Goal: Contribute content: Contribute content

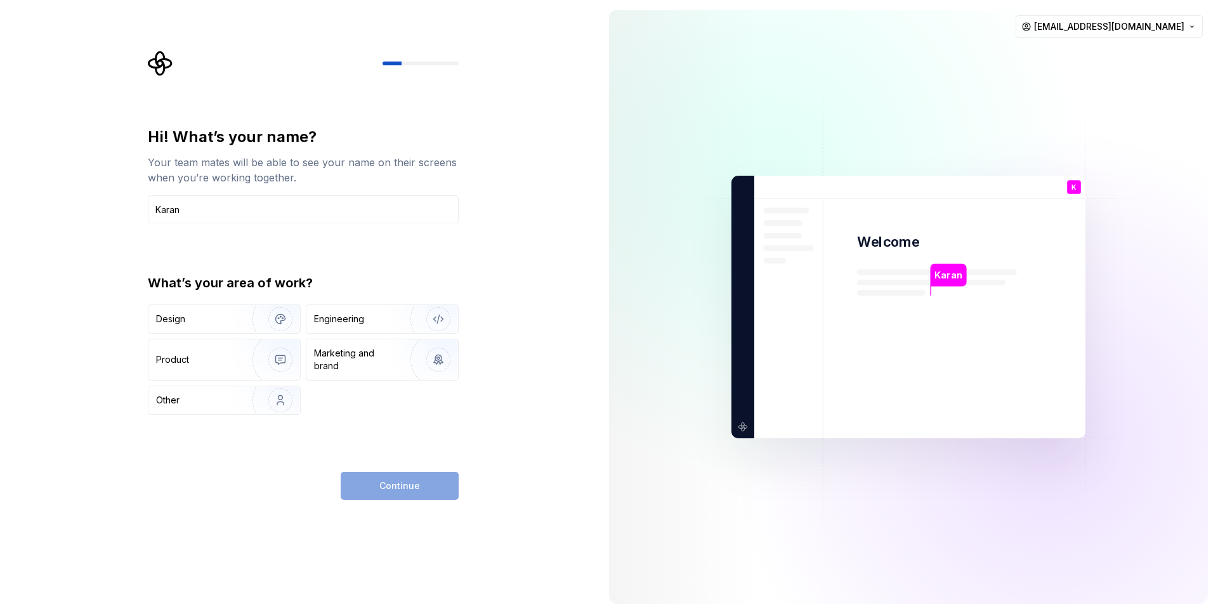
type input "Karan"
click at [409, 503] on div "Hi! What’s your name? Your team mates will be able to see your name on their sc…" at bounding box center [299, 307] width 599 height 614
click at [346, 319] on div "Engineering" at bounding box center [339, 319] width 50 height 13
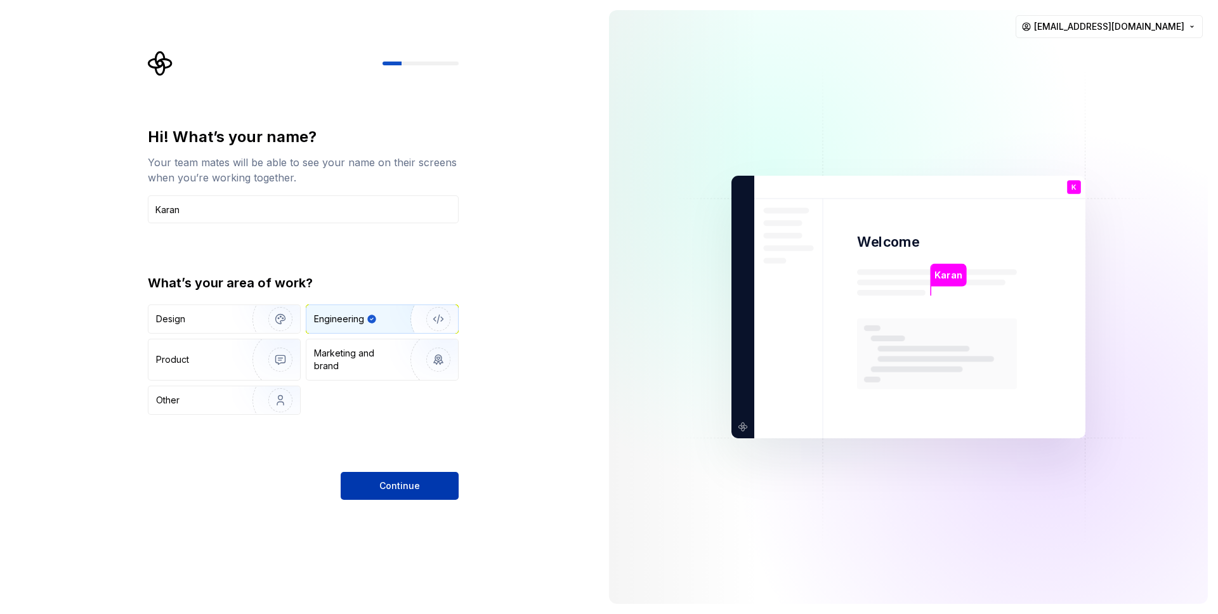
click at [420, 482] on button "Continue" at bounding box center [400, 486] width 118 height 28
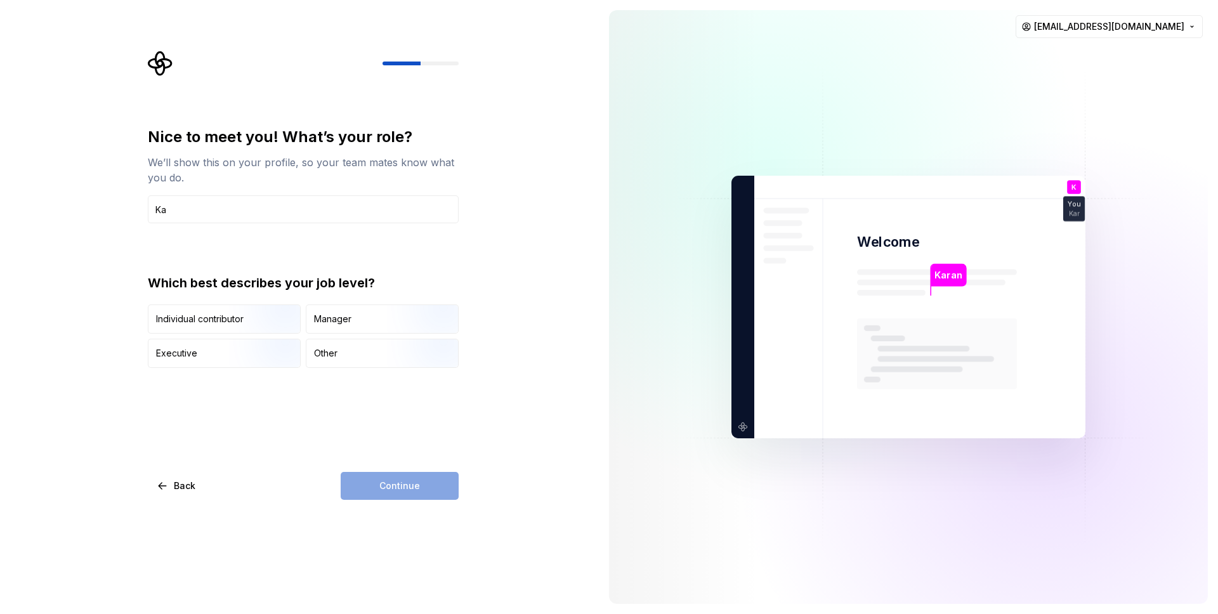
type input "K"
type input "Karan"
click at [427, 487] on div "Continue" at bounding box center [400, 486] width 118 height 28
click at [373, 328] on div "Manager" at bounding box center [382, 319] width 152 height 28
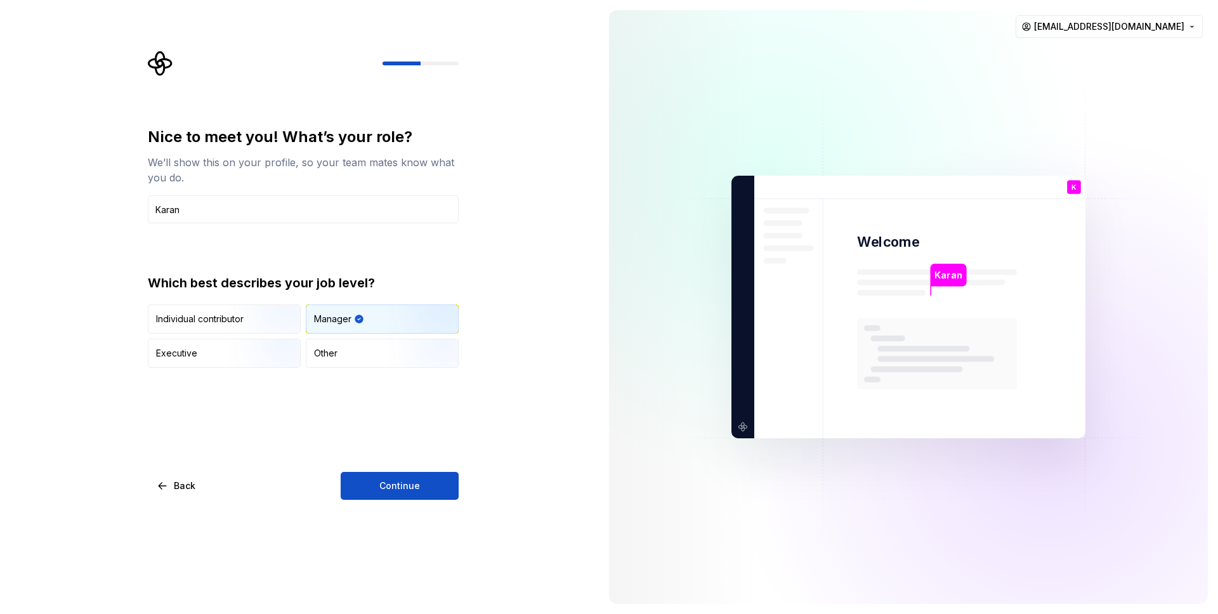
click at [416, 513] on div "Nice to meet you! What’s your role? We’ll show this on your profile, so your te…" at bounding box center [299, 307] width 599 height 614
click at [424, 490] on button "Continue" at bounding box center [400, 486] width 118 height 28
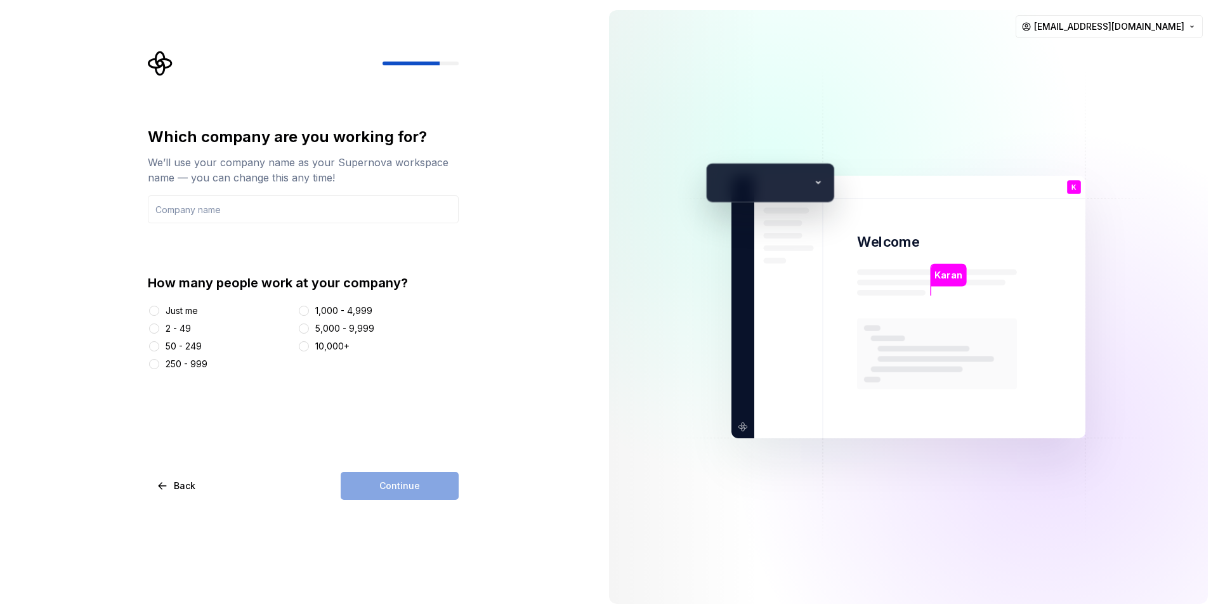
click at [178, 305] on div "Just me" at bounding box center [182, 311] width 32 height 13
click at [159, 306] on button "Just me" at bounding box center [154, 311] width 10 height 10
click at [296, 212] on input "text" at bounding box center [303, 209] width 311 height 28
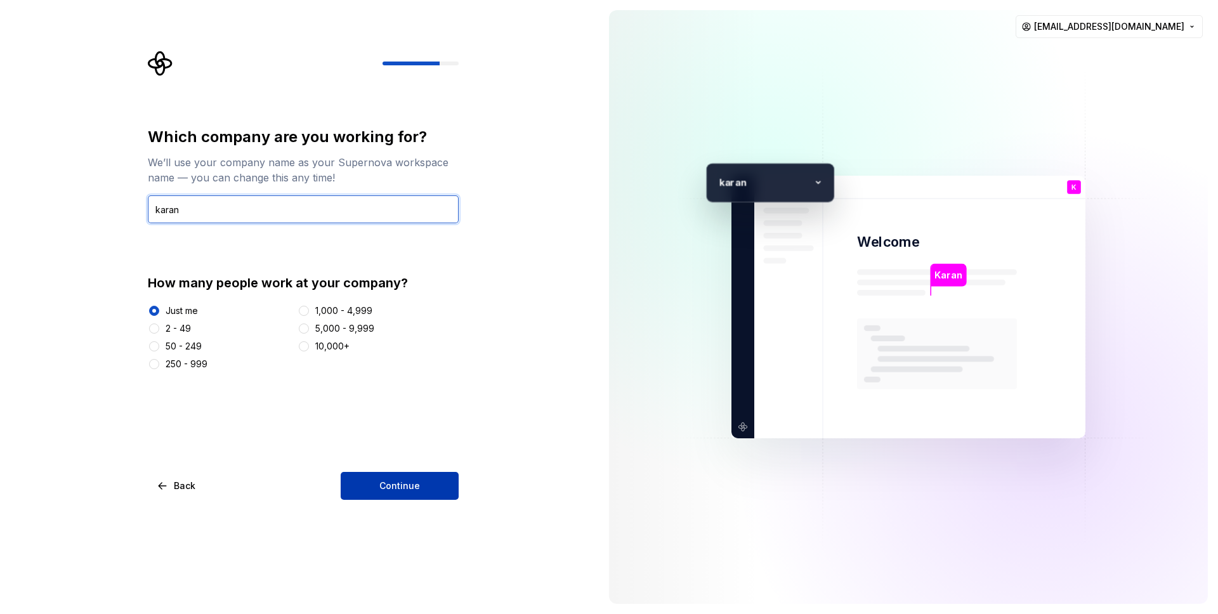
type input "karan"
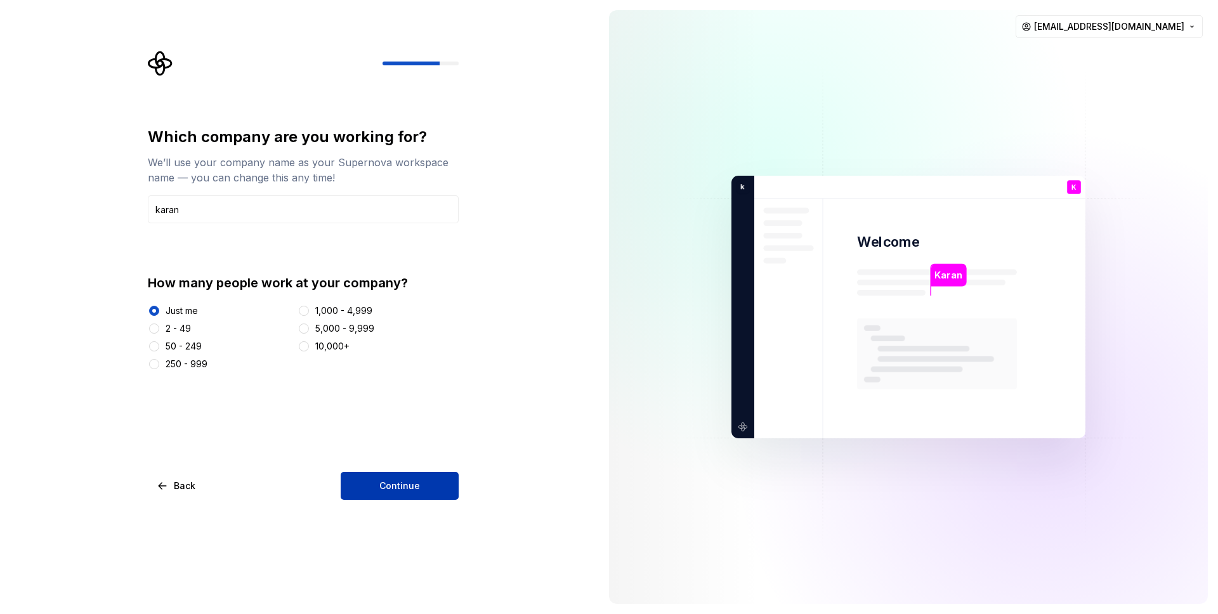
click at [379, 477] on button "Continue" at bounding box center [400, 486] width 118 height 28
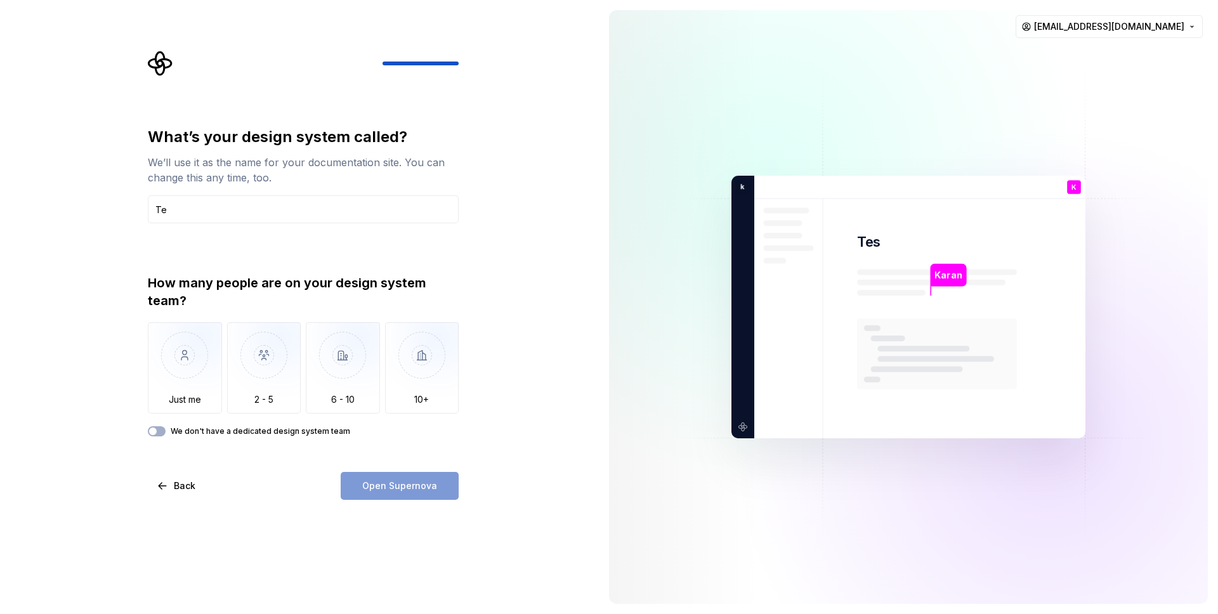
type input "T"
type input "Alchemist"
click at [186, 364] on img "button" at bounding box center [185, 364] width 74 height 85
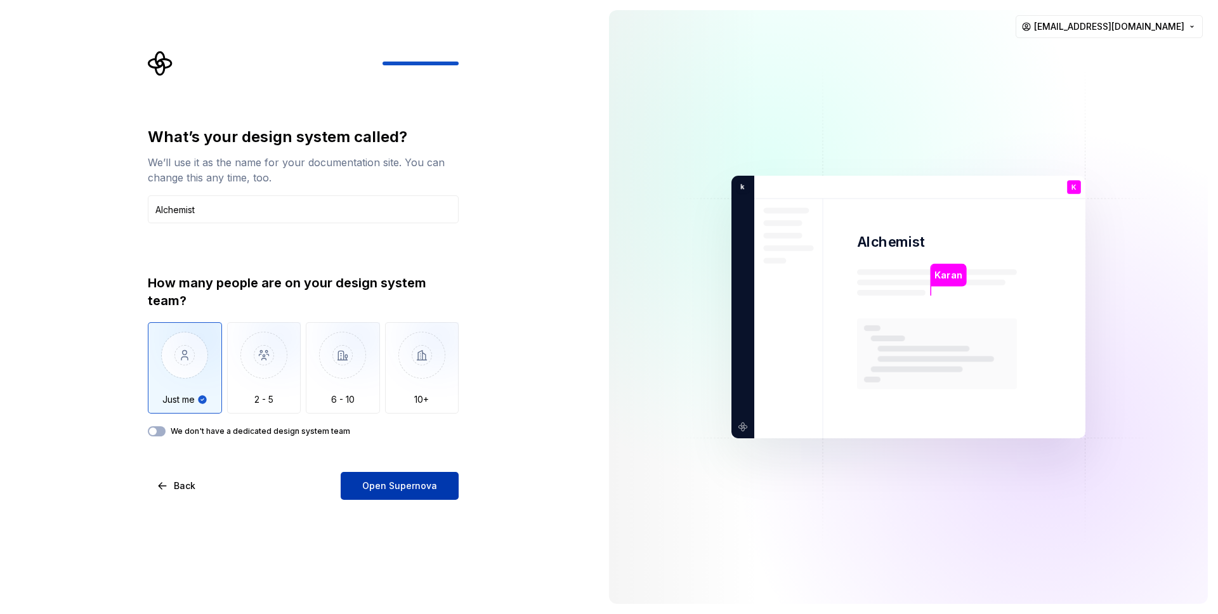
click at [415, 489] on span "Open Supernova" at bounding box center [399, 486] width 75 height 13
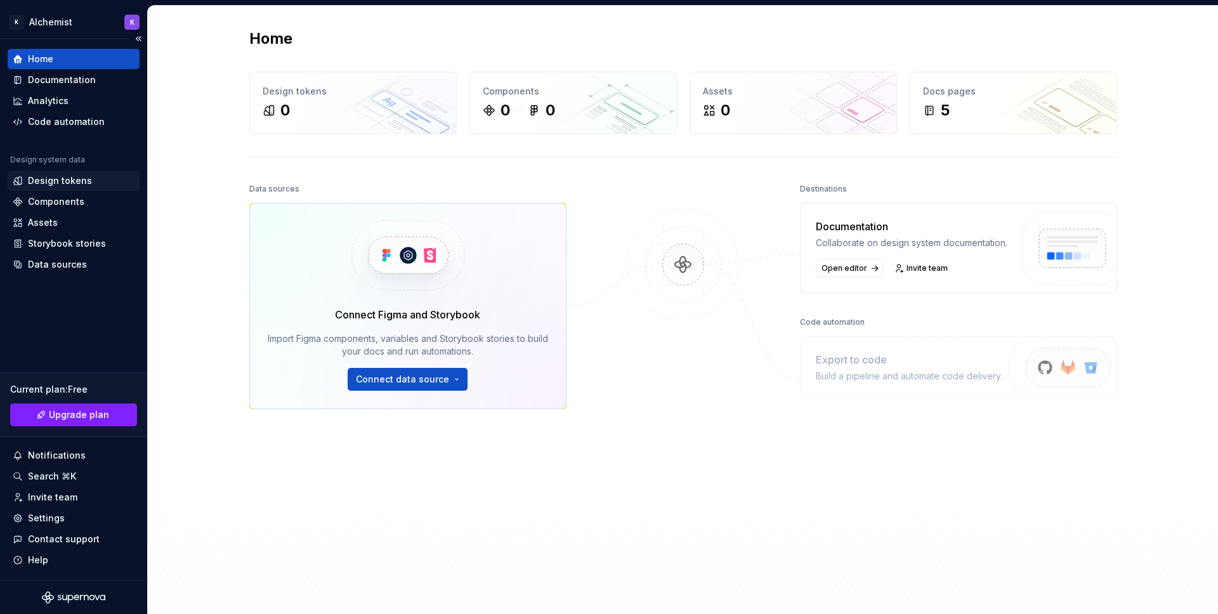
click at [82, 183] on div "Design tokens" at bounding box center [60, 180] width 64 height 13
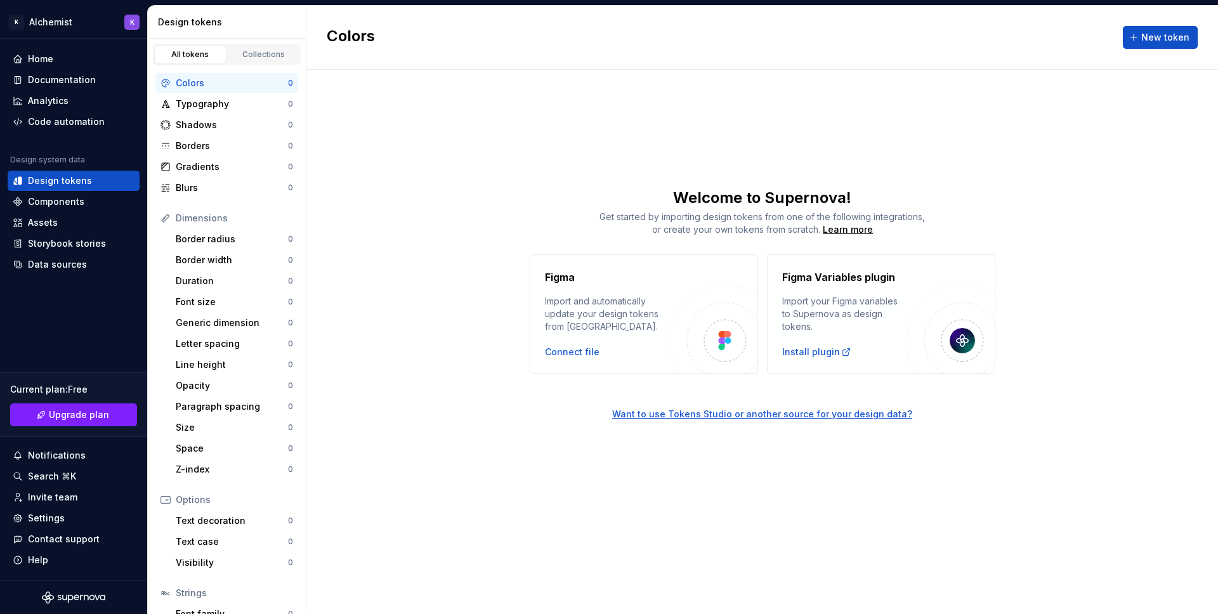
click at [765, 452] on div "Colors New token Welcome to Supernova! Get started by importing design tokens f…" at bounding box center [762, 310] width 912 height 608
click at [687, 228] on span "Get started by importing design tokens from one of the following integrations, …" at bounding box center [762, 222] width 325 height 23
click at [755, 217] on span "Get started by importing design tokens from one of the following integrations, …" at bounding box center [762, 222] width 325 height 23
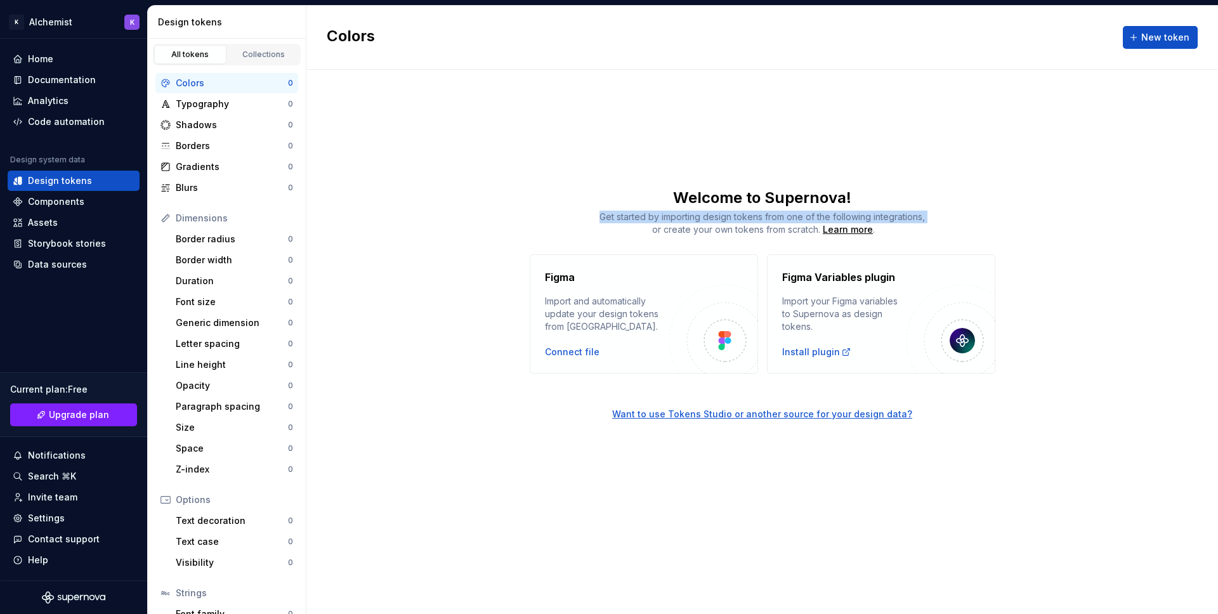
click at [744, 227] on span "Get started by importing design tokens from one of the following integrations, …" at bounding box center [762, 222] width 325 height 23
click at [738, 416] on div "Want to use Tokens Studio or another source for your design data?" at bounding box center [762, 414] width 300 height 13
click at [209, 103] on div "Typography" at bounding box center [232, 104] width 112 height 13
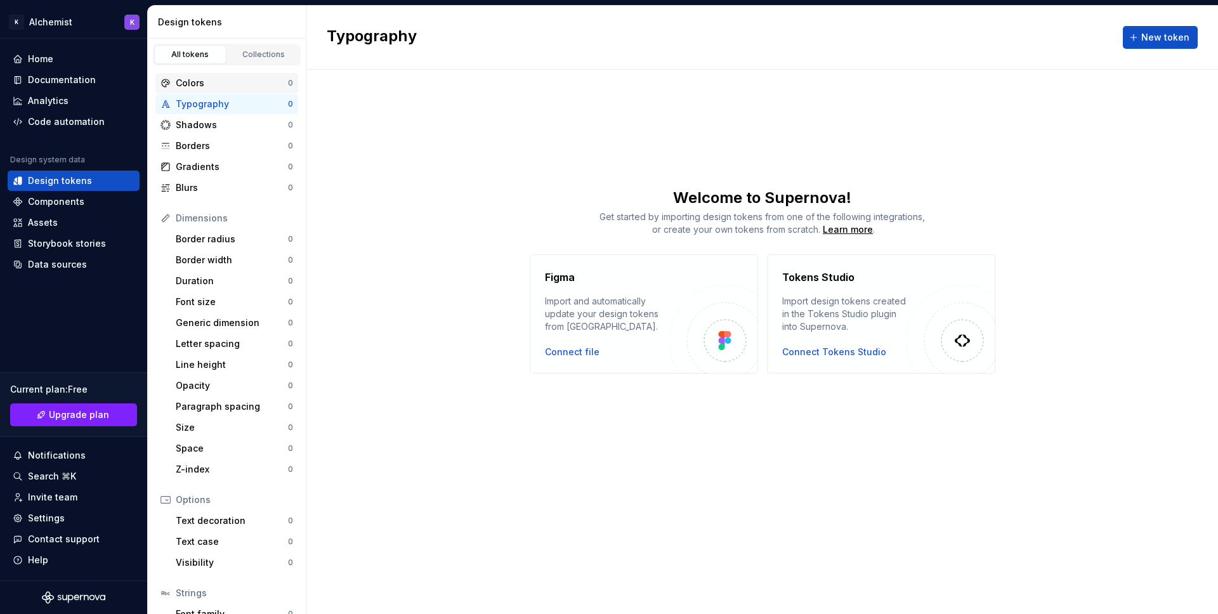
click at [215, 86] on div "Colors" at bounding box center [232, 83] width 112 height 13
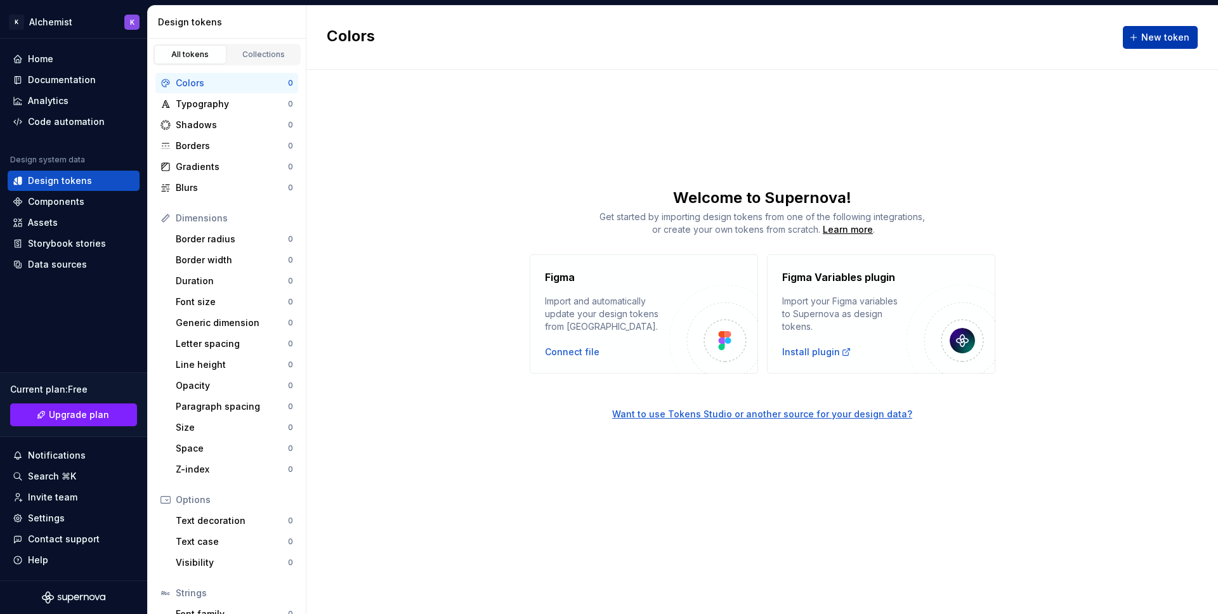
click at [1141, 39] on button "New token" at bounding box center [1160, 37] width 75 height 23
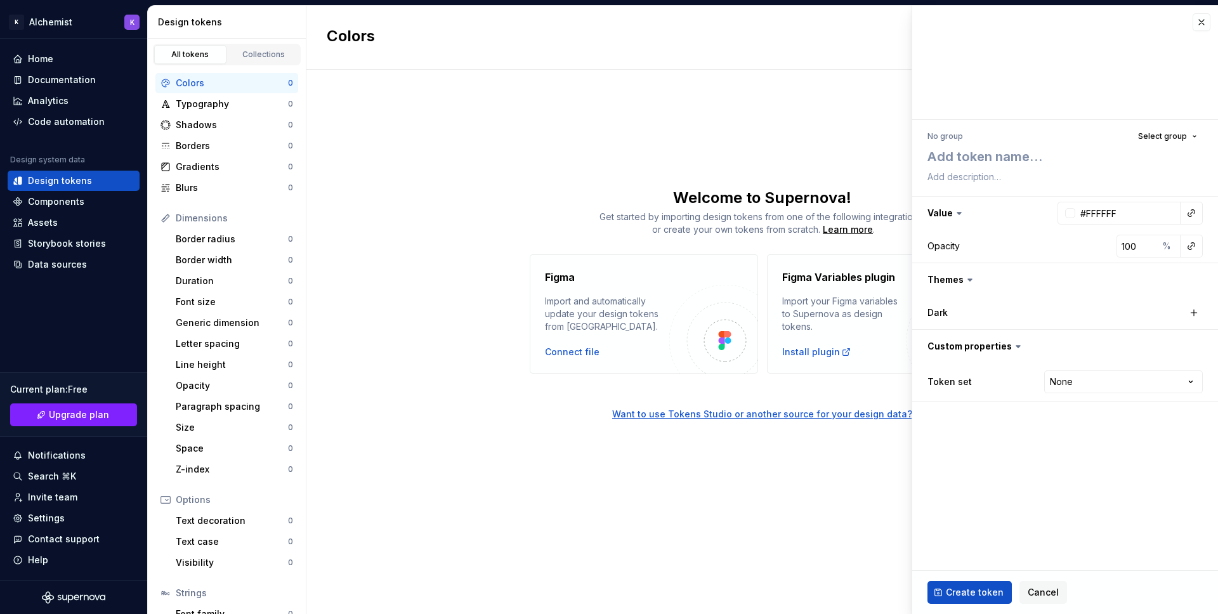
type textarea "*"
click at [1030, 162] on textarea at bounding box center [1062, 156] width 275 height 23
click at [1170, 135] on span "Select group" at bounding box center [1162, 136] width 49 height 10
click at [975, 160] on textarea at bounding box center [1062, 156] width 275 height 23
type textarea "p"
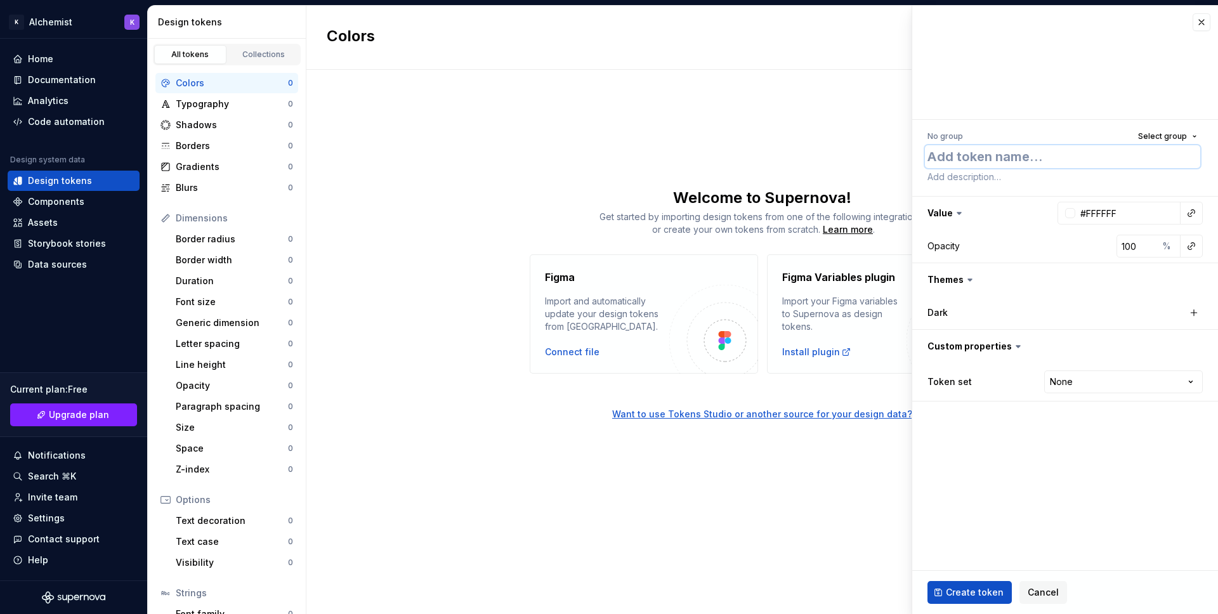
type textarea "*"
type textarea "pr"
type textarea "*"
type textarea "pri"
type textarea "*"
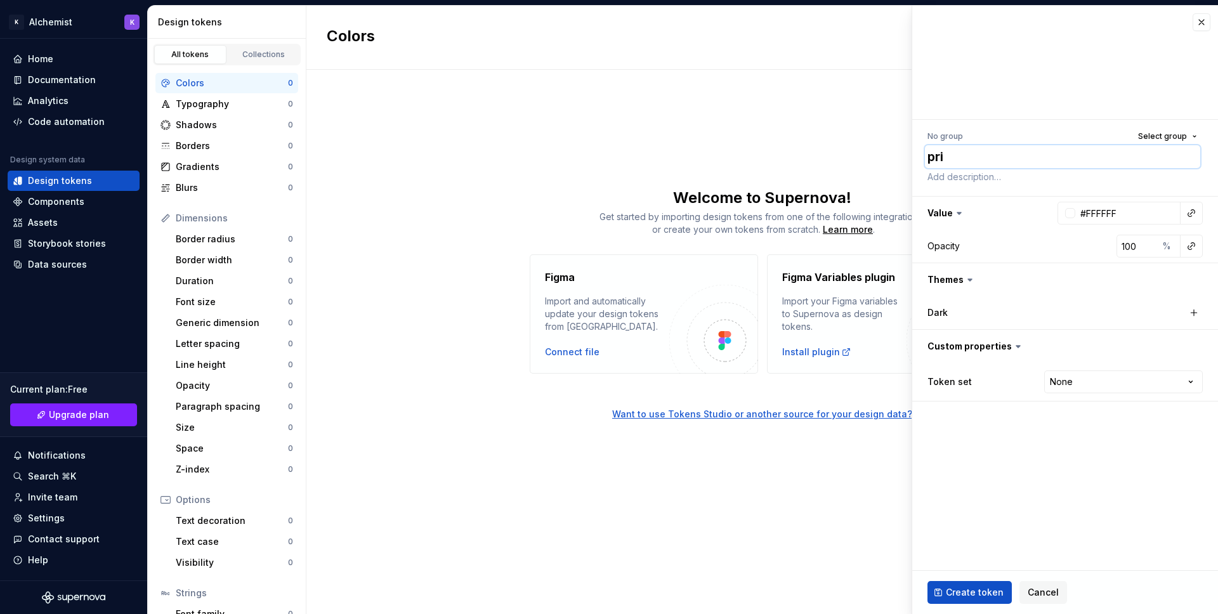
type textarea "prim"
type textarea "*"
type textarea "prima"
type textarea "*"
type textarea "primar"
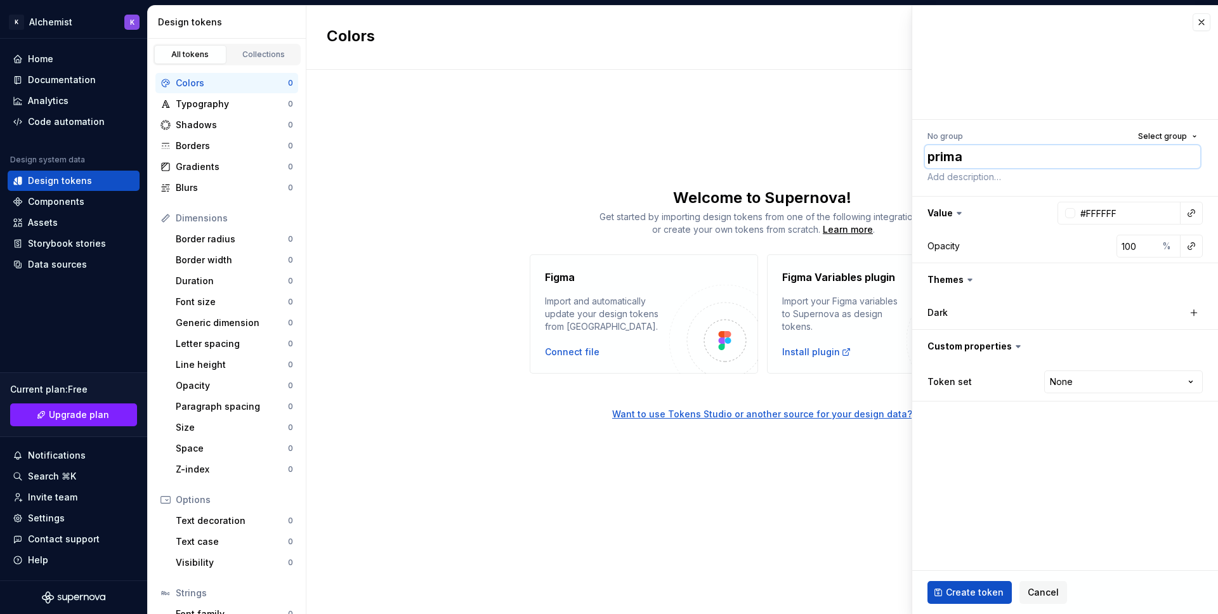
type textarea "*"
type textarea "primary"
type textarea "*"
type textarea "primary"
click at [959, 281] on button "button" at bounding box center [1065, 279] width 306 height 33
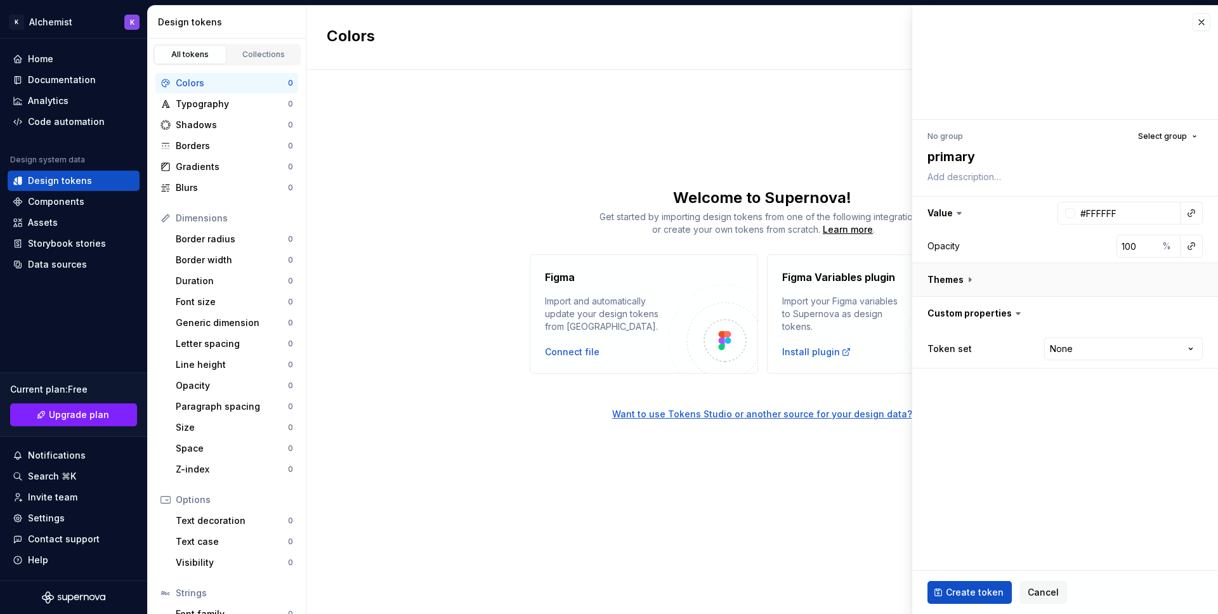
click at [959, 281] on button "button" at bounding box center [1065, 279] width 306 height 33
type textarea "*"
click at [993, 320] on div "Dark" at bounding box center [1065, 313] width 275 height 18
click at [1071, 213] on div at bounding box center [1070, 213] width 10 height 10
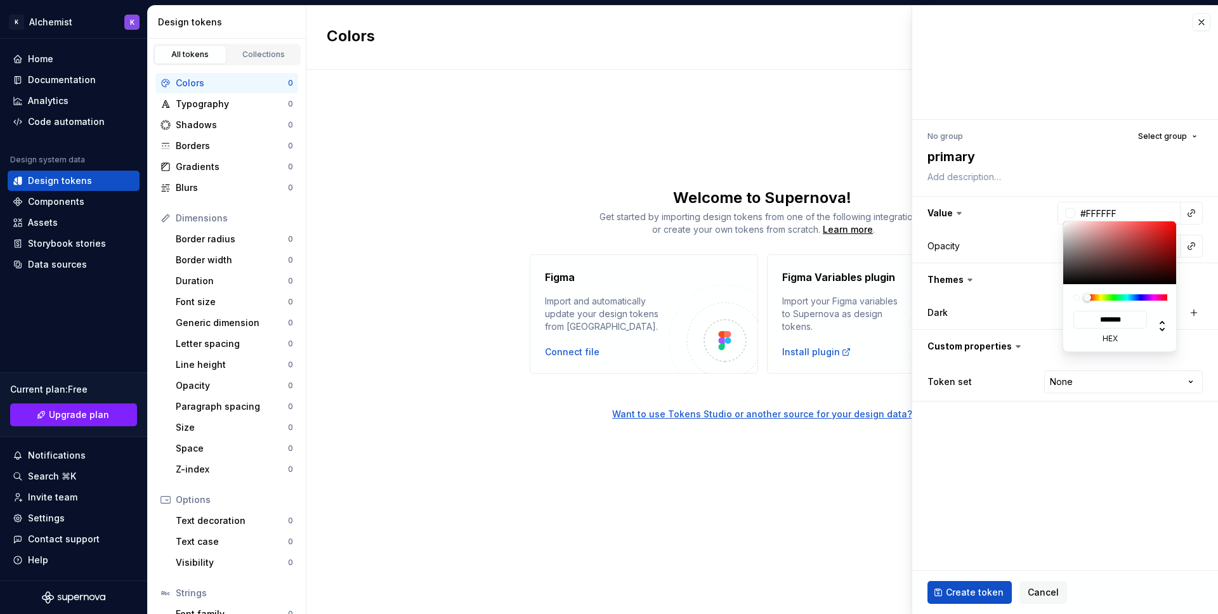
type input "#906767"
type input "*******"
type textarea "*"
type input "#986969"
type input "*******"
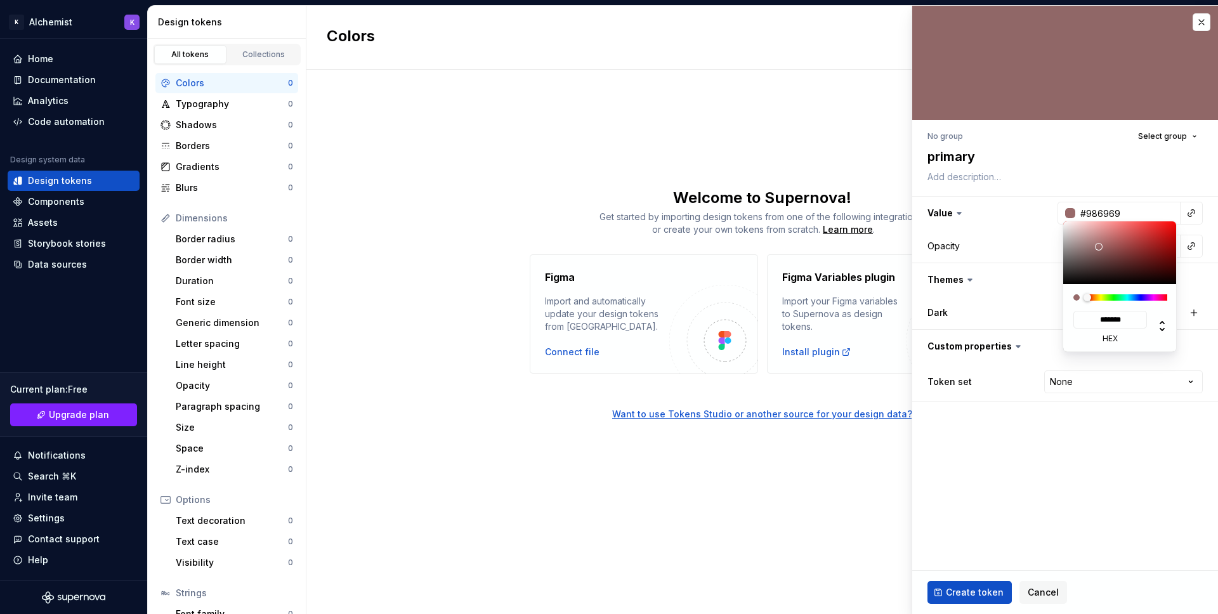
type input "#AA6C6C"
type input "*******"
type input "#BF6969"
type input "*******"
type input "#CB6060"
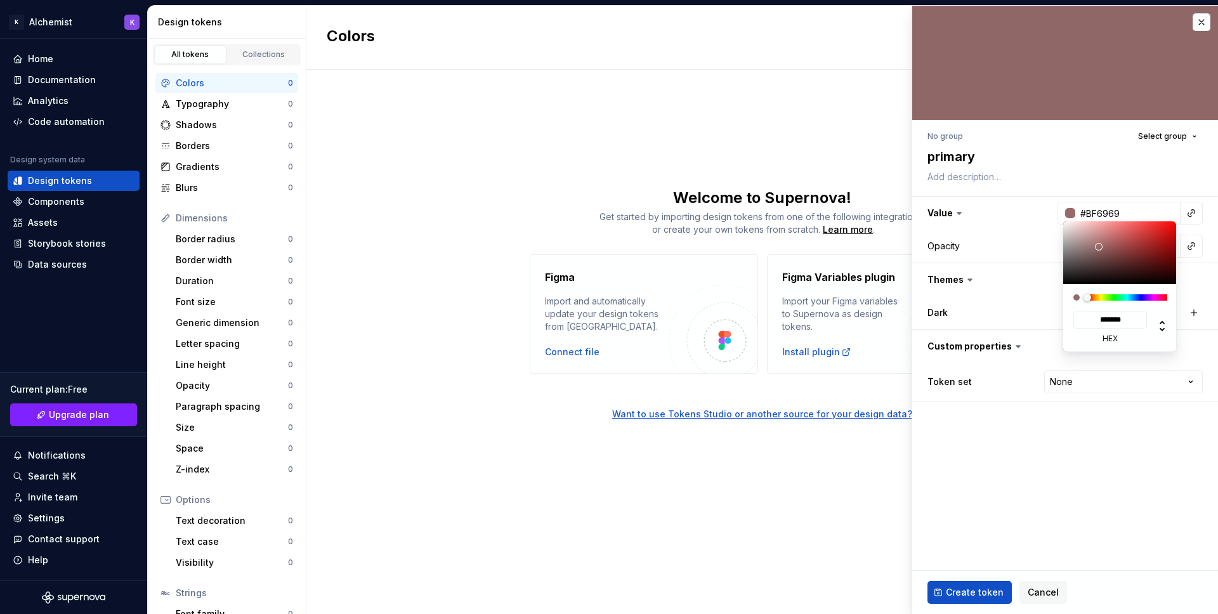
type input "*******"
type input "#D35D5D"
type input "*******"
type input "#D65D5D"
type input "*******"
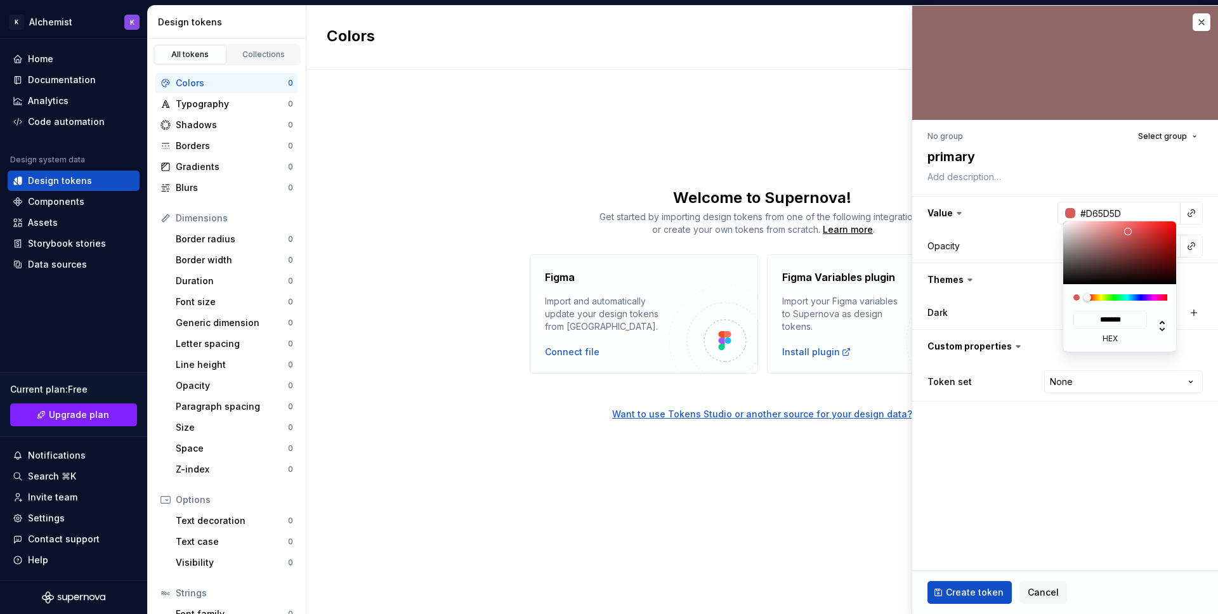
type input "#D65B5B"
type input "*******"
type input "#D85454"
type input "*******"
type input "#F74141"
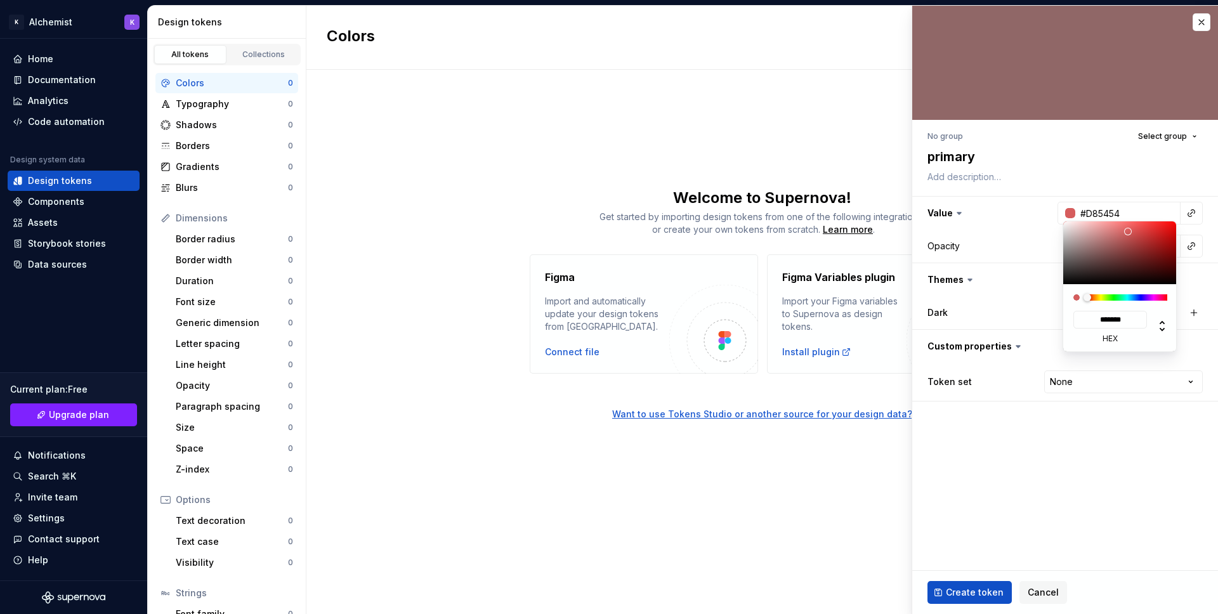
type input "*******"
type input "#FF2C2C"
type input "*******"
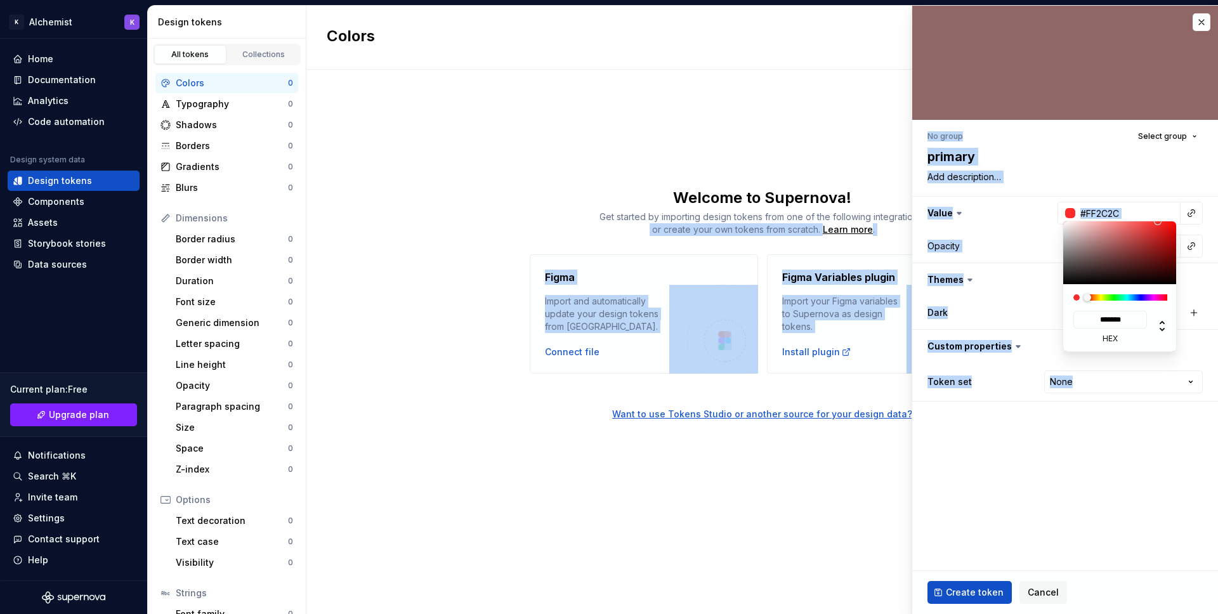
type input "#FF1919"
type input "*******"
type input "#FF1212"
type input "*******"
type input "#FF0E0E"
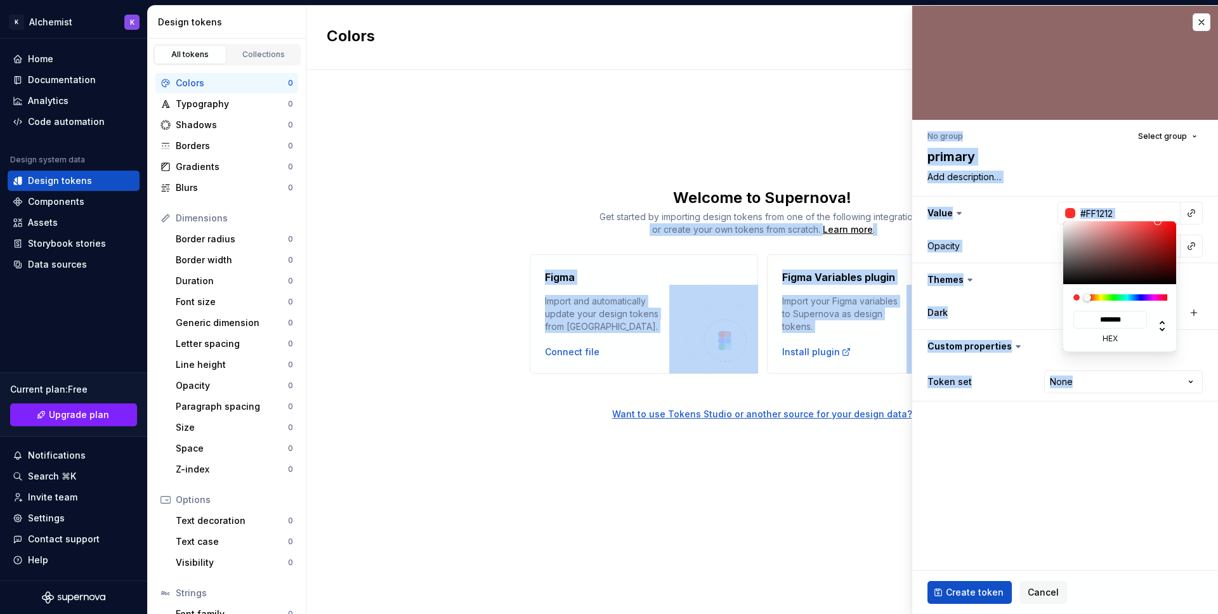
type input "*******"
type input "#FF0606"
type input "*******"
type input "#FF0000"
type input "*******"
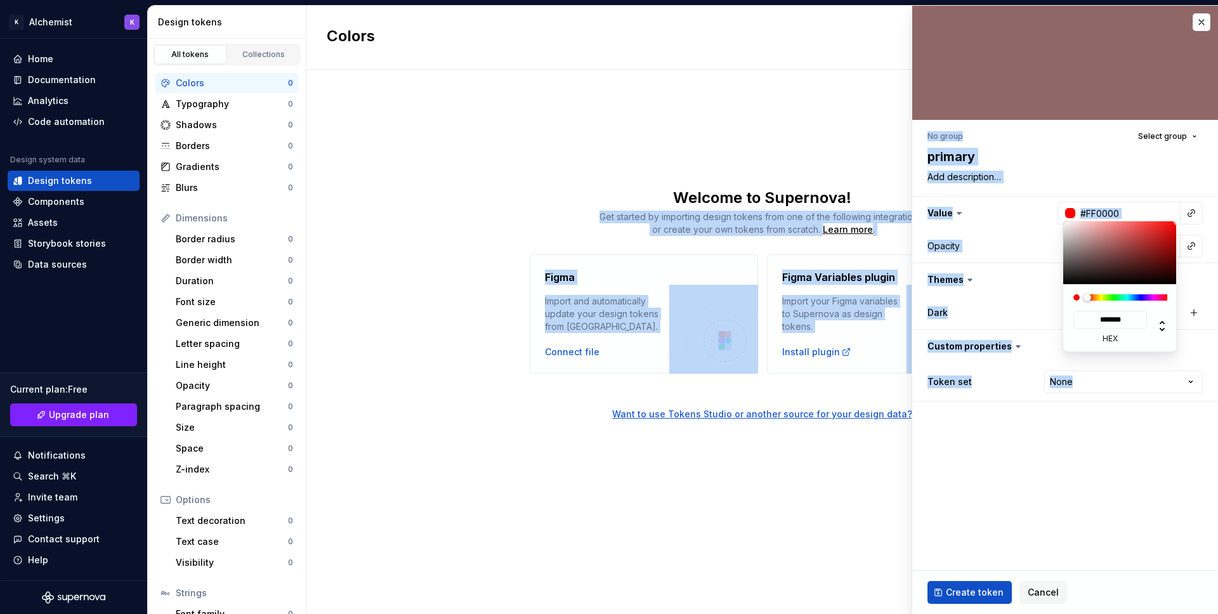
type textarea "*"
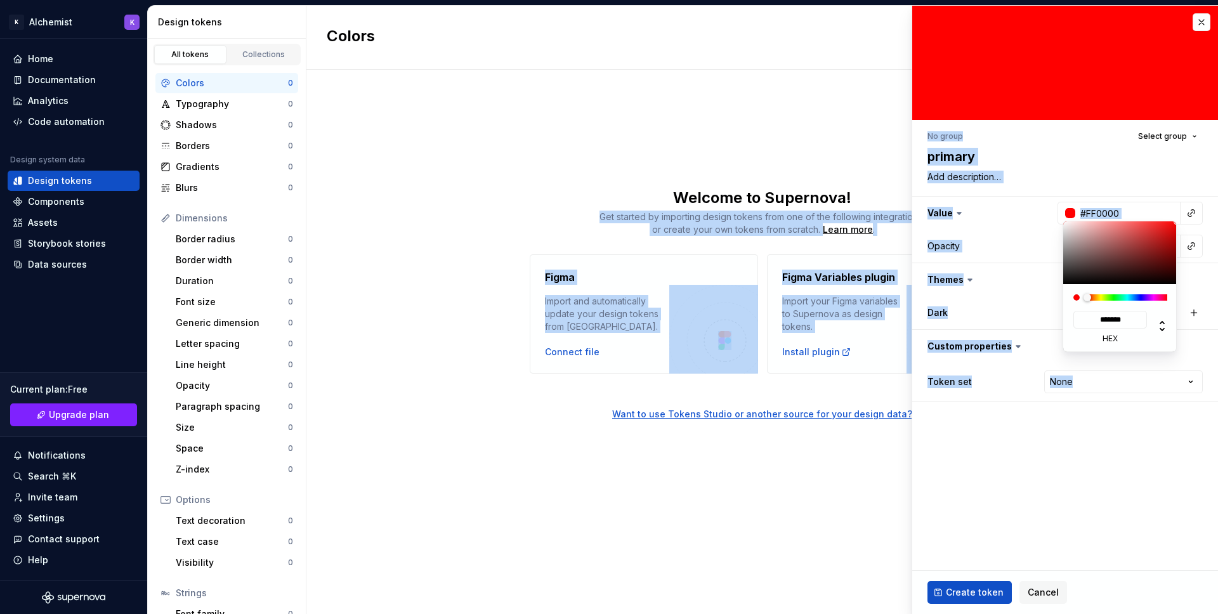
type input "#FF0A0A"
type input "*******"
type input "#FF2222"
type input "*******"
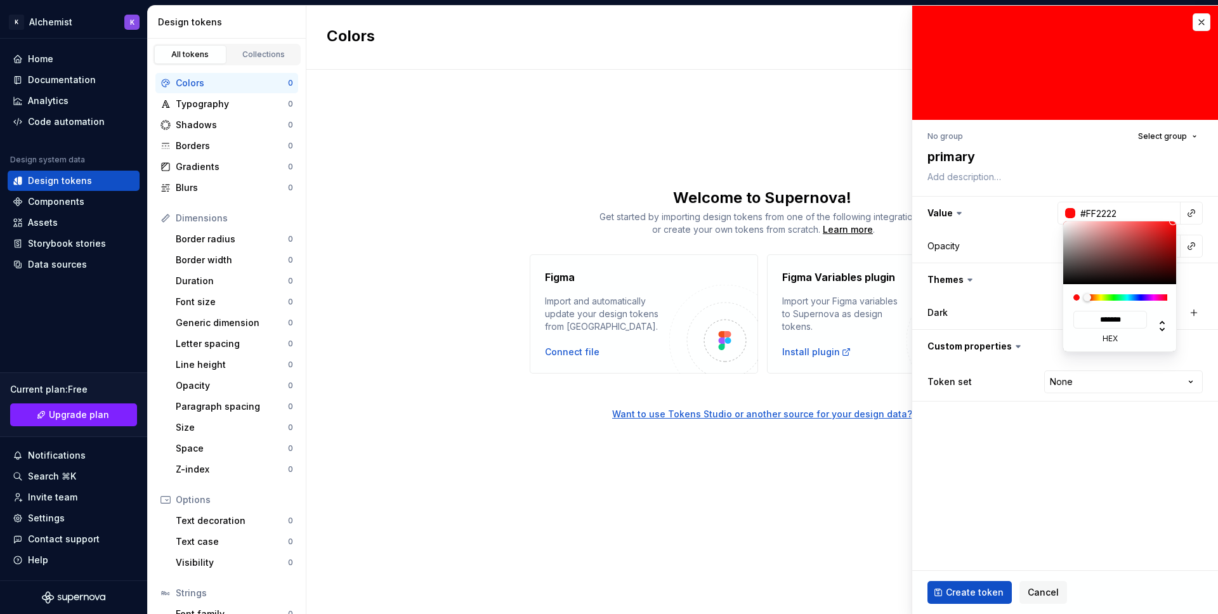
type input "#F73838"
type input "*******"
type input "#E54242"
type input "*******"
type input "#E04646"
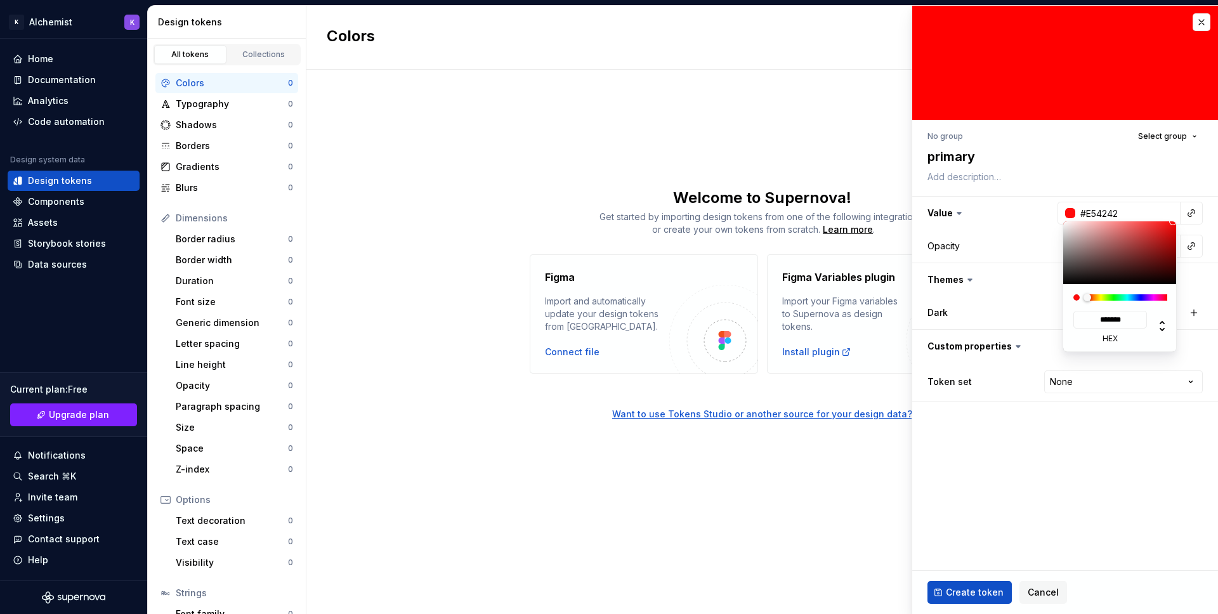
type input "*******"
type input "#DD4949"
type input "*******"
type input "#E04B4B"
type input "*******"
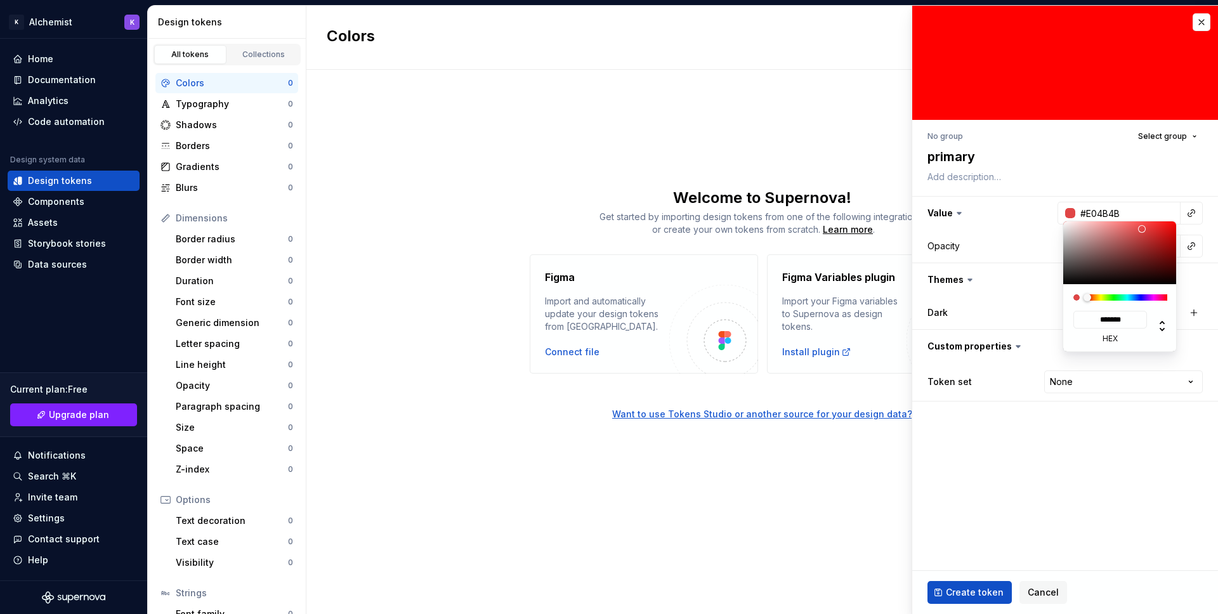
type input "#E34E4E"
type input "*******"
type input "#EA5959"
type input "*******"
type input "#ED5D5D"
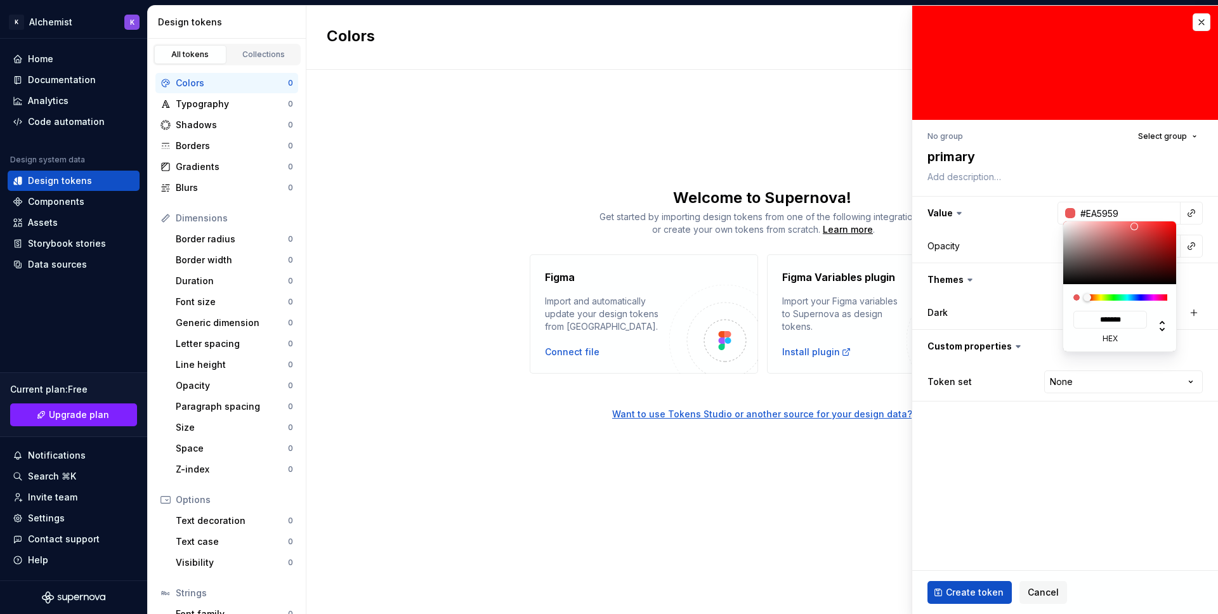
type input "*******"
type input "#F26464"
type input "*******"
type input "#F76A6A"
type input "*******"
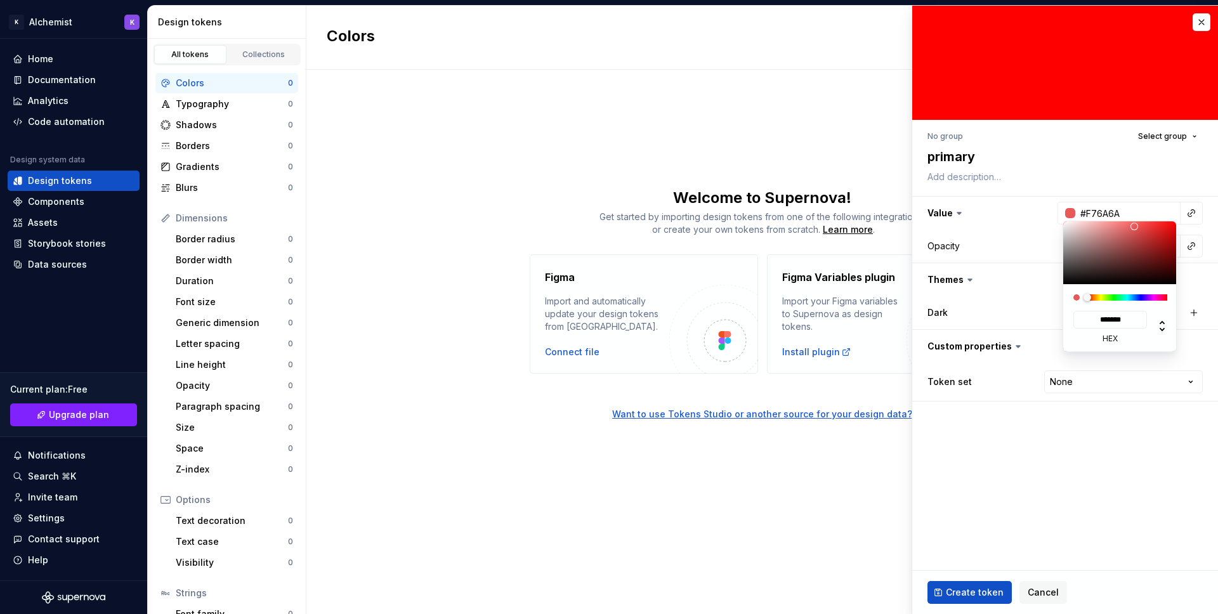
type input "#FC7070"
type input "*******"
type input "#FF7676"
type input "*******"
type input "#FF7777"
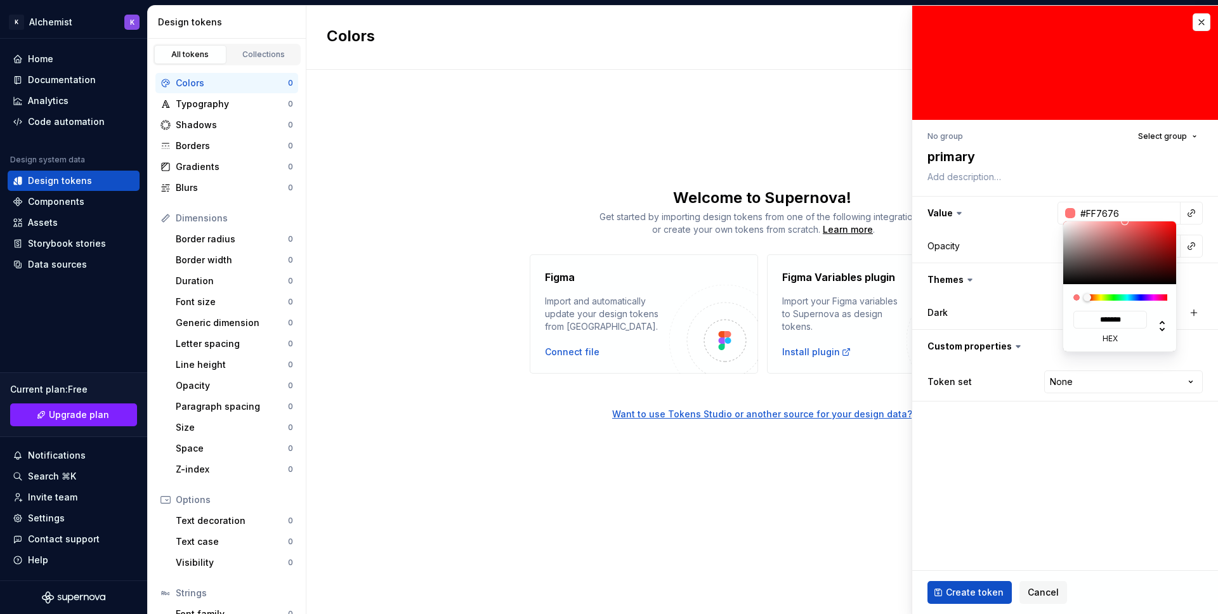
type input "*******"
type input "#FF7878"
type input "*******"
type textarea "*"
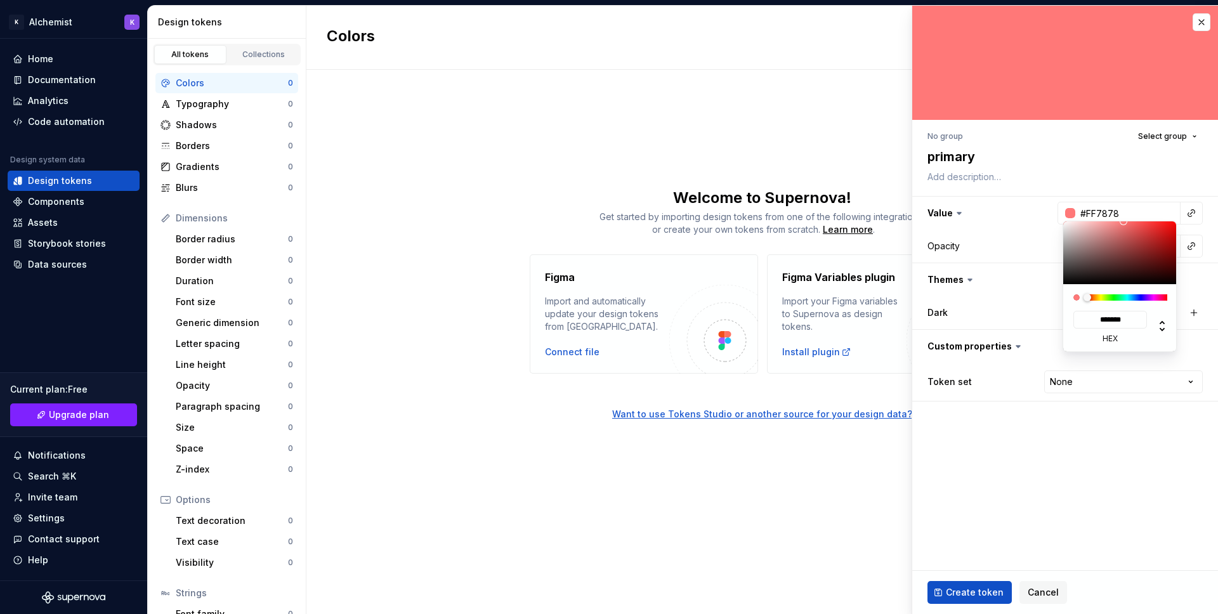
type input "#F07070"
type input "*******"
type input "#BF5555"
type input "*******"
drag, startPoint x: 1096, startPoint y: 249, endPoint x: 1129, endPoint y: 242, distance: 33.7
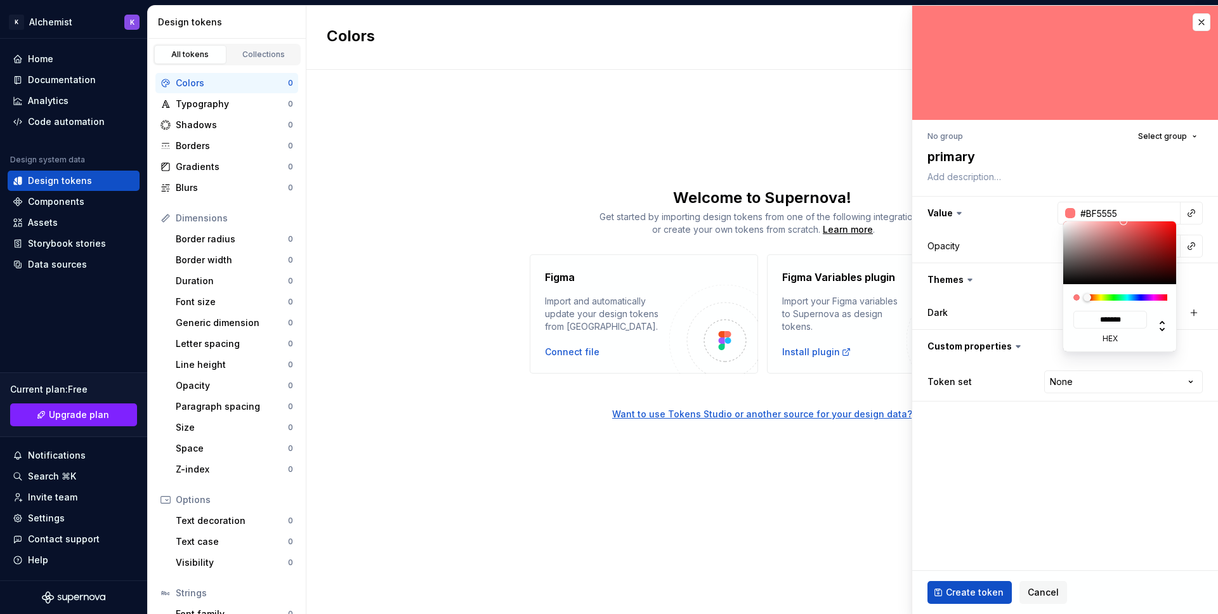
click at [1128, 241] on div at bounding box center [1120, 252] width 114 height 63
type input "#AF4C4C"
type input "*******"
type textarea "*"
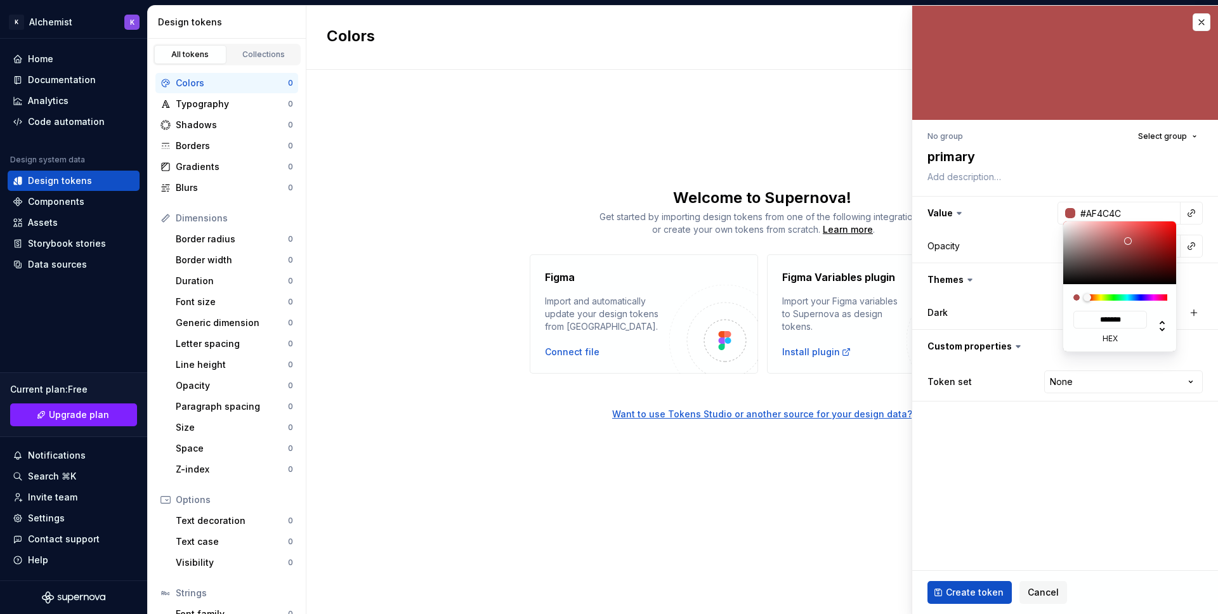
type input "#4CA6AF"
type input "*******"
click at [1129, 296] on div at bounding box center [1127, 297] width 80 height 6
type textarea "*"
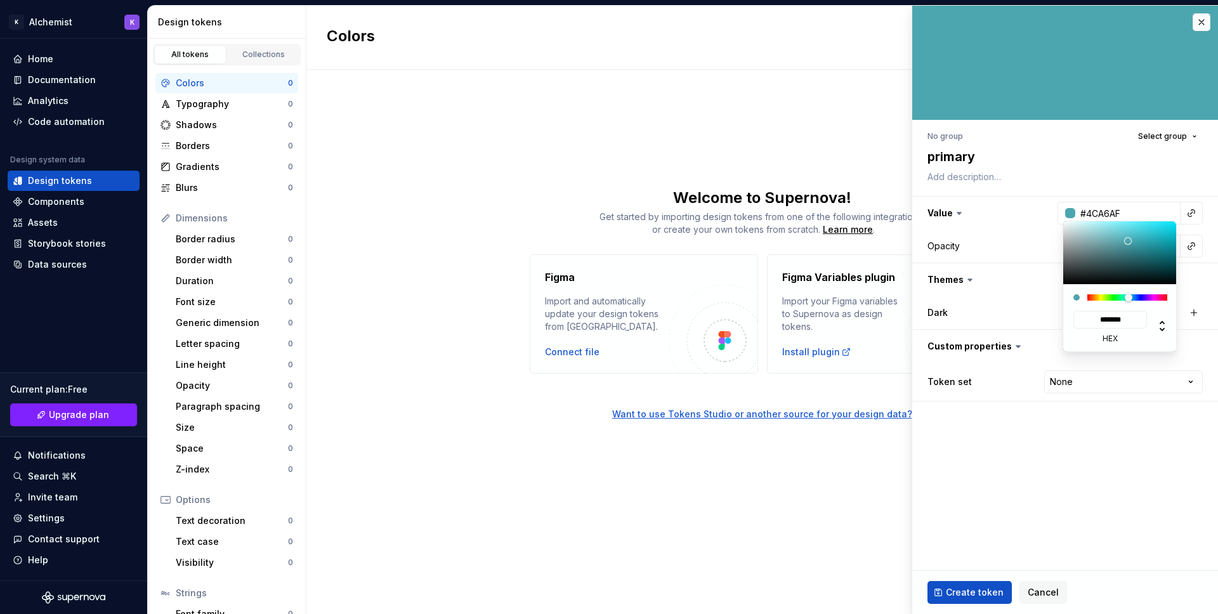
type input "#50B0B9"
type input "*******"
type textarea "*"
type input "#58C2CB"
type input "*******"
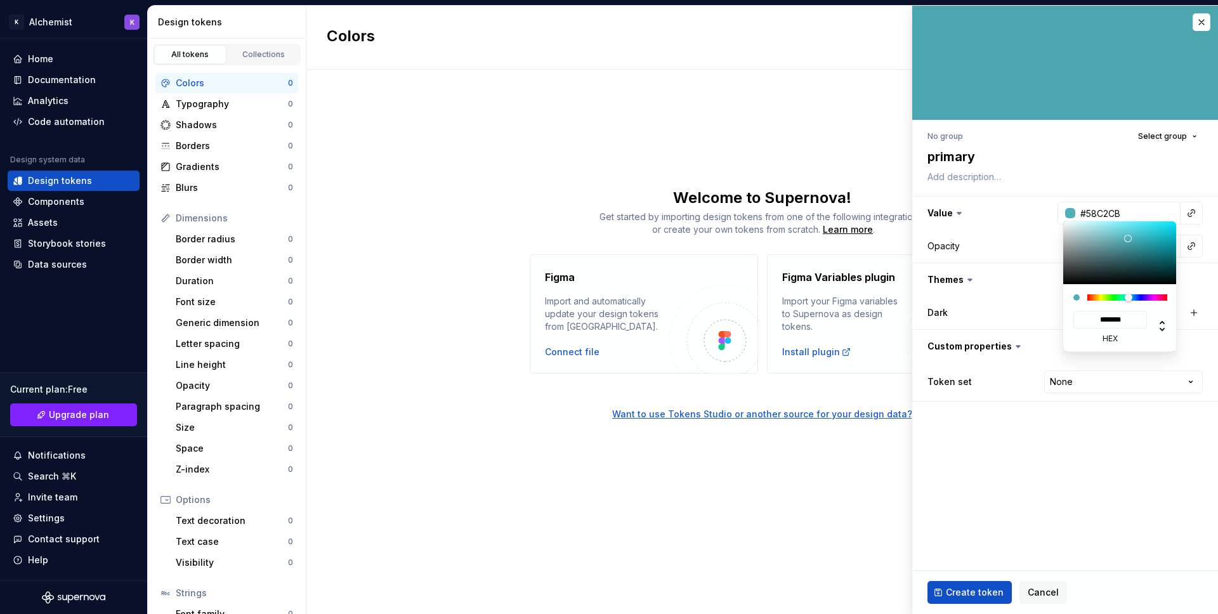
type input "#62D9E3"
type input "*******"
type input "#69E7F2"
type input "*******"
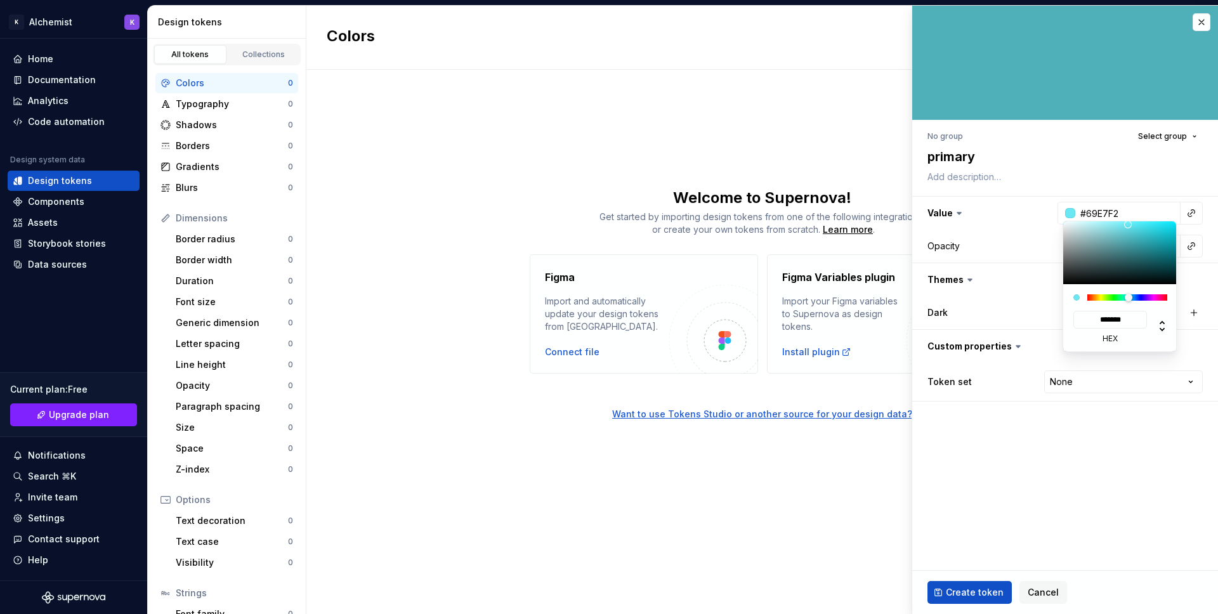
type input "#6BECF7"
type input "*******"
type input "#6AEAF5"
type input "*******"
type input "#69E7F2"
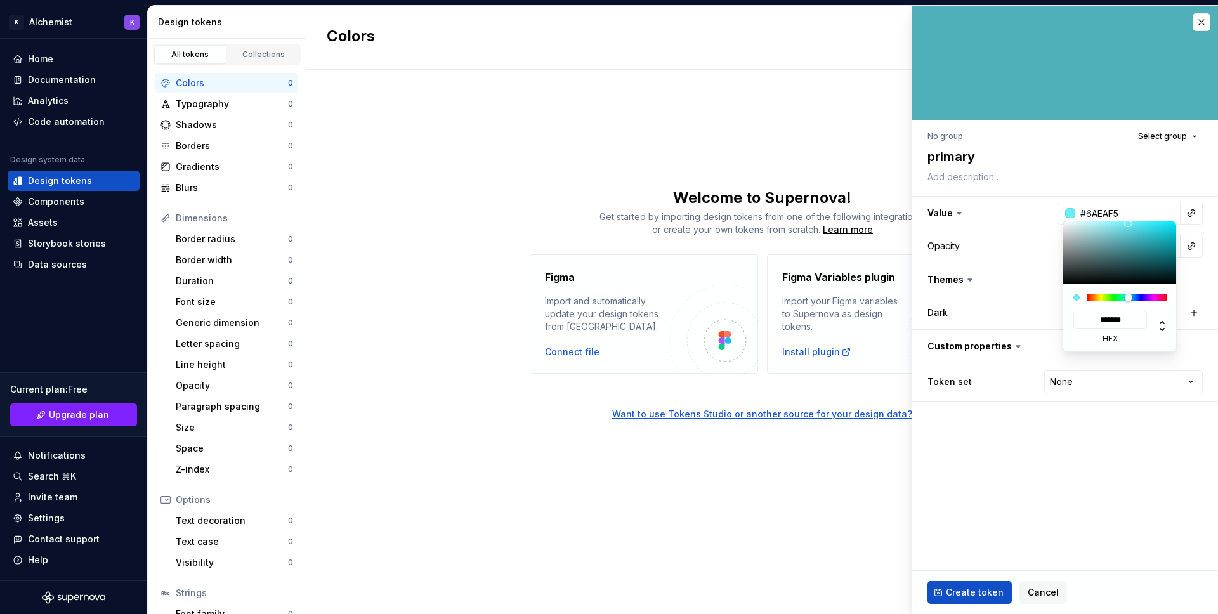
type input "*******"
type input "#5FD1DB"
type input "*******"
type input "#57BDC6"
type input "*******"
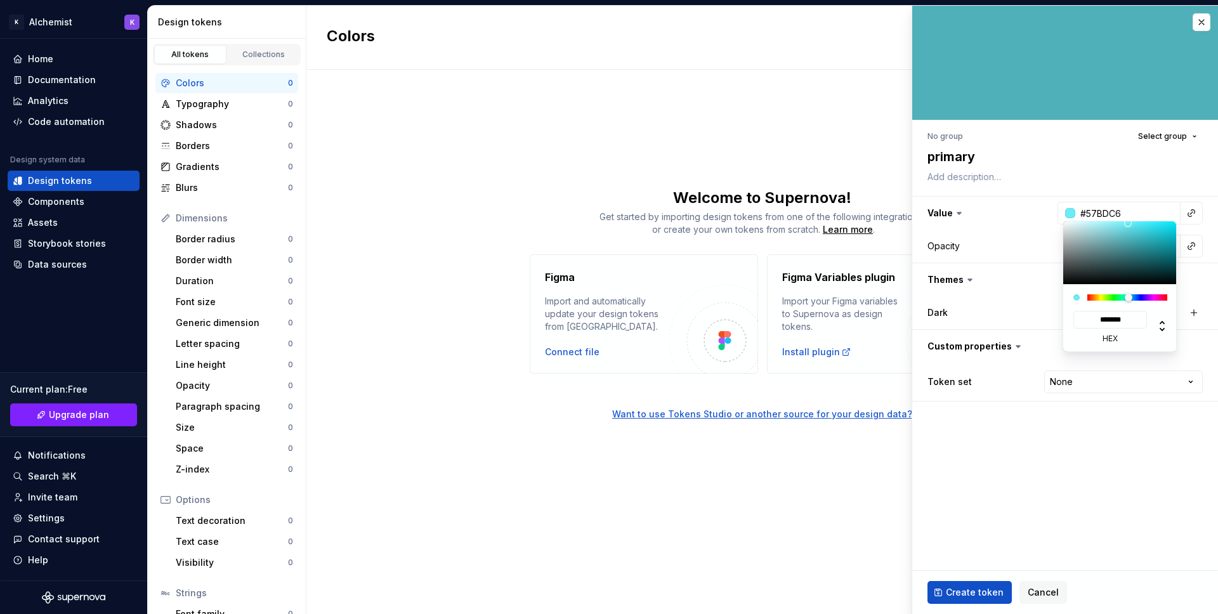
type input "#54B6BF"
type input "*******"
type input "#4CA2AA"
type input "*******"
type input "#479198"
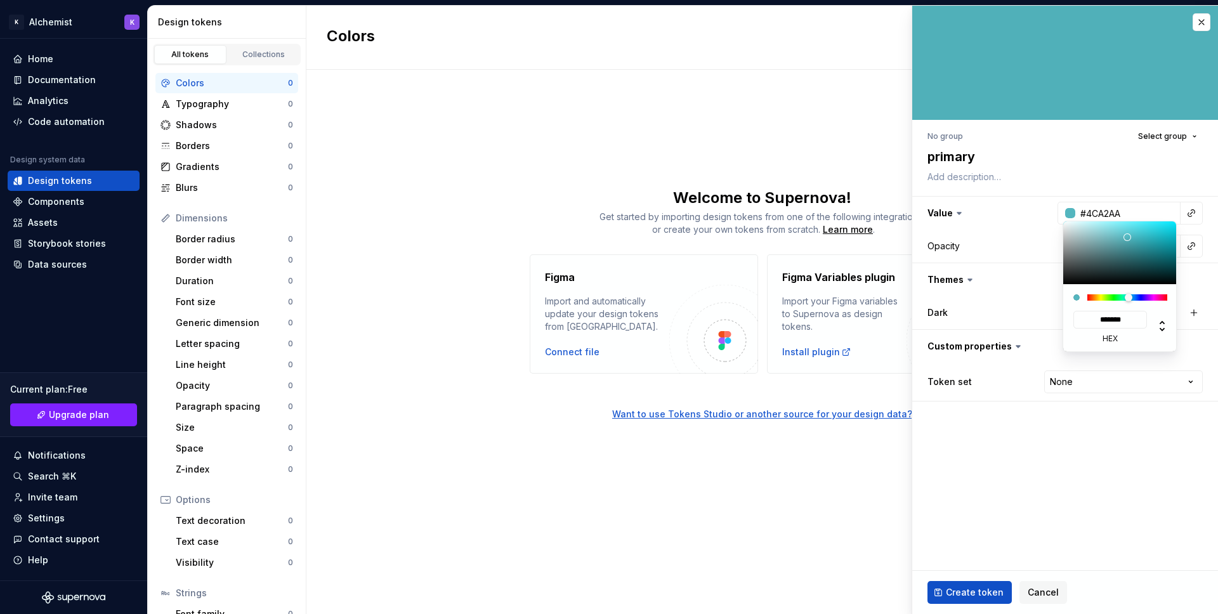
type input "*******"
type input "#458C93"
type input "*******"
type textarea "*"
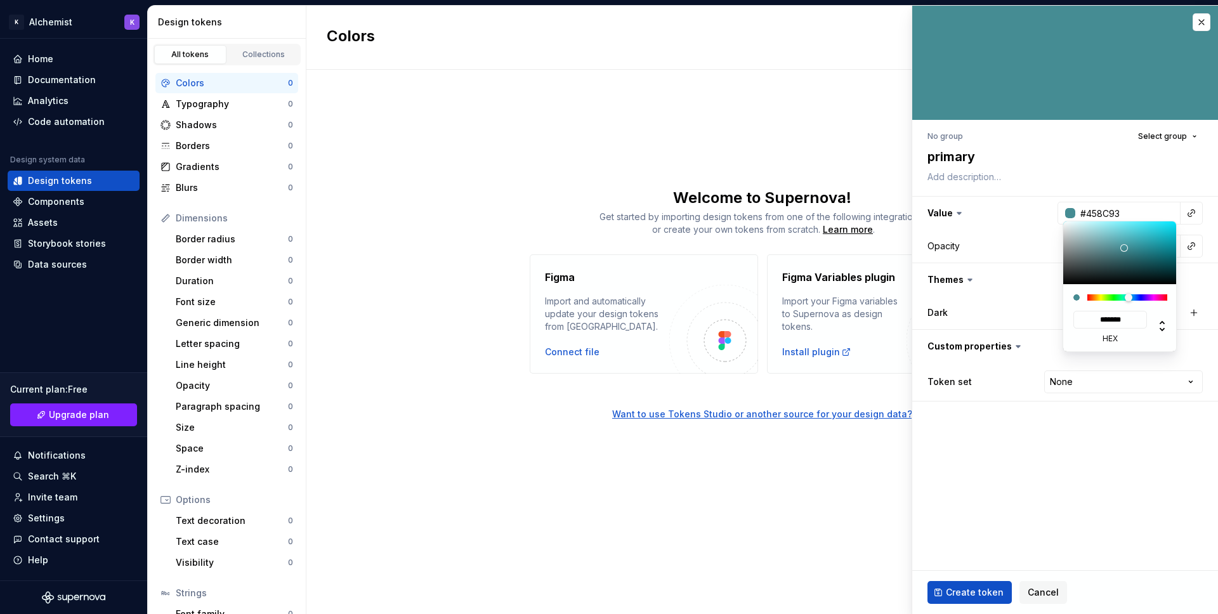
drag, startPoint x: 1128, startPoint y: 239, endPoint x: 1124, endPoint y: 248, distance: 10.5
click at [1124, 248] on div at bounding box center [1124, 248] width 8 height 8
click at [968, 593] on html "K Alchemist K Home Documentation Analytics Code automation Design system data D…" at bounding box center [609, 307] width 1218 height 614
click at [1001, 534] on html "K Alchemist K Home Documentation Analytics Code automation Design system data D…" at bounding box center [609, 307] width 1218 height 614
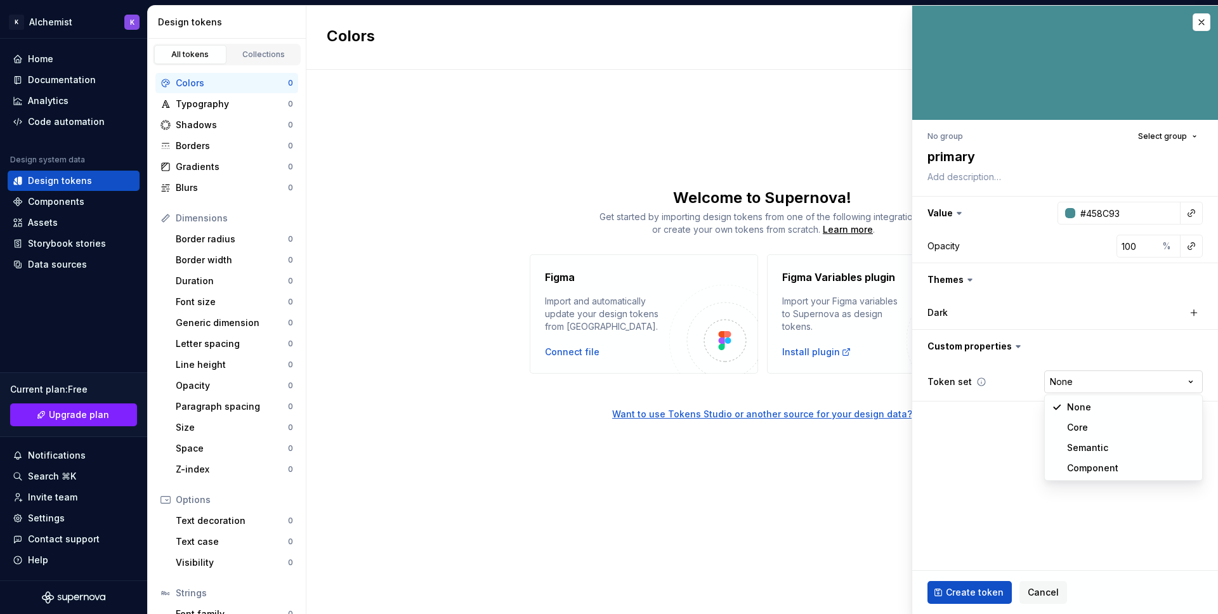
click at [1089, 381] on html "K Alchemist K Home Documentation Analytics Code automation Design system data D…" at bounding box center [609, 307] width 1218 height 614
select select "**********"
click at [1006, 515] on fieldset "No group Select group primary Value #458C93 Opacity 100 % Themes Dark Custom pr…" at bounding box center [1065, 310] width 306 height 608
click at [961, 588] on span "Create token" at bounding box center [975, 592] width 58 height 13
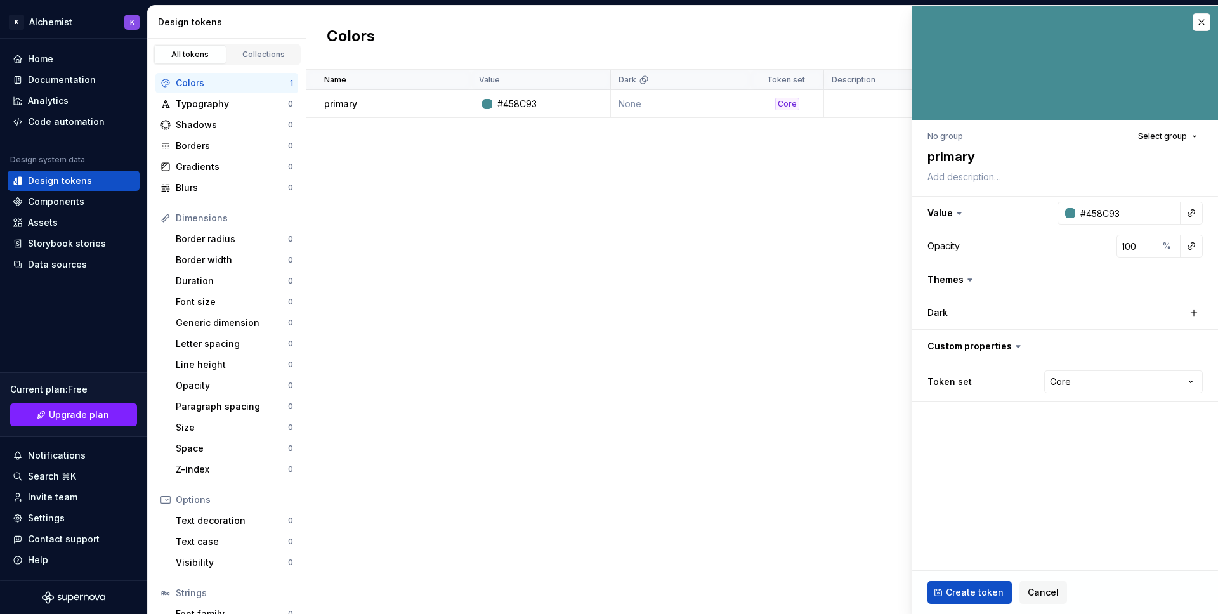
type textarea "*"
type input "#FFFFFF"
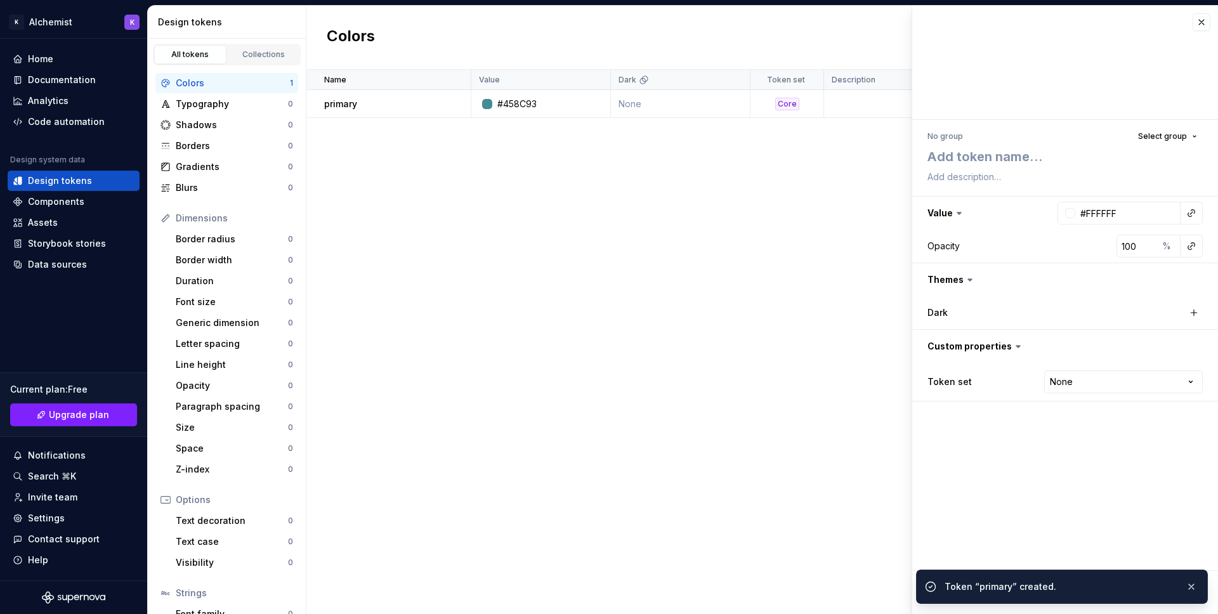
click at [717, 242] on div "Name Value Dark Token set Description Last updated primary #458C93 None Core le…" at bounding box center [762, 342] width 912 height 544
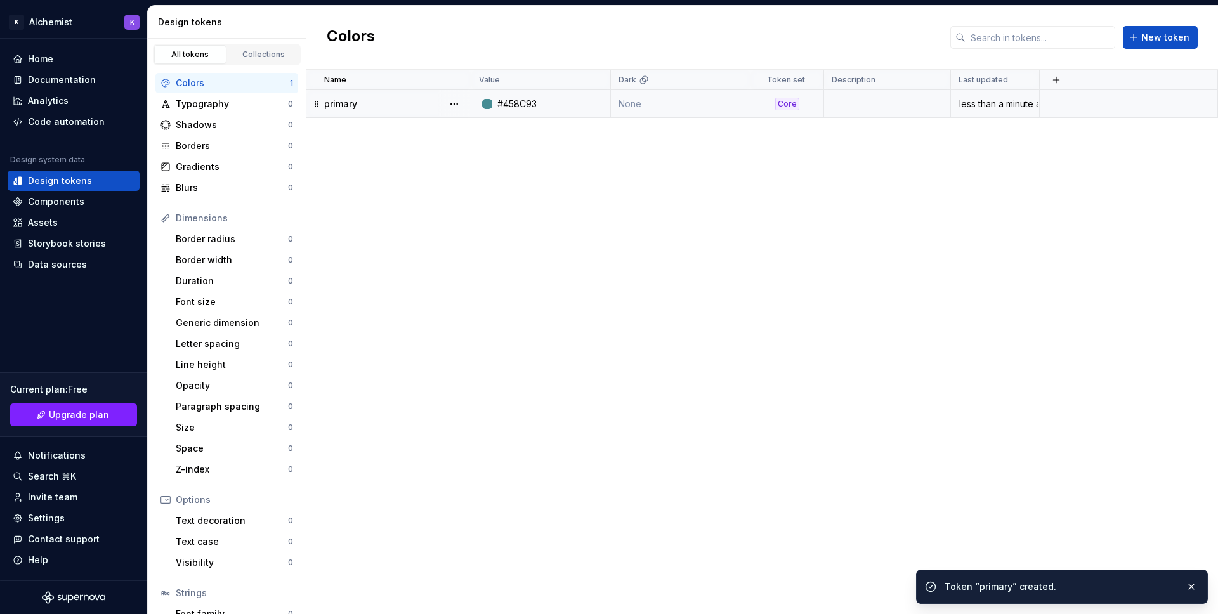
click at [318, 103] on icon at bounding box center [317, 104] width 10 height 10
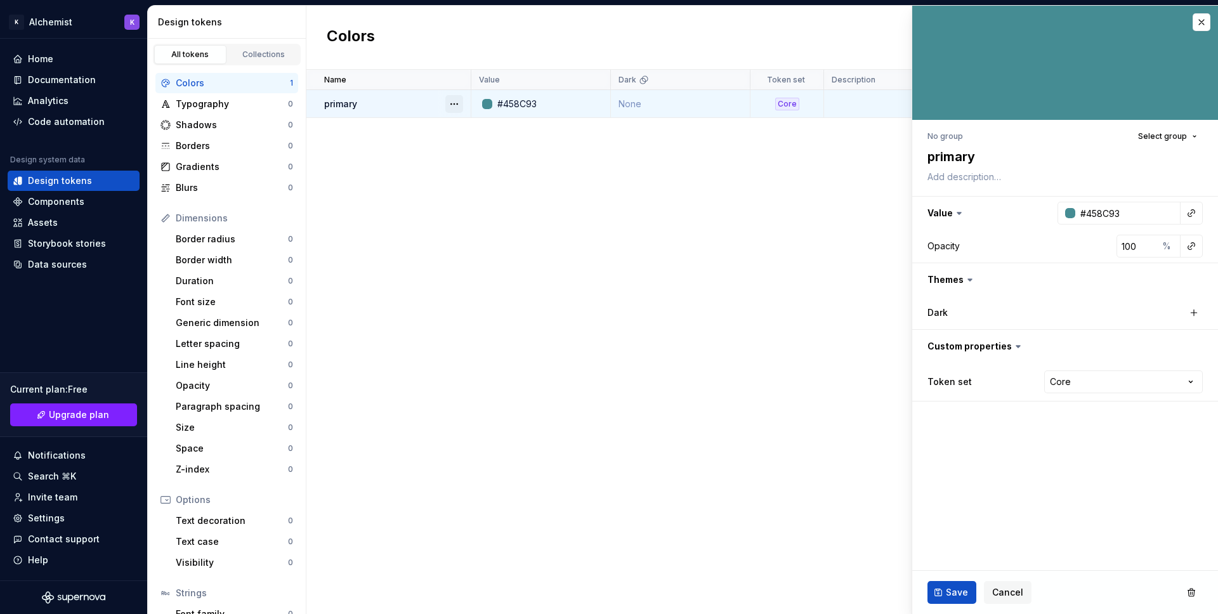
click at [452, 101] on button "button" at bounding box center [454, 104] width 18 height 18
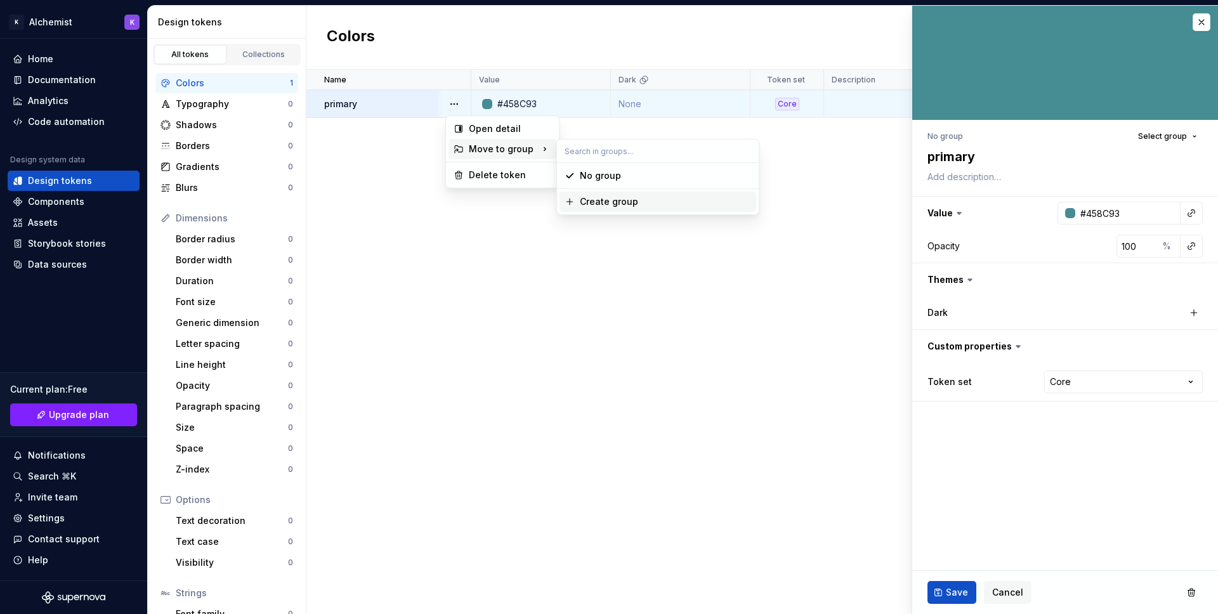
click at [708, 286] on html "K Alchemist K Home Documentation Analytics Code automation Design system data D…" at bounding box center [609, 307] width 1218 height 614
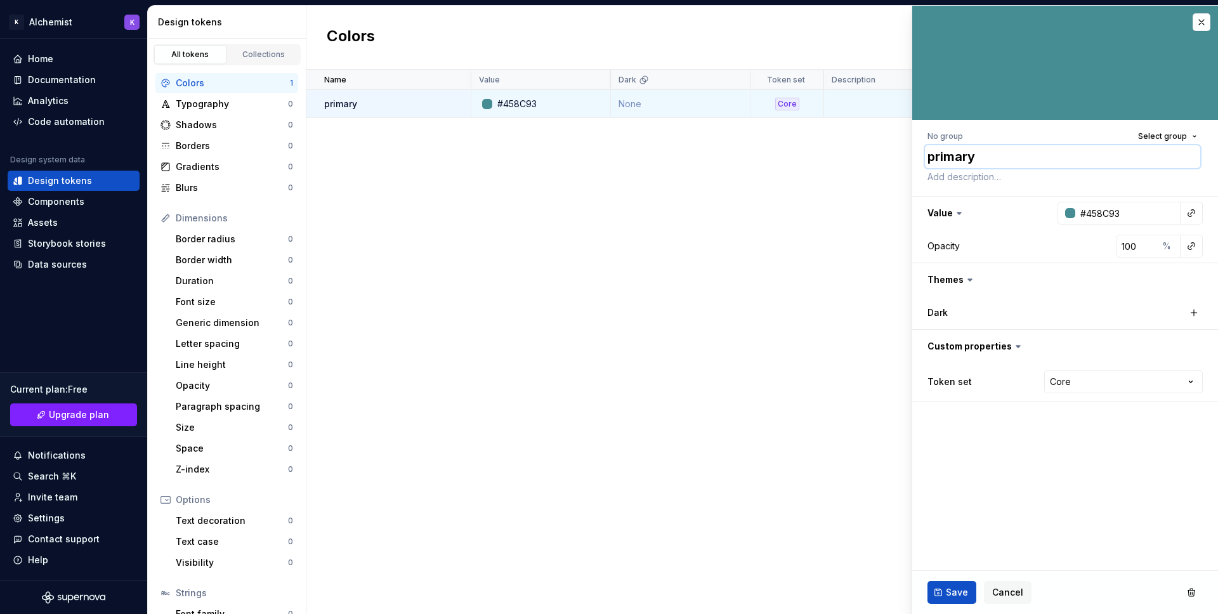
click at [985, 161] on textarea "primary" at bounding box center [1062, 156] width 275 height 23
click at [957, 213] on icon at bounding box center [959, 214] width 4 height 2
click at [968, 220] on button "button" at bounding box center [1065, 213] width 306 height 33
click at [1190, 217] on button "button" at bounding box center [1192, 213] width 18 height 18
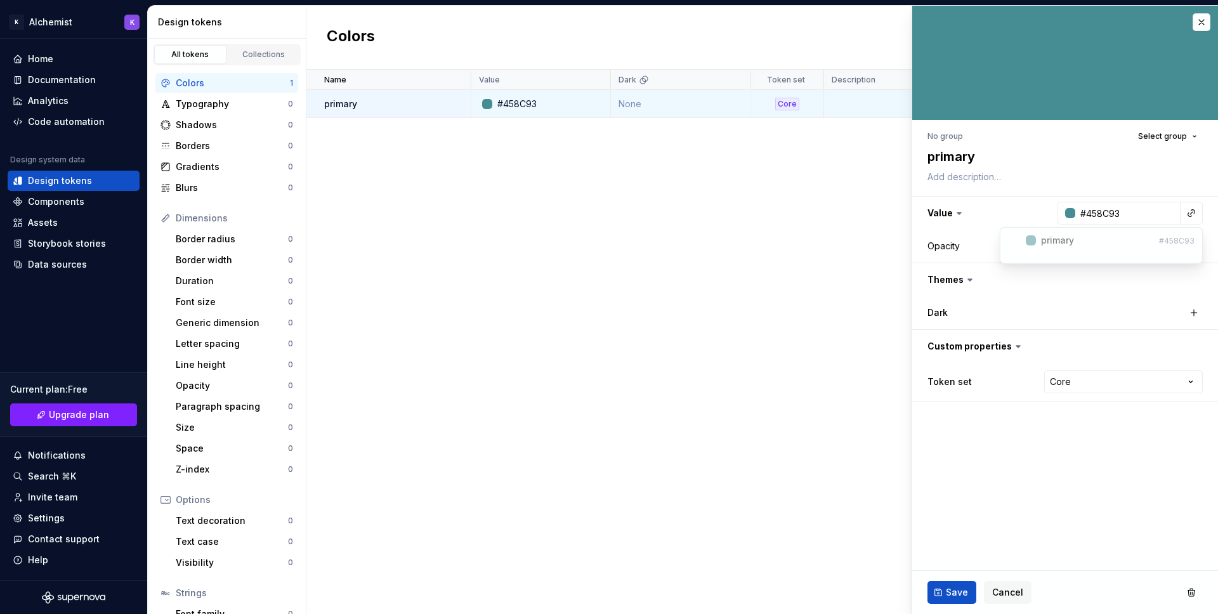
click at [969, 228] on html "K Alchemist K Home Documentation Analytics Code automation Design system data D…" at bounding box center [609, 307] width 1218 height 614
click at [732, 185] on div "Name Value Dark Token set Description Last updated primary #458C93 None Core le…" at bounding box center [762, 342] width 912 height 544
click at [532, 103] on div "#458C93" at bounding box center [516, 104] width 39 height 13
click at [946, 588] on span "Save" at bounding box center [957, 592] width 22 height 13
click at [827, 351] on div "Name Value Dark Token set Description Last updated primary #458C93 None Core le…" at bounding box center [762, 342] width 912 height 544
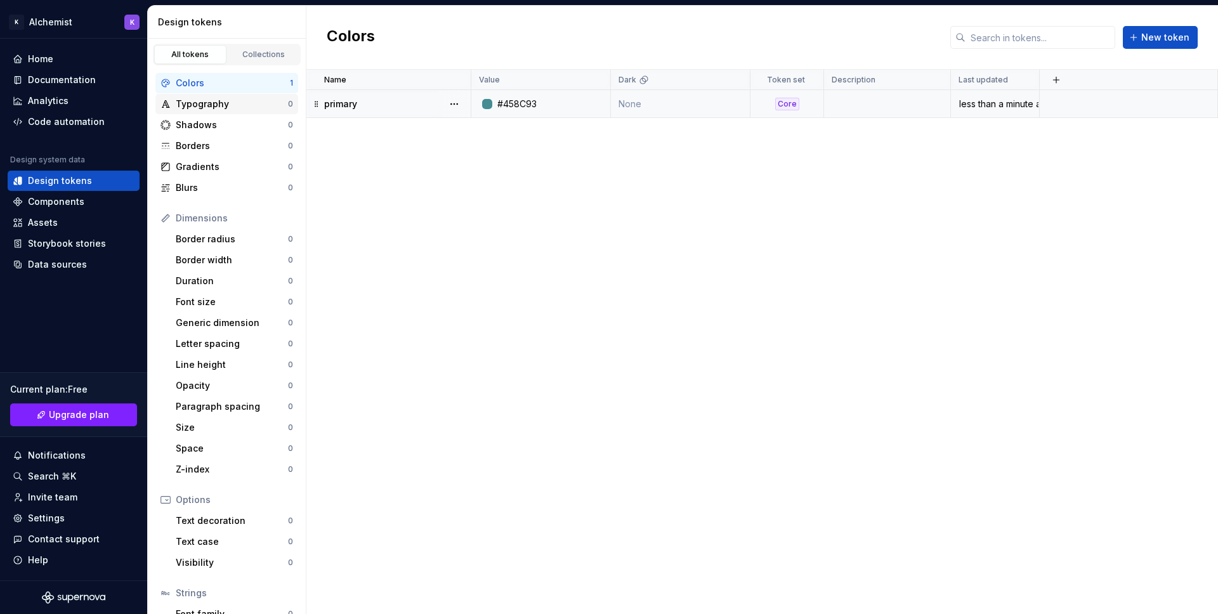
click at [216, 103] on div "Typography" at bounding box center [232, 104] width 112 height 13
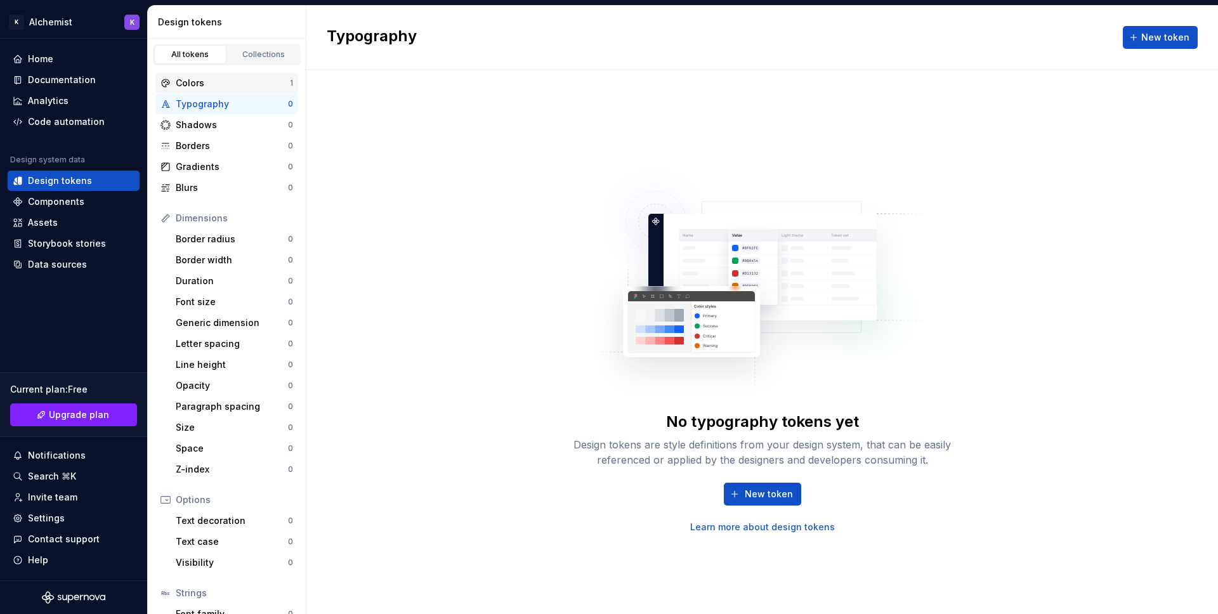
click at [213, 83] on div "Colors" at bounding box center [233, 83] width 114 height 13
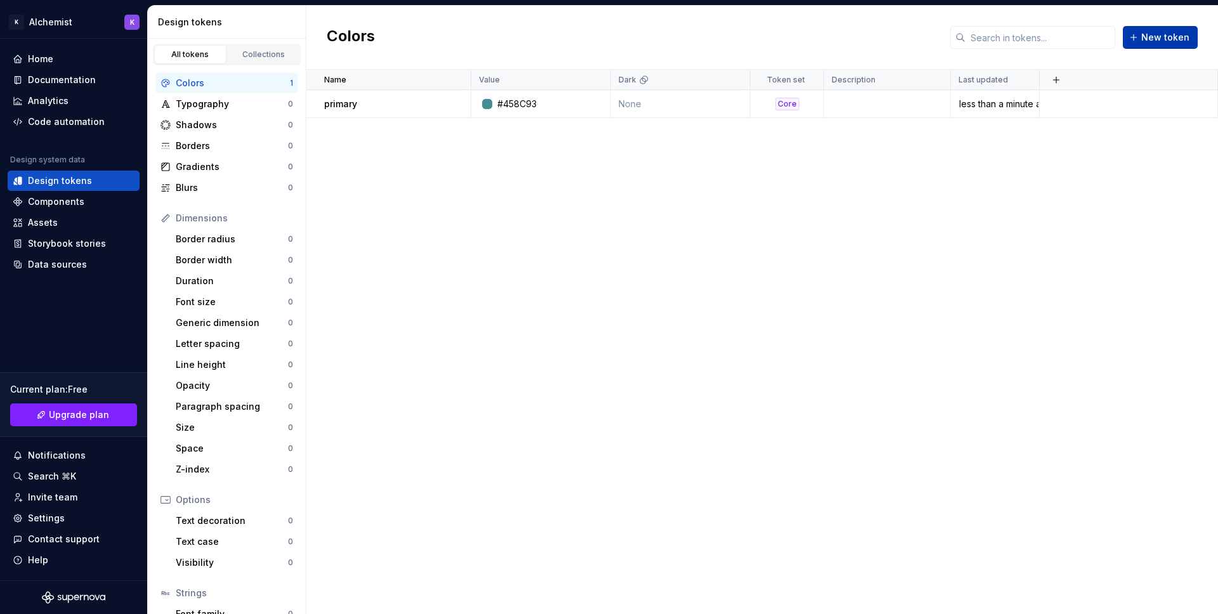
click at [1155, 46] on button "New token" at bounding box center [1160, 37] width 75 height 23
type textarea "*"
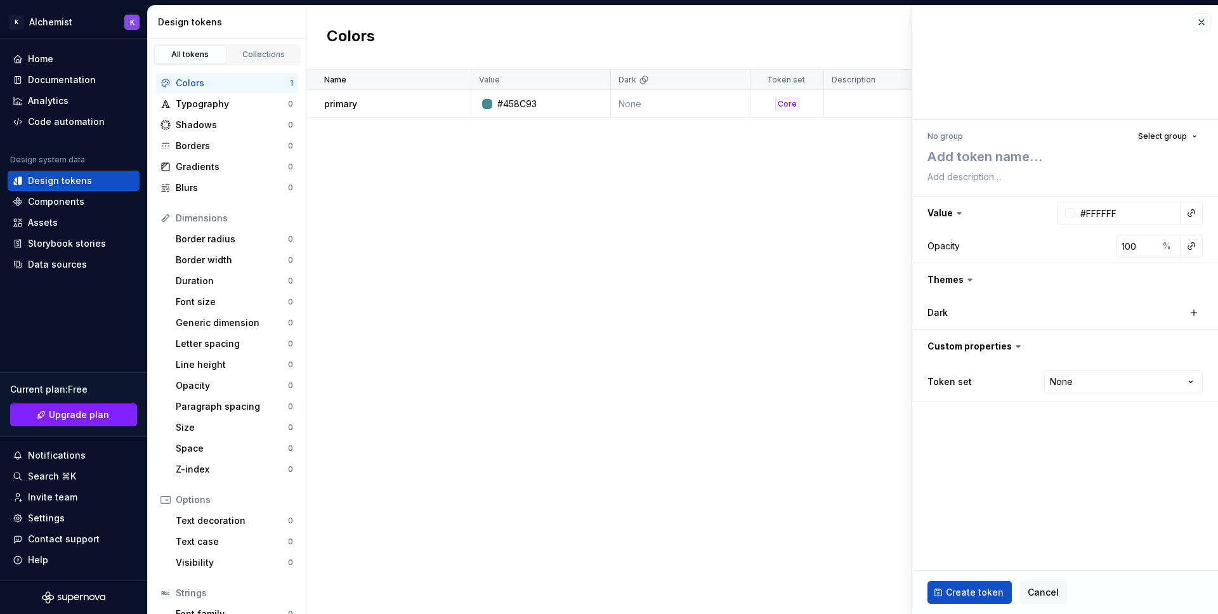
type textarea "w"
type textarea "*"
type textarea "s"
type textarea "*"
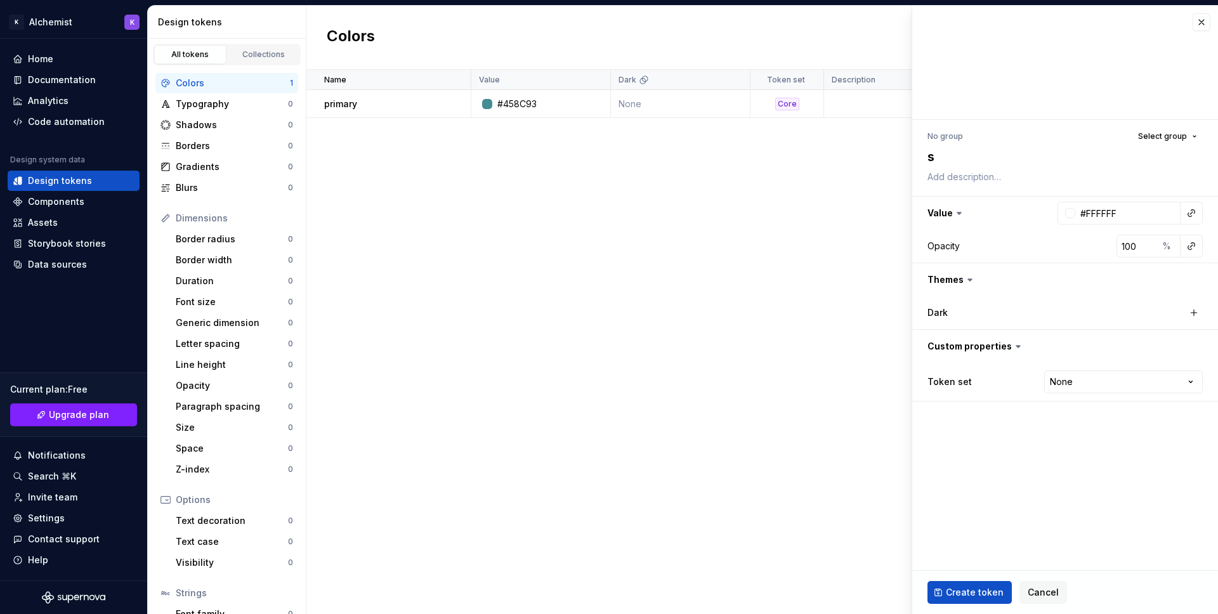
type textarea "se"
type textarea "*"
type textarea "sec"
type textarea "*"
type textarea "seco"
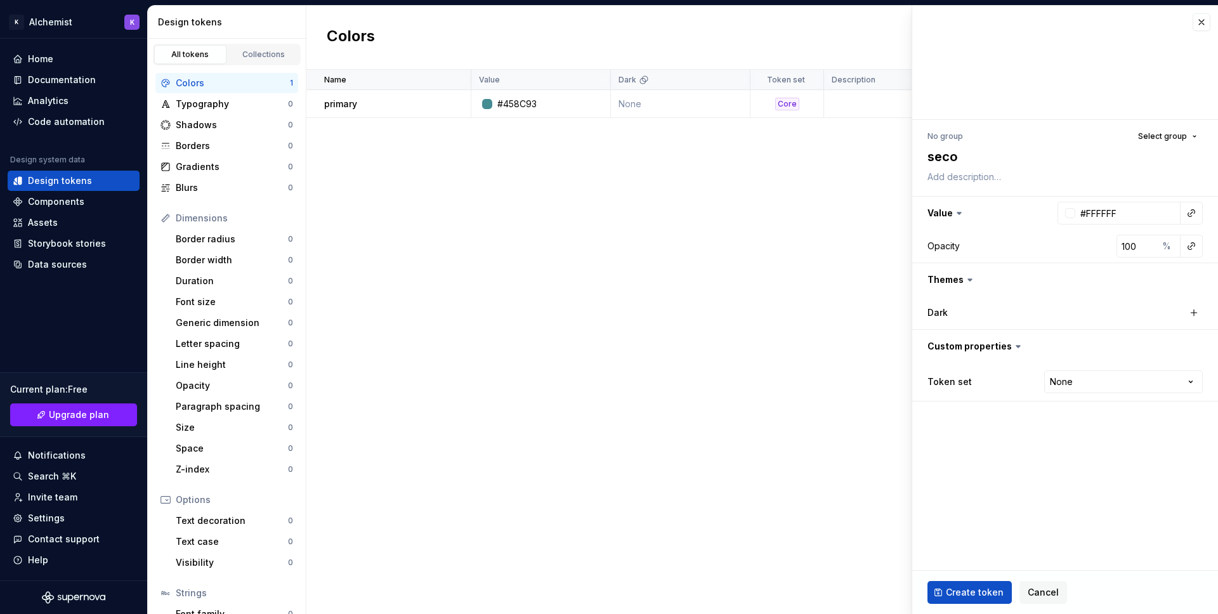
type textarea "*"
type textarea "secon"
type textarea "*"
type textarea "second"
type textarea "*"
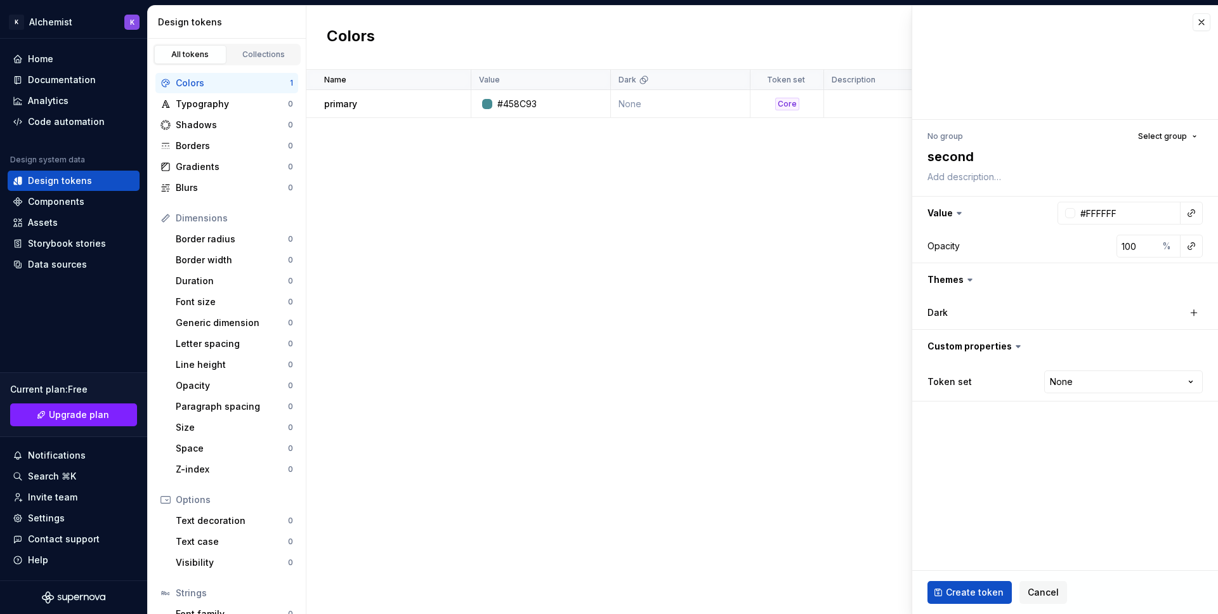
type textarea "seconda"
type textarea "*"
type textarea "secondar"
type textarea "*"
type textarea "secondary"
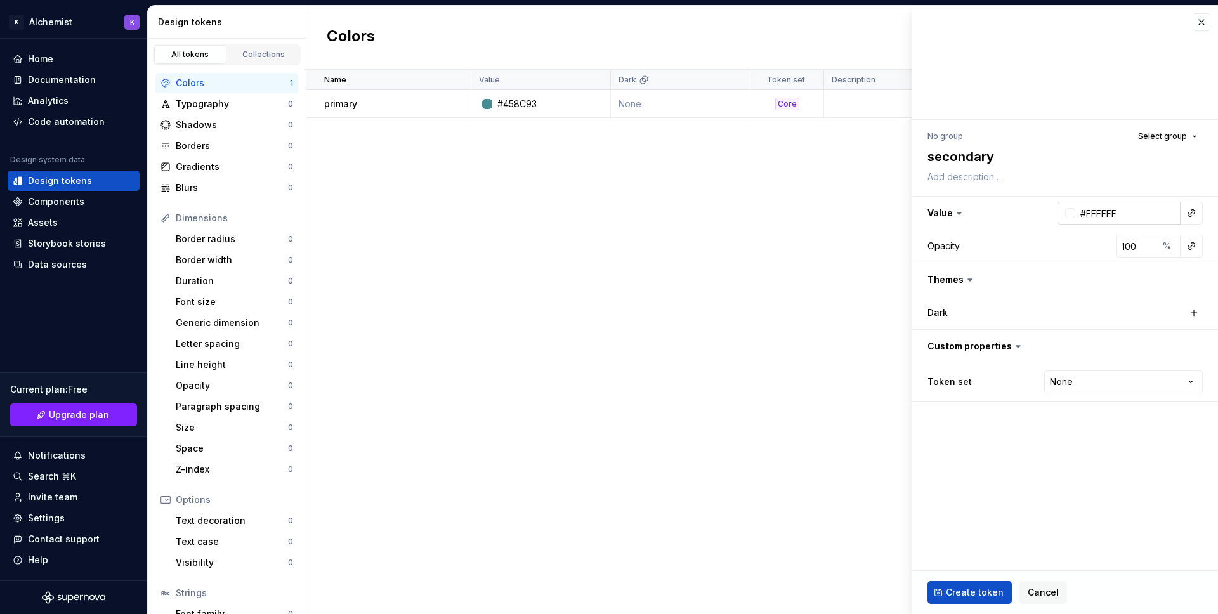
click at [1072, 218] on div at bounding box center [1070, 213] width 10 height 10
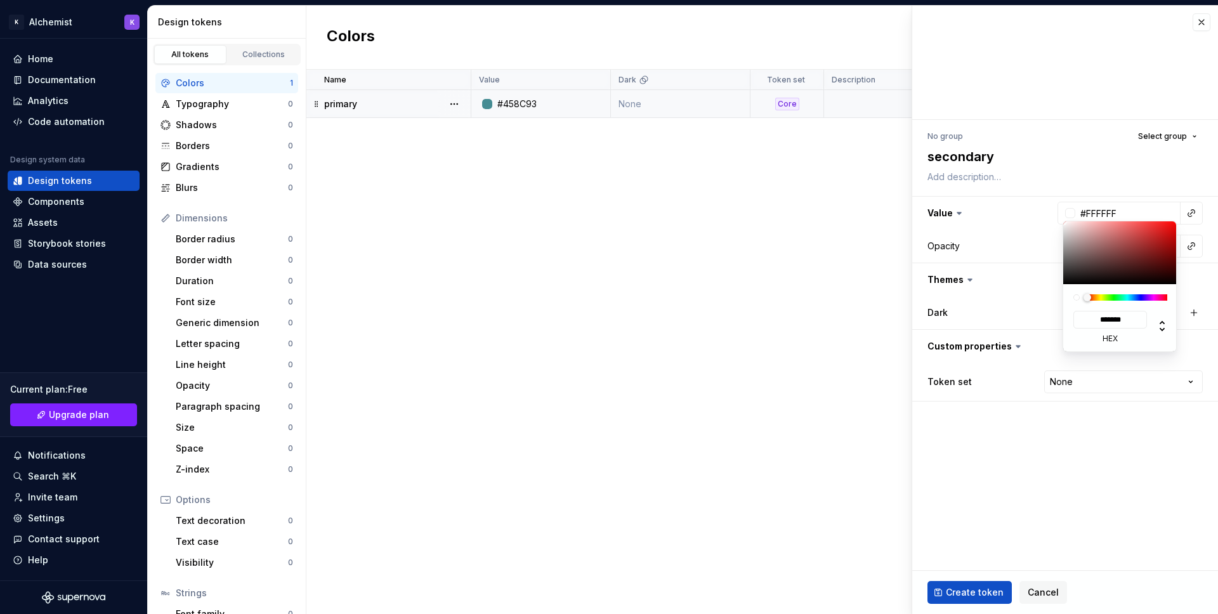
click at [526, 99] on html "K Alchemist K Home Documentation Analytics Code automation Design system data D…" at bounding box center [609, 307] width 1218 height 614
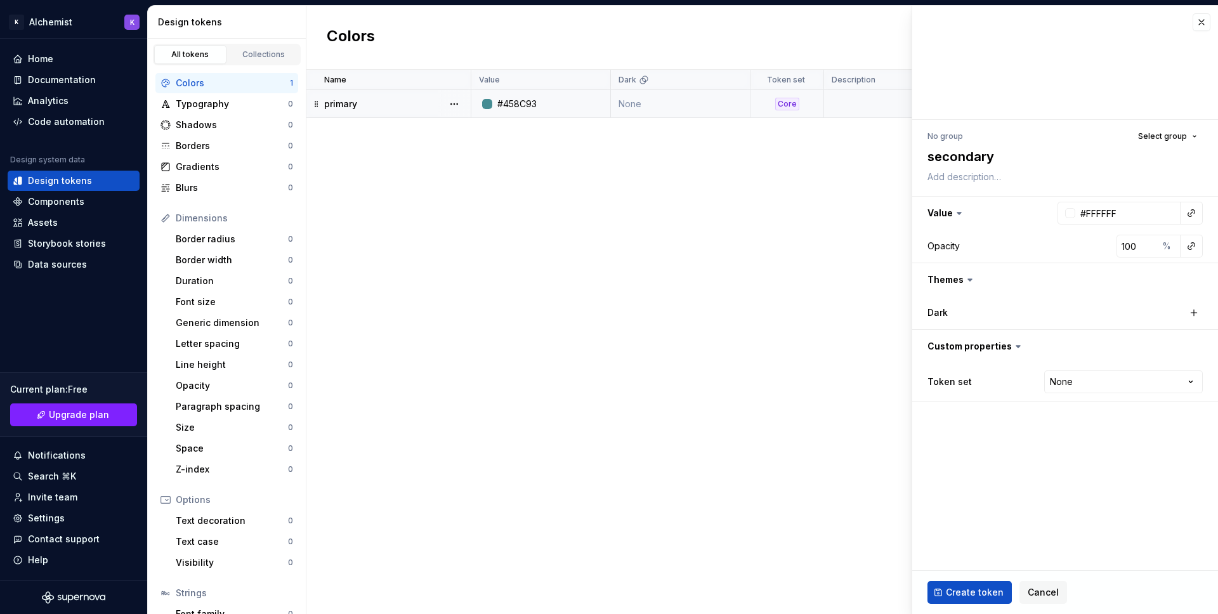
click at [536, 103] on div "#458C93" at bounding box center [516, 104] width 39 height 13
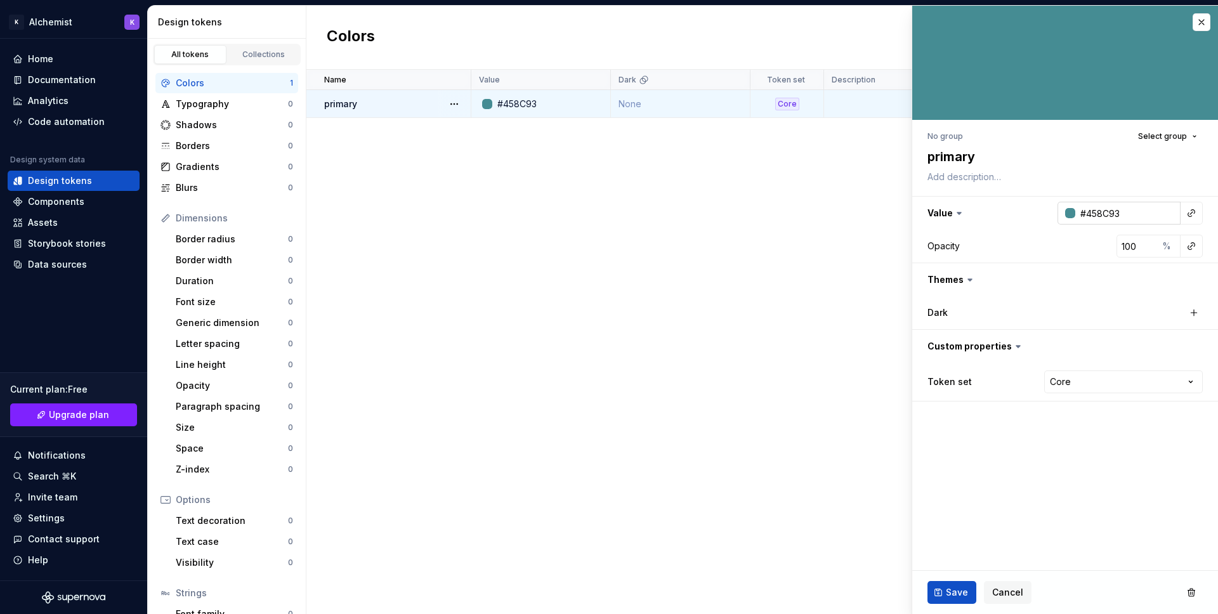
type textarea "*"
click at [1103, 208] on input "#458C93" at bounding box center [1127, 213] width 105 height 23
paste input "00c33"
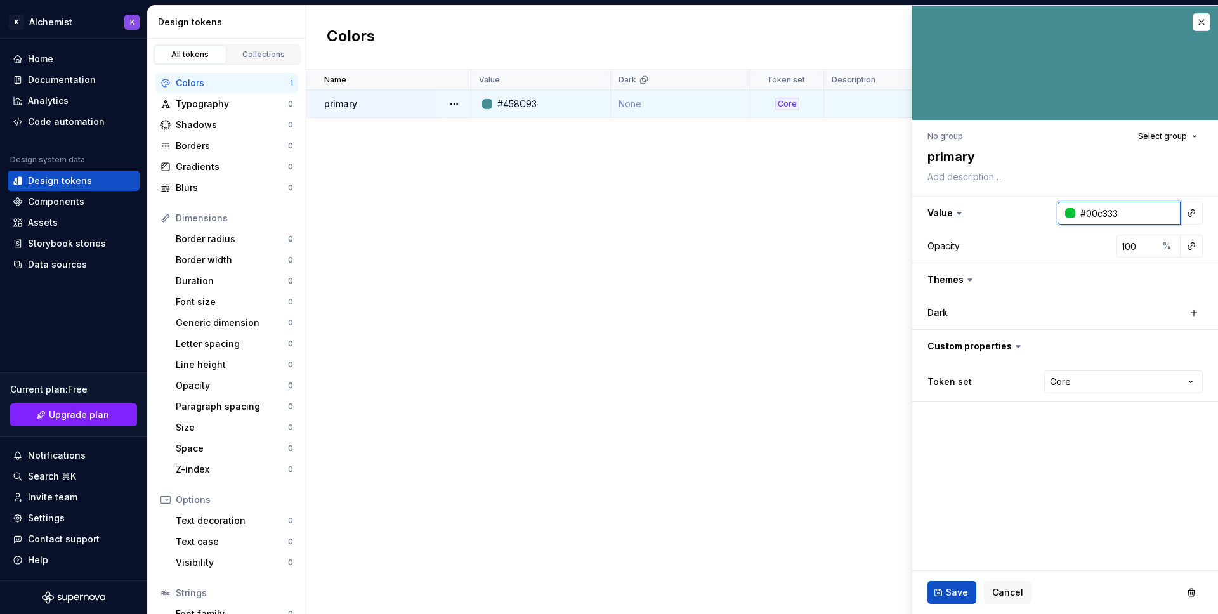
type input "#00c333"
type textarea "*"
type input "#00C333"
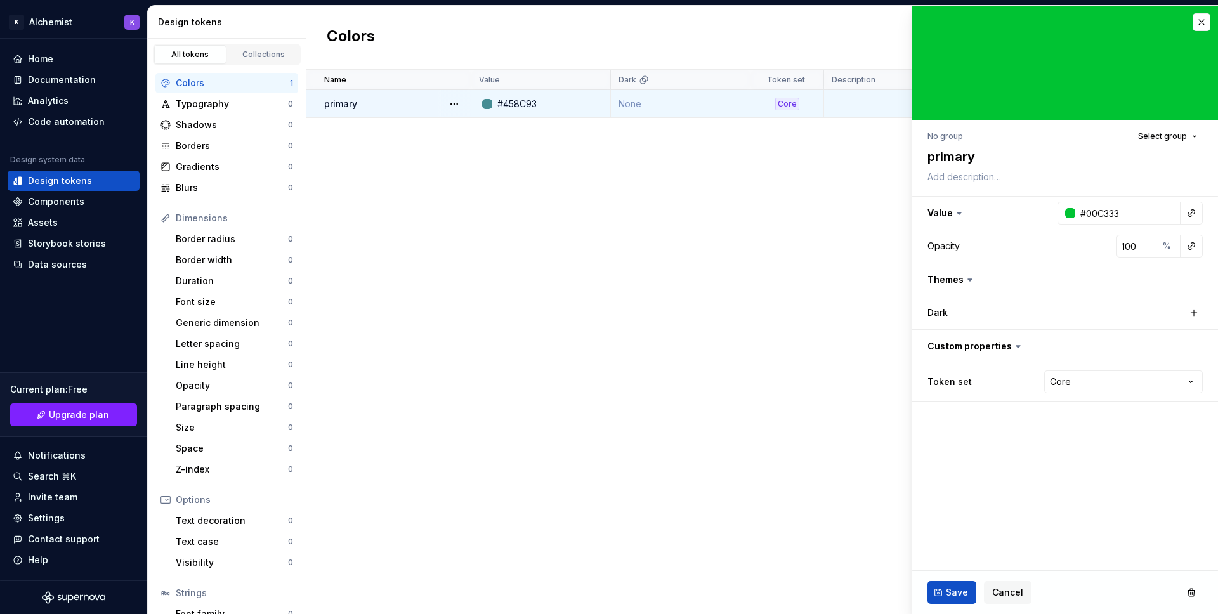
click at [686, 491] on div "Name Value Dark Token set Description Last updated primary #458C93 None Core 1 …" at bounding box center [762, 342] width 912 height 544
click at [943, 592] on button "Save" at bounding box center [952, 592] width 49 height 23
click at [794, 346] on div "Name Value Dark Token set Description Last updated primary #458C93 None Core 1 …" at bounding box center [762, 342] width 912 height 544
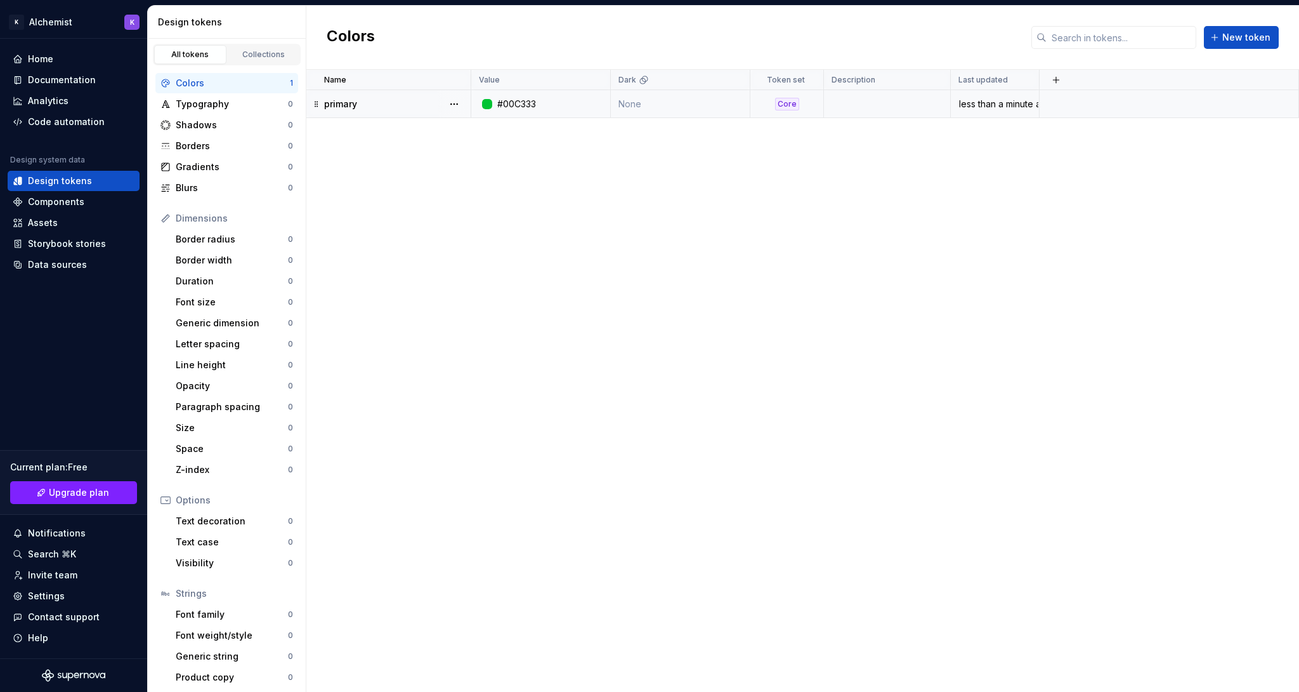
click at [374, 173] on div "Name Value Dark Token set Description Last updated primary #00C333 None Core le…" at bounding box center [802, 381] width 993 height 622
click at [1218, 36] on button "New token" at bounding box center [1241, 37] width 75 height 23
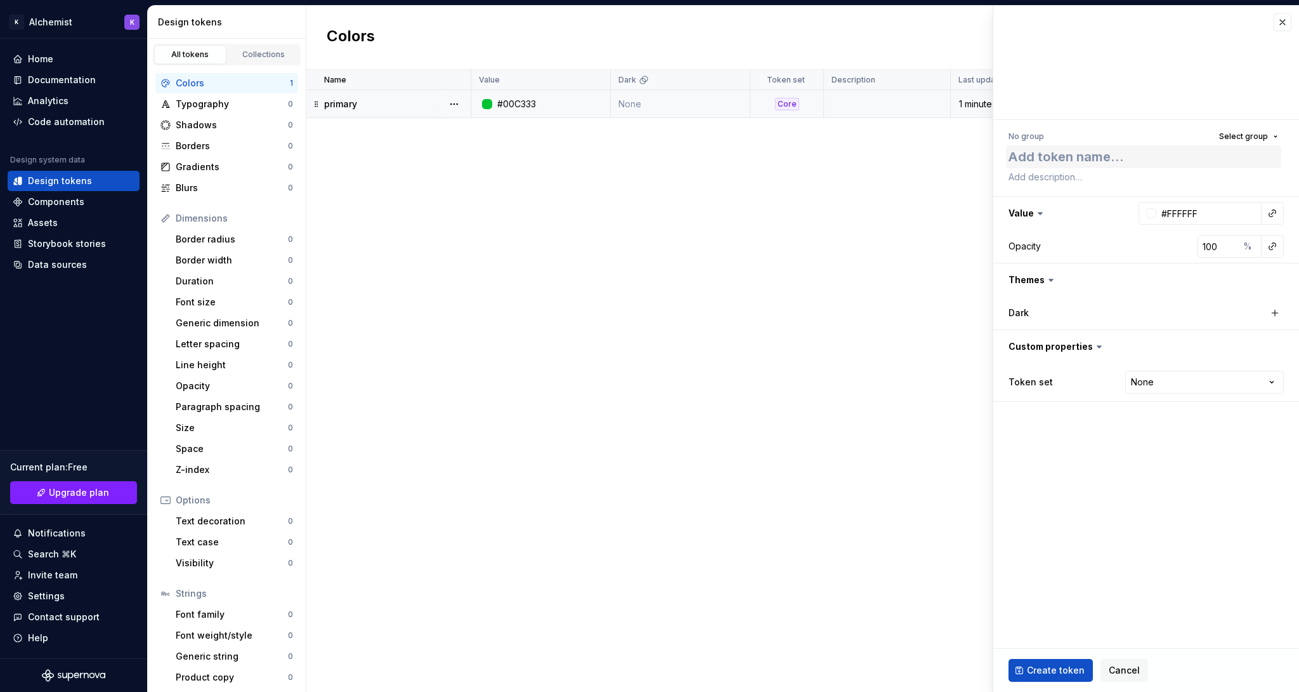
click at [1046, 154] on textarea at bounding box center [1143, 156] width 275 height 23
type textarea "*"
type textarea "s"
type textarea "*"
type textarea "se"
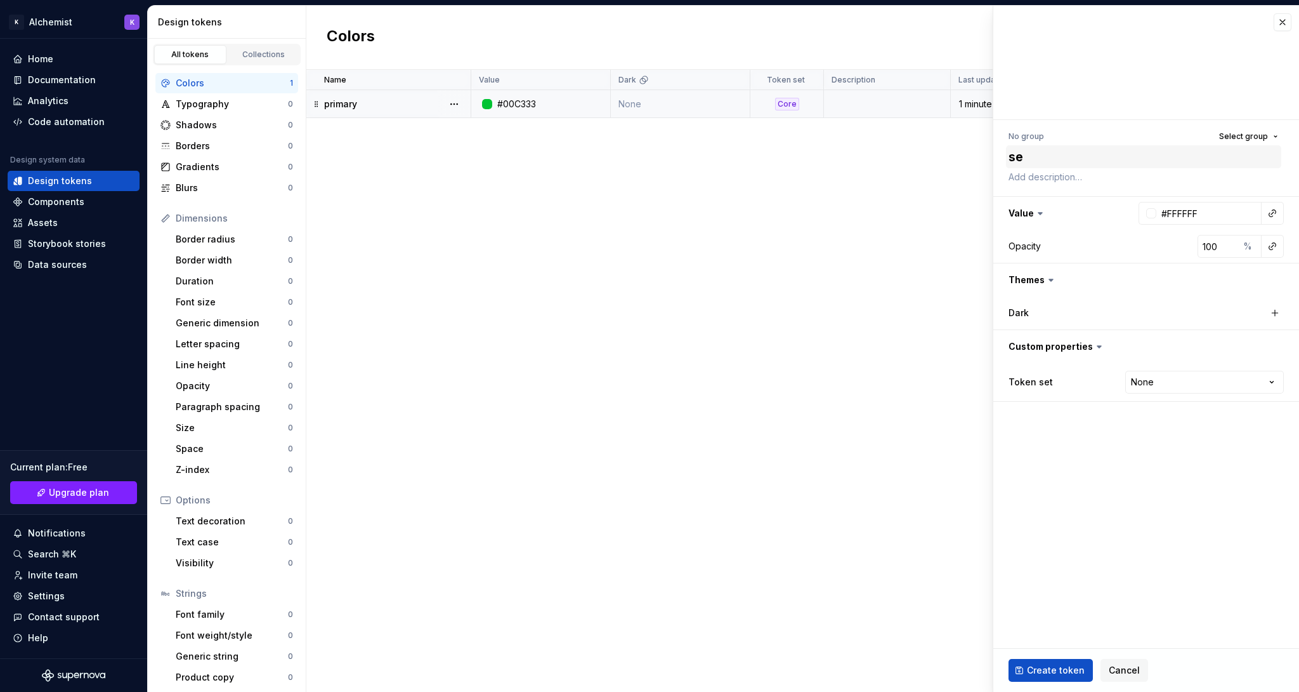
type textarea "*"
type textarea "sec"
type textarea "*"
type textarea "seco"
type textarea "*"
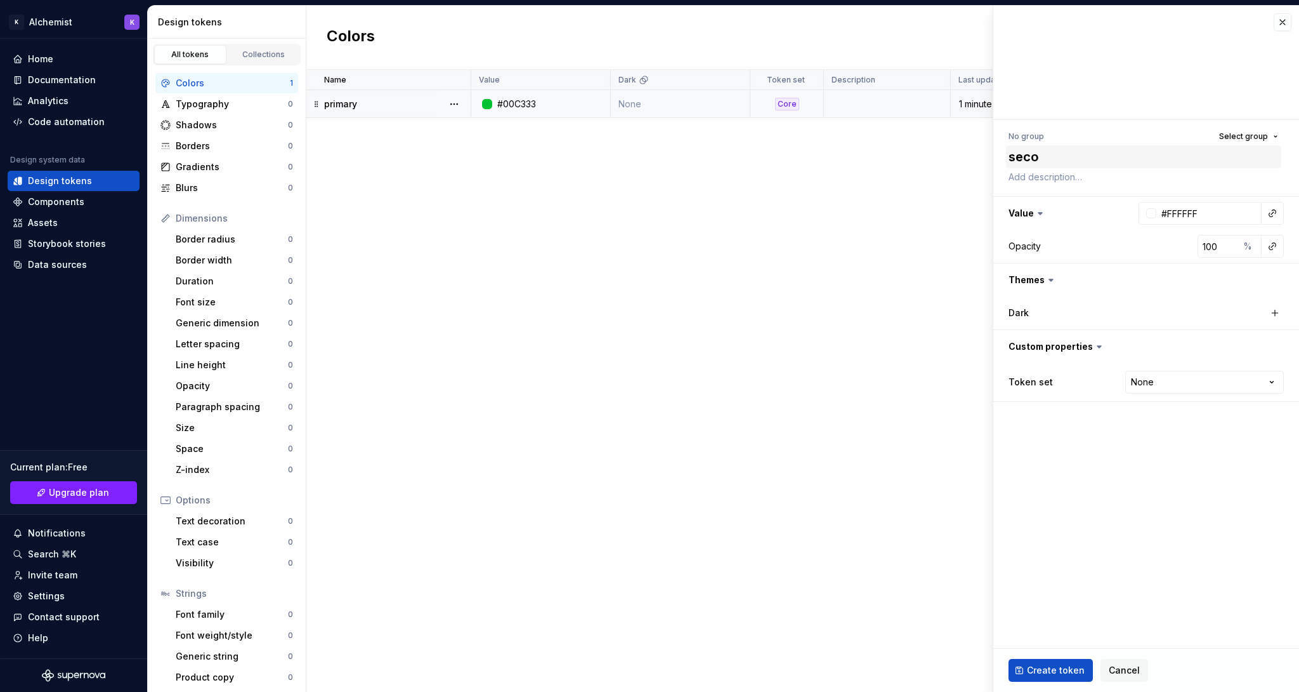
type textarea "secon"
type textarea "*"
type textarea "second"
type textarea "*"
type textarea "seconda"
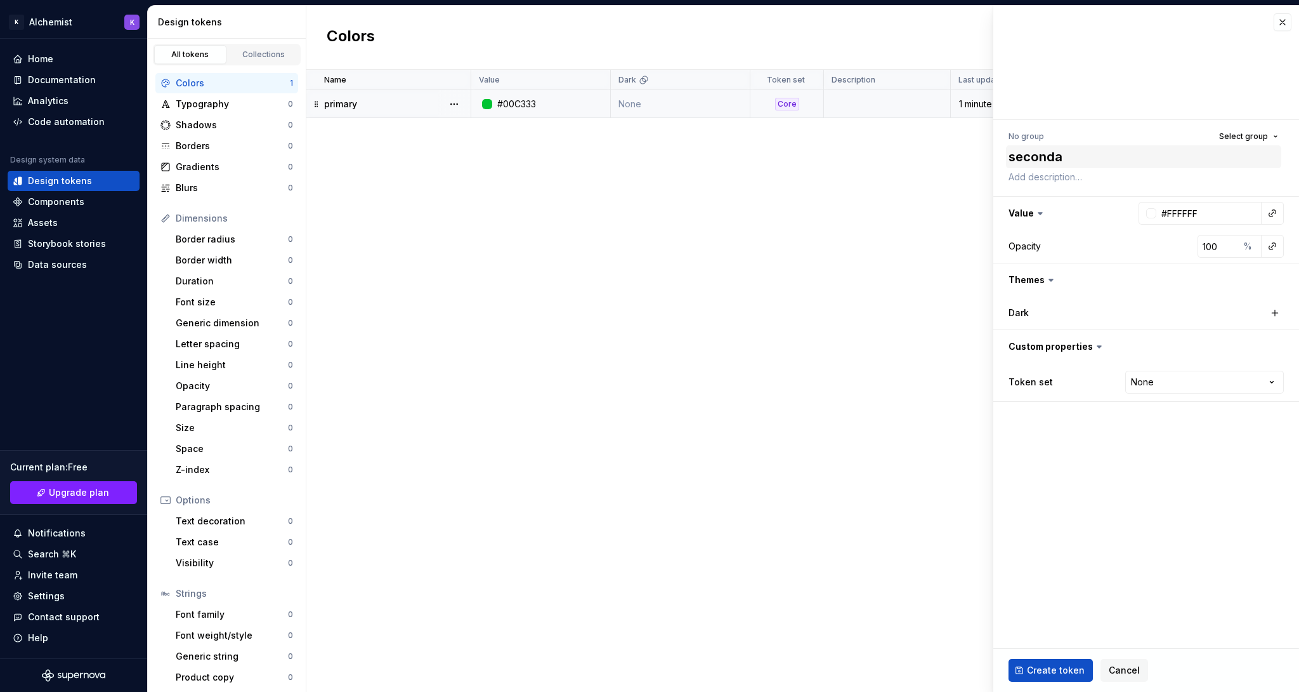
type textarea "*"
type textarea "secondar"
type textarea "*"
type textarea "secondary"
type textarea "*"
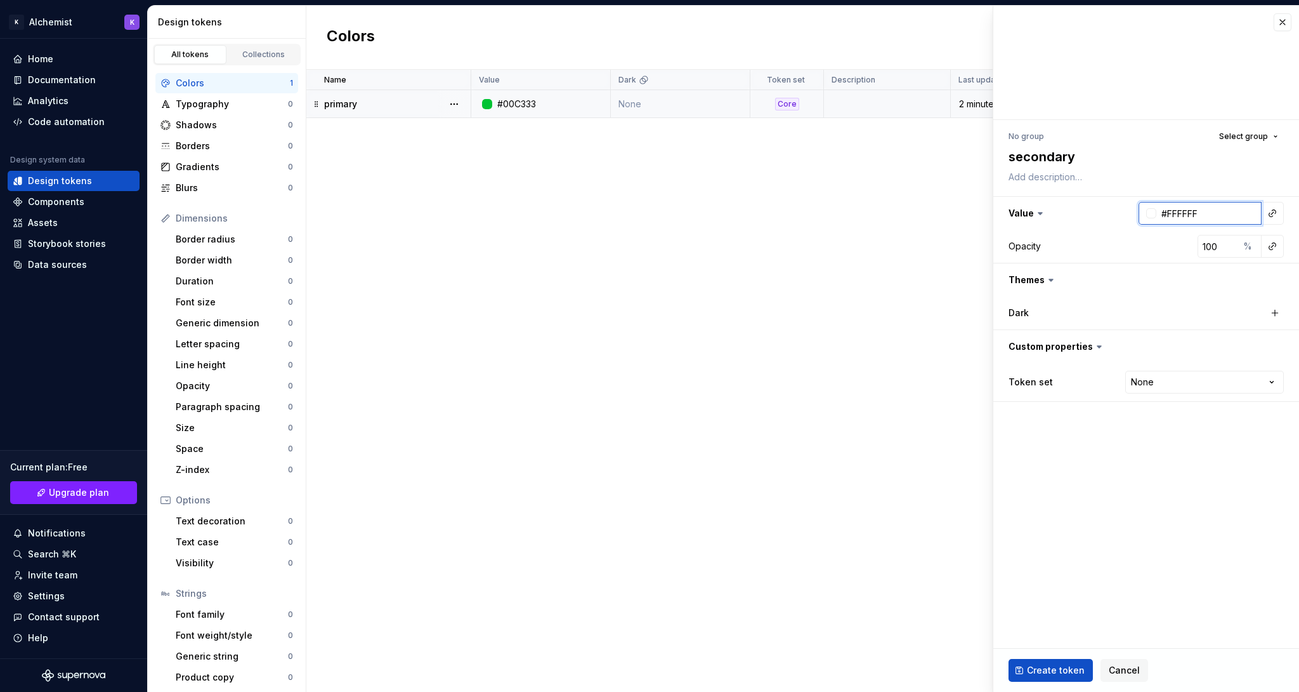
click at [1190, 221] on input "#FFFFFF" at bounding box center [1209, 213] width 105 height 23
click at [1189, 221] on input "#FFFFFF" at bounding box center [1209, 213] width 105 height 23
paste input "d8e0e9"
type input "#d8e0e9"
type textarea "*"
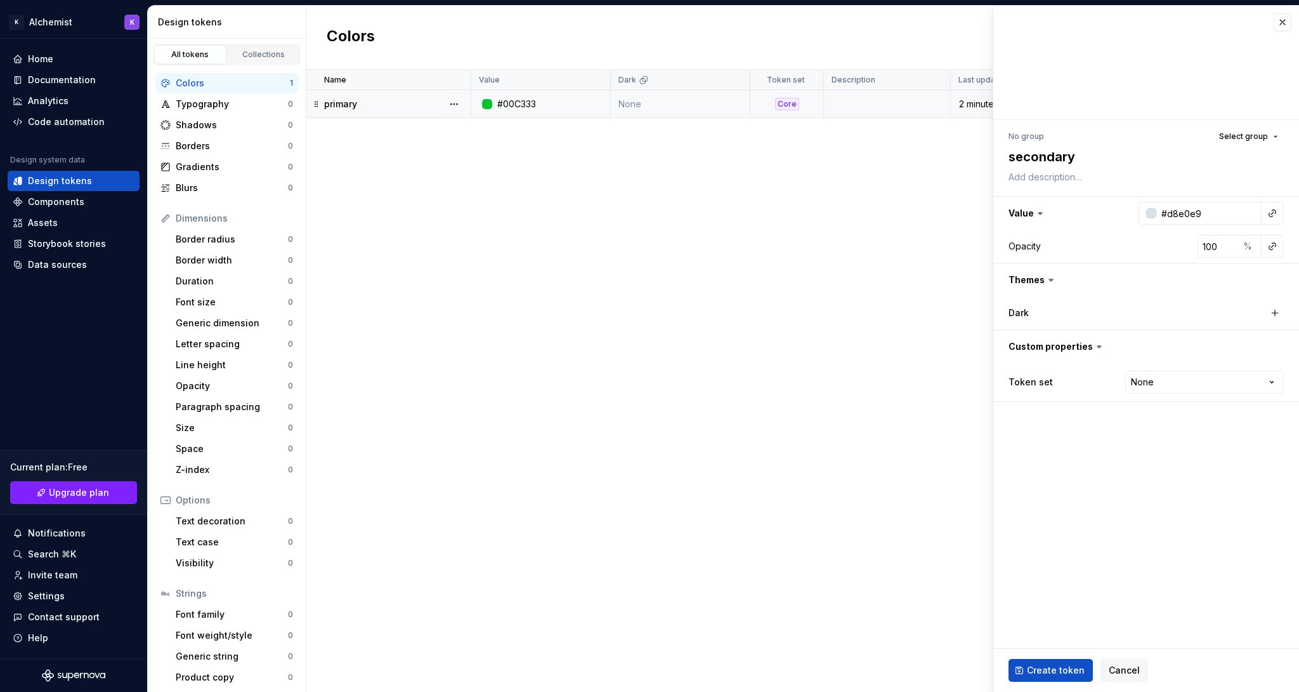
type input "#D8E0E9"
click at [1079, 508] on fieldset "No group Select group secondary Value #D8E0E9 Opacity 100 % Themes Dark Custom …" at bounding box center [1147, 349] width 306 height 686
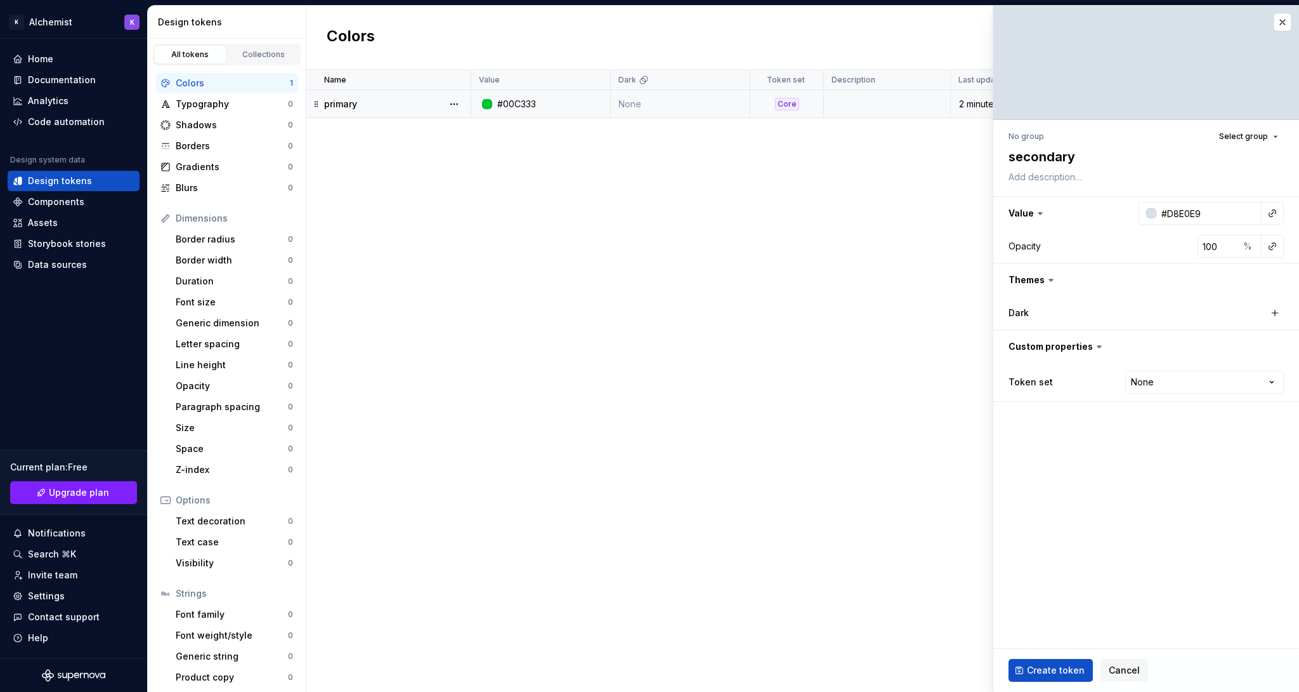
click at [1045, 283] on icon at bounding box center [1051, 279] width 13 height 13
click at [1218, 315] on button "button" at bounding box center [1275, 313] width 18 height 18
click at [1147, 312] on button "button" at bounding box center [1144, 312] width 23 height 23
type textarea "*"
click at [1218, 143] on button "Select group" at bounding box center [1249, 137] width 70 height 18
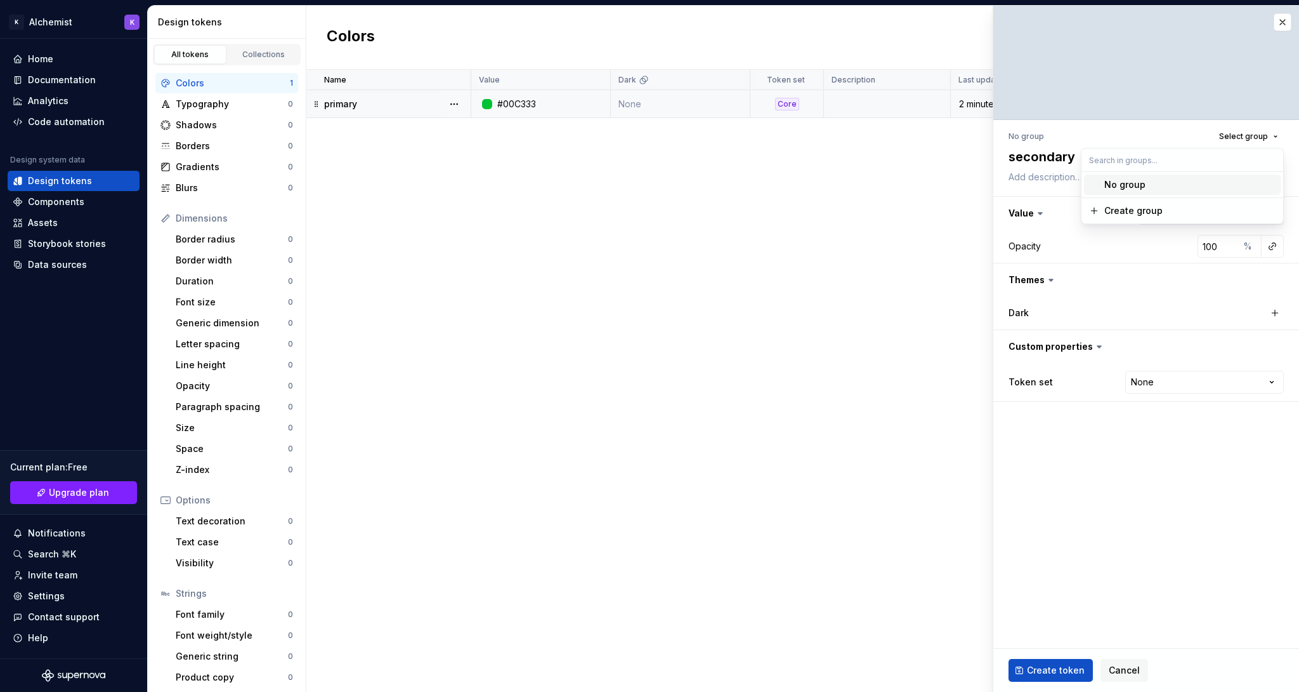
click at [1126, 428] on fieldset "No group Select group secondary Value #D8E0E9 Opacity 100 % Themes Dark Custom …" at bounding box center [1147, 349] width 306 height 686
click at [1189, 381] on html "K Alchemist K Home Documentation Analytics Code automation Design system data D…" at bounding box center [649, 346] width 1299 height 692
select select "**********"
click at [1065, 614] on span "Create token" at bounding box center [1056, 670] width 58 height 13
type textarea "*"
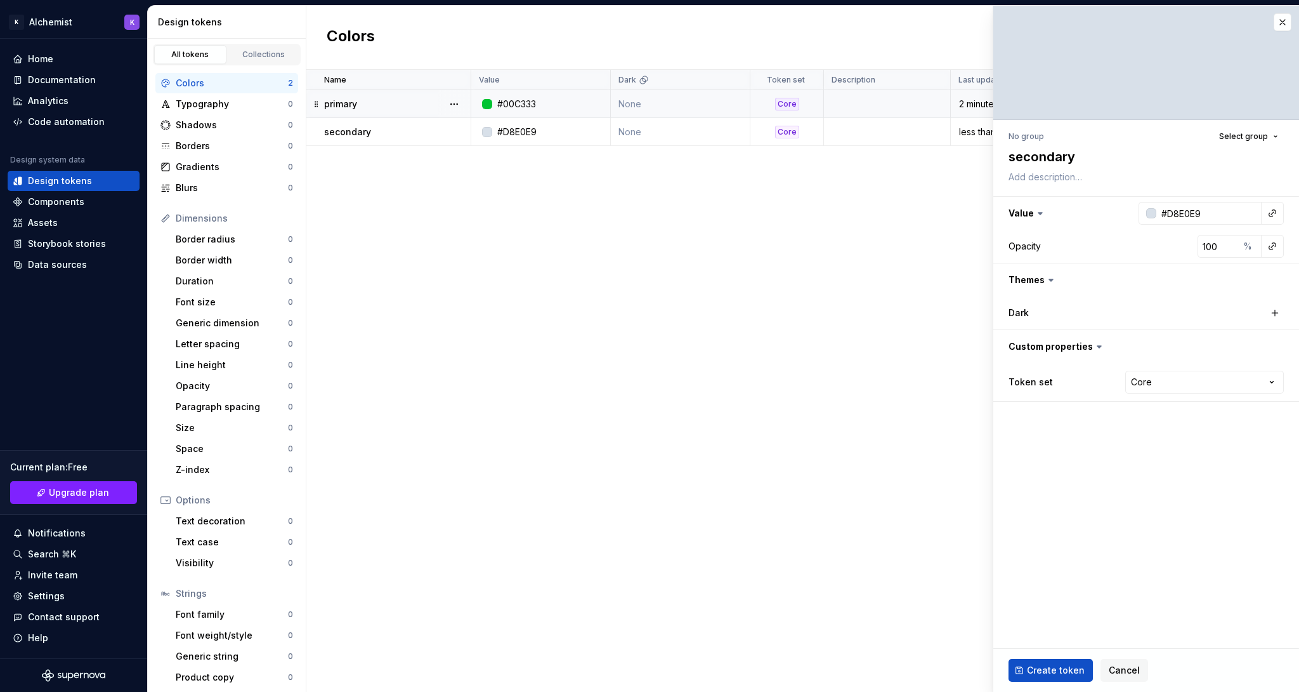
type input "#FFFFFF"
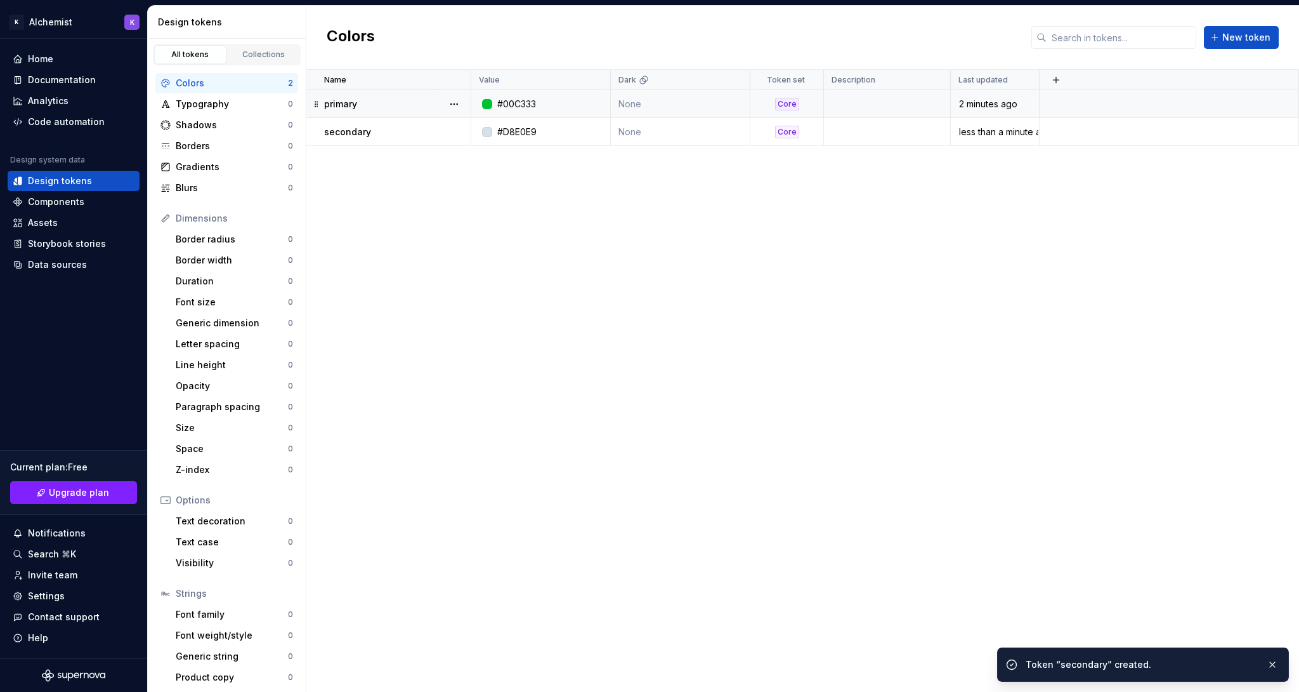
click at [846, 372] on div "Name Value Dark Token set Description Last updated primary #00C333 None Core 2 …" at bounding box center [802, 381] width 993 height 622
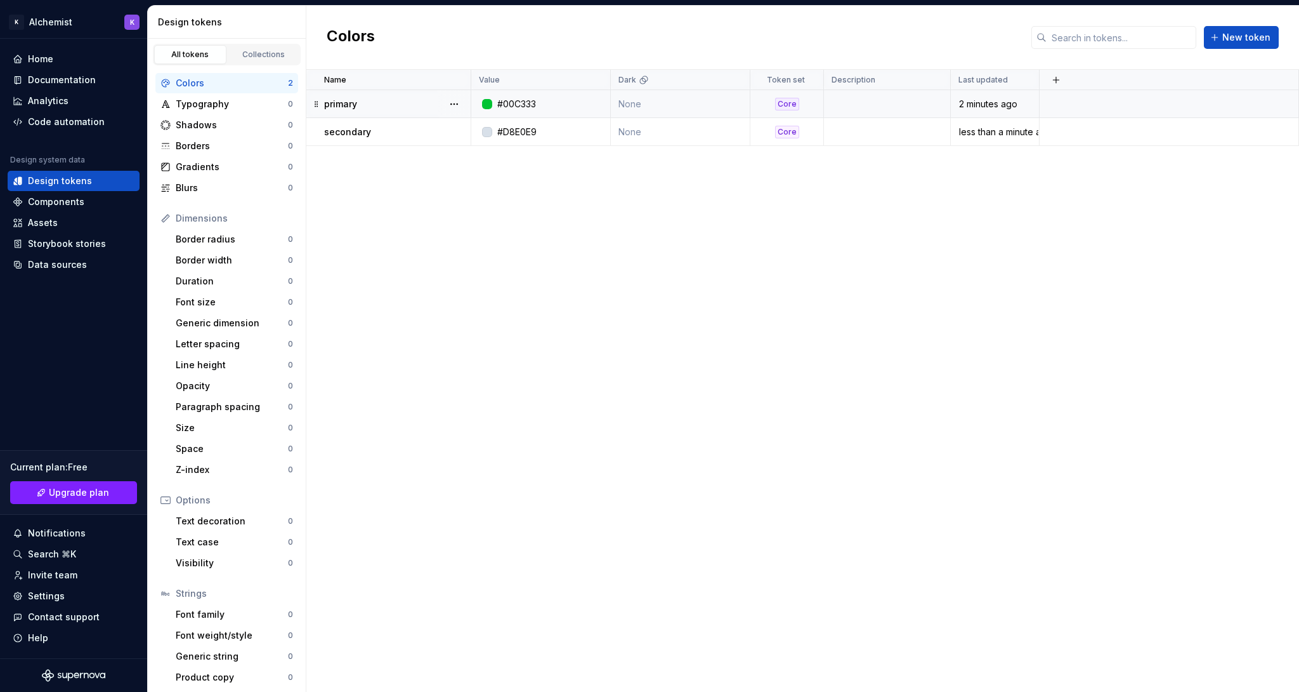
click at [629, 216] on div "Name Value Dark Token set Description Last updated primary #00C333 None Core 2 …" at bounding box center [802, 381] width 993 height 622
click at [63, 207] on div "Components" at bounding box center [56, 201] width 56 height 13
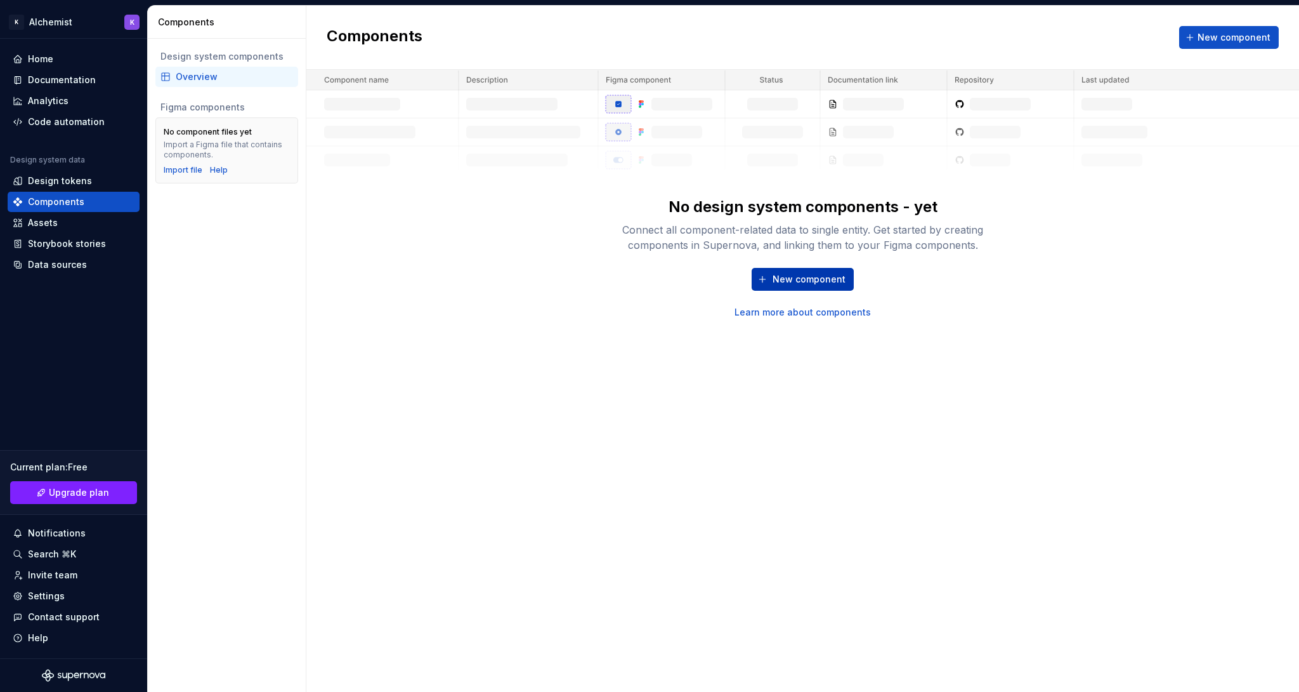
click at [792, 273] on span "New component" at bounding box center [809, 279] width 73 height 13
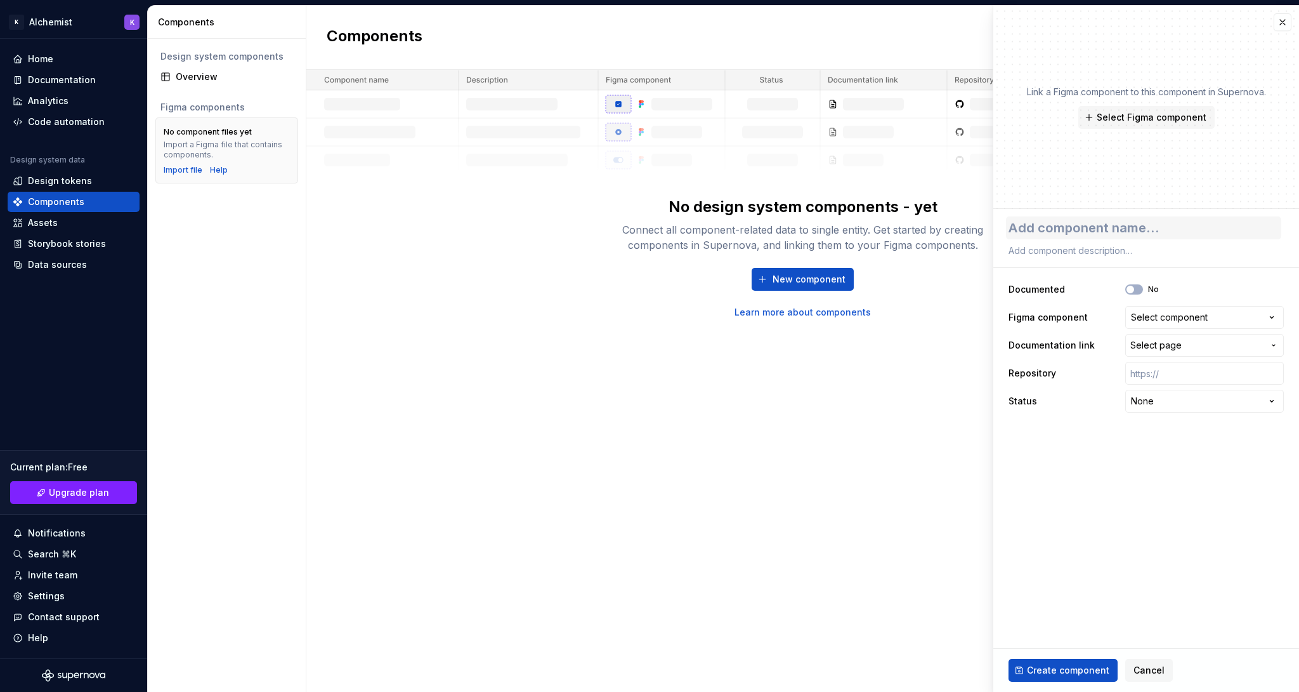
type textarea "*"
type textarea "B"
type textarea "*"
type textarea "Bu"
type textarea "*"
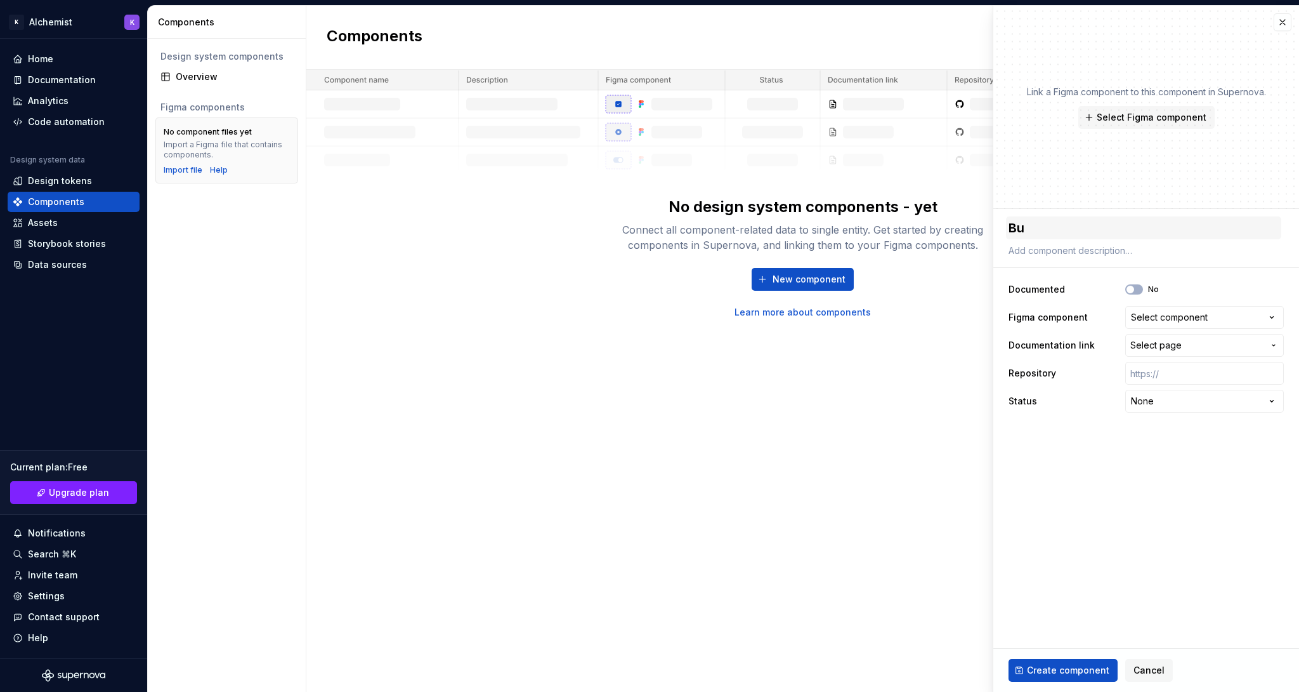
type textarea "But"
type textarea "*"
type textarea "Butt"
type textarea "*"
type textarea "Butto"
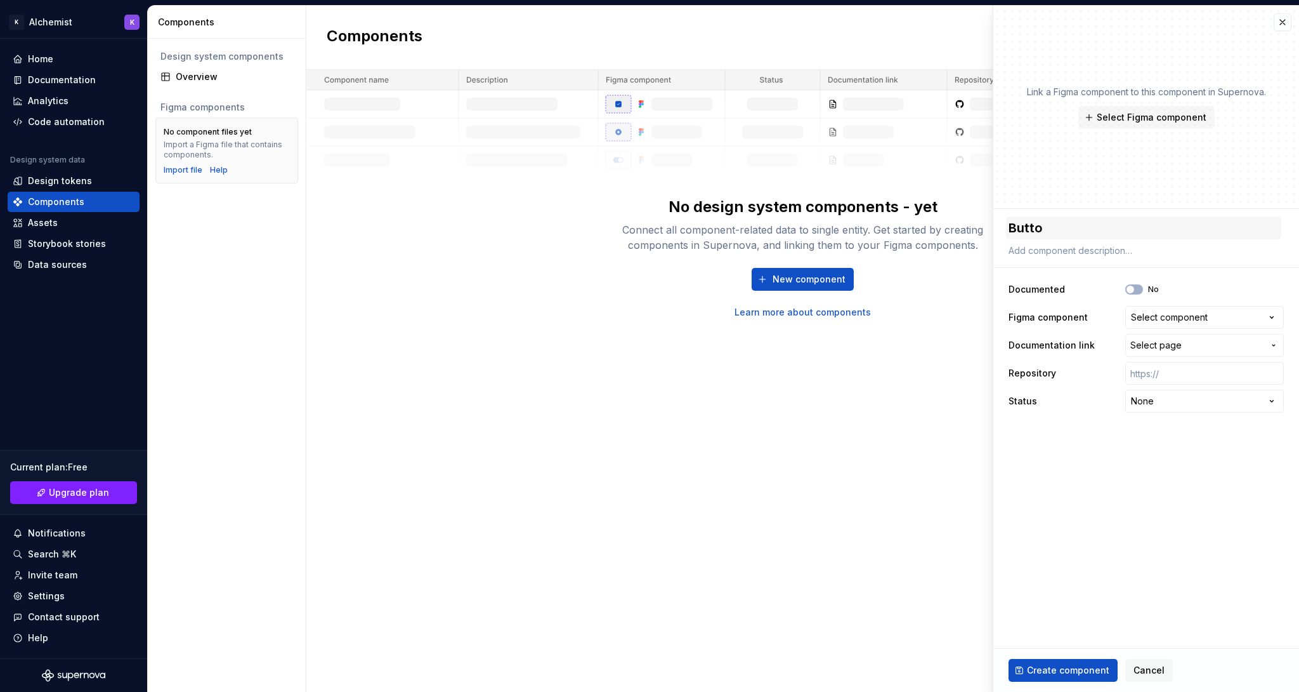
type textarea "*"
type textarea "Button"
click at [1186, 315] on div "Select component" at bounding box center [1169, 317] width 77 height 13
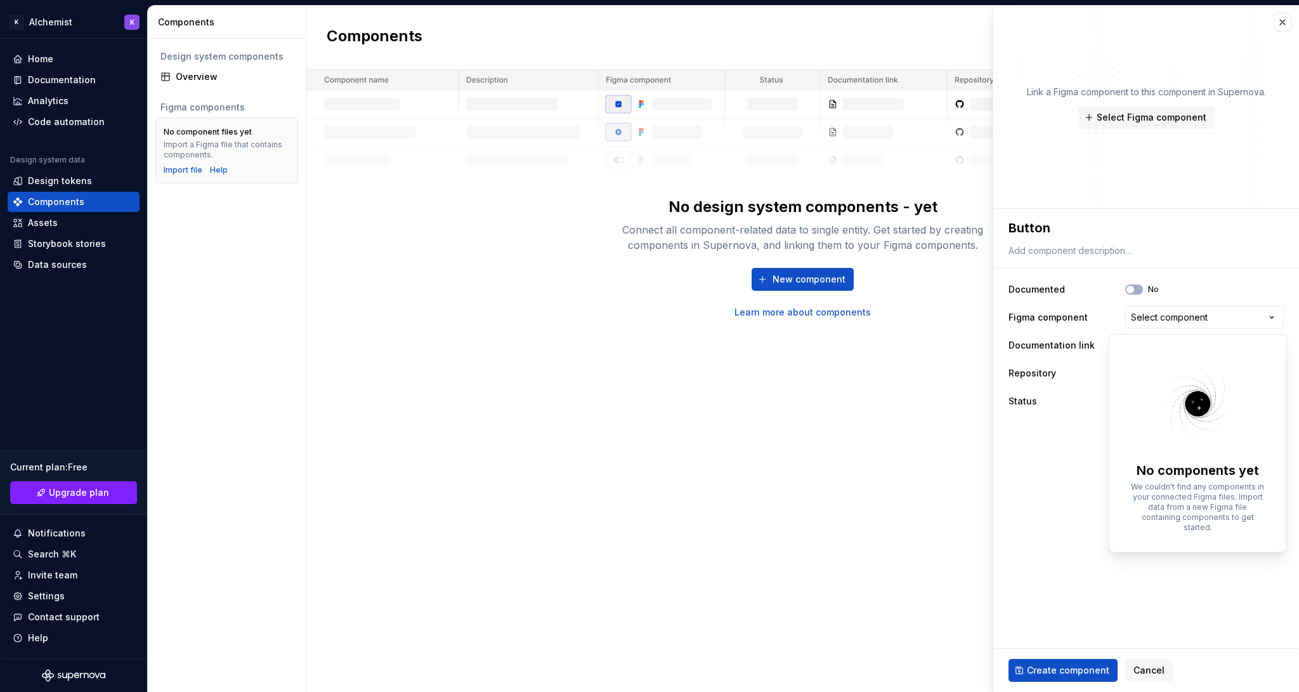
click at [1040, 454] on html "**********" at bounding box center [649, 346] width 1299 height 692
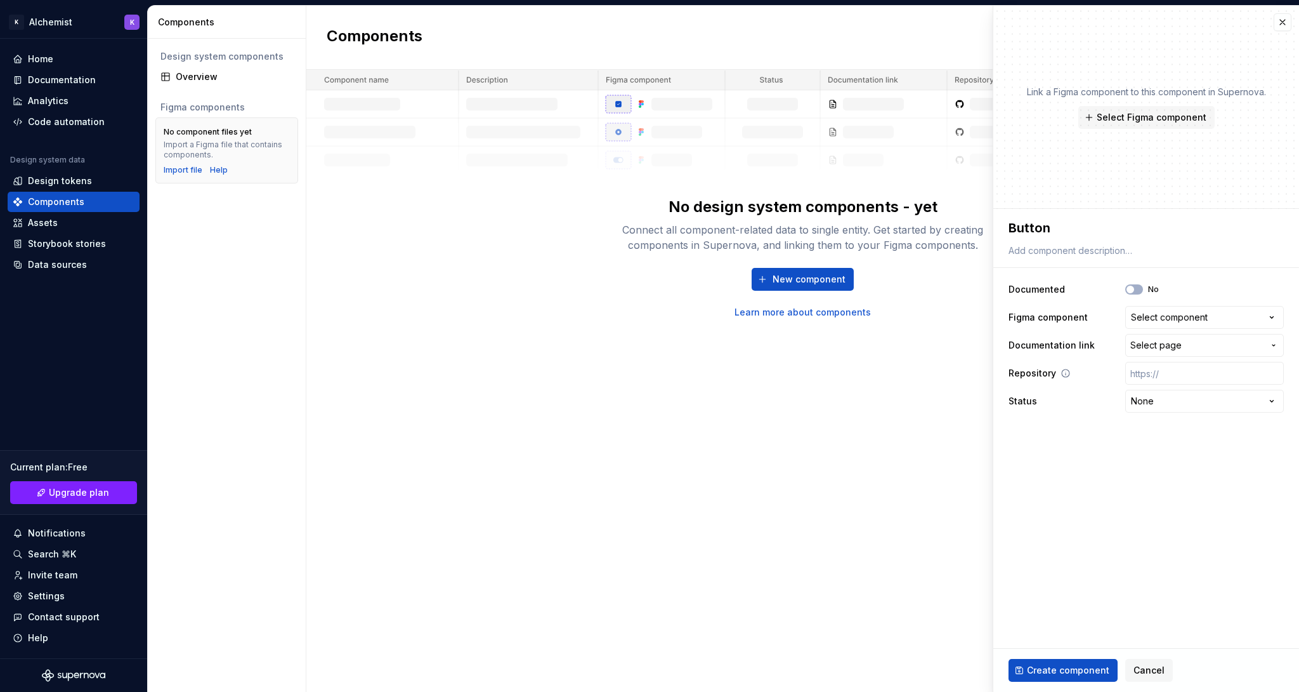
click at [1062, 373] on icon at bounding box center [1066, 373] width 10 height 10
click at [1114, 476] on fieldset "**********" at bounding box center [1147, 450] width 306 height 483
click at [1077, 251] on textarea at bounding box center [1143, 251] width 275 height 18
type textarea "*"
type textarea "B"
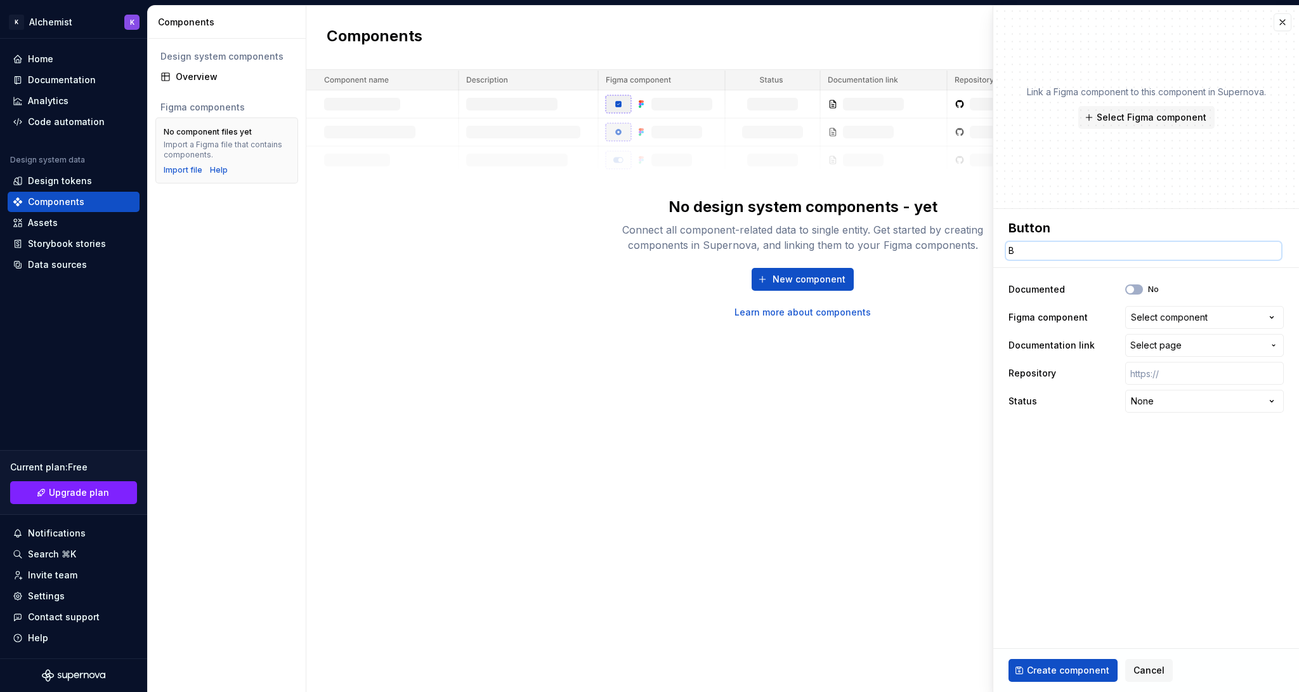
type textarea "*"
click at [1109, 166] on div "Link a Figma component to this component in Supernova. Select Figma component" at bounding box center [1147, 107] width 306 height 203
click at [1073, 614] on span "Create component" at bounding box center [1068, 670] width 82 height 13
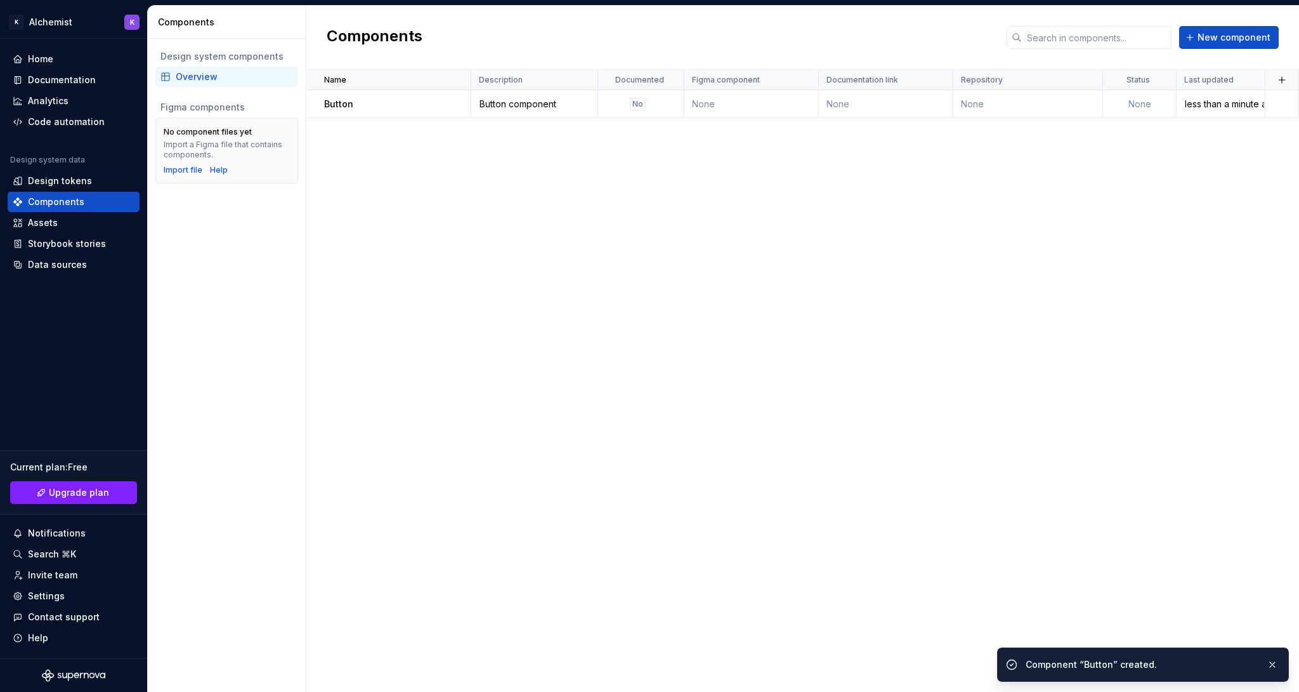
click at [824, 324] on div "Name Description Documented Figma component Documentation link Repository Statu…" at bounding box center [802, 381] width 993 height 622
click at [461, 97] on button "button" at bounding box center [454, 104] width 18 height 18
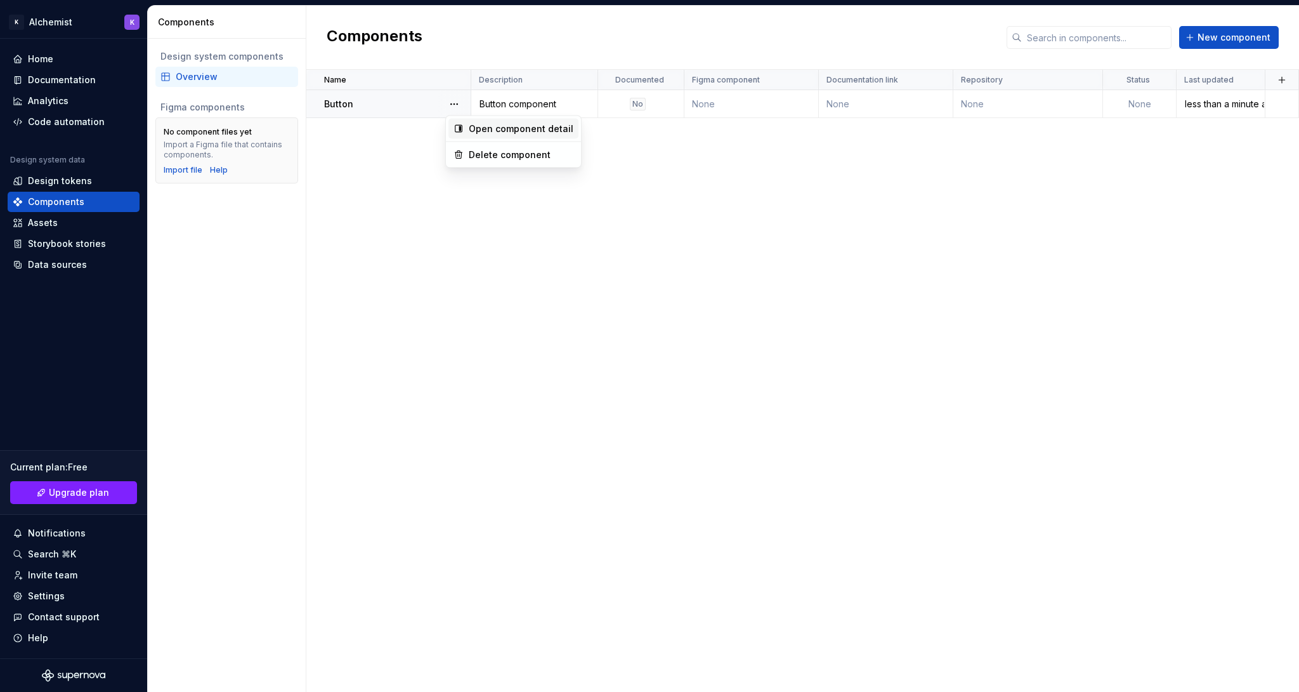
click at [538, 128] on div "Open component detail" at bounding box center [521, 128] width 105 height 13
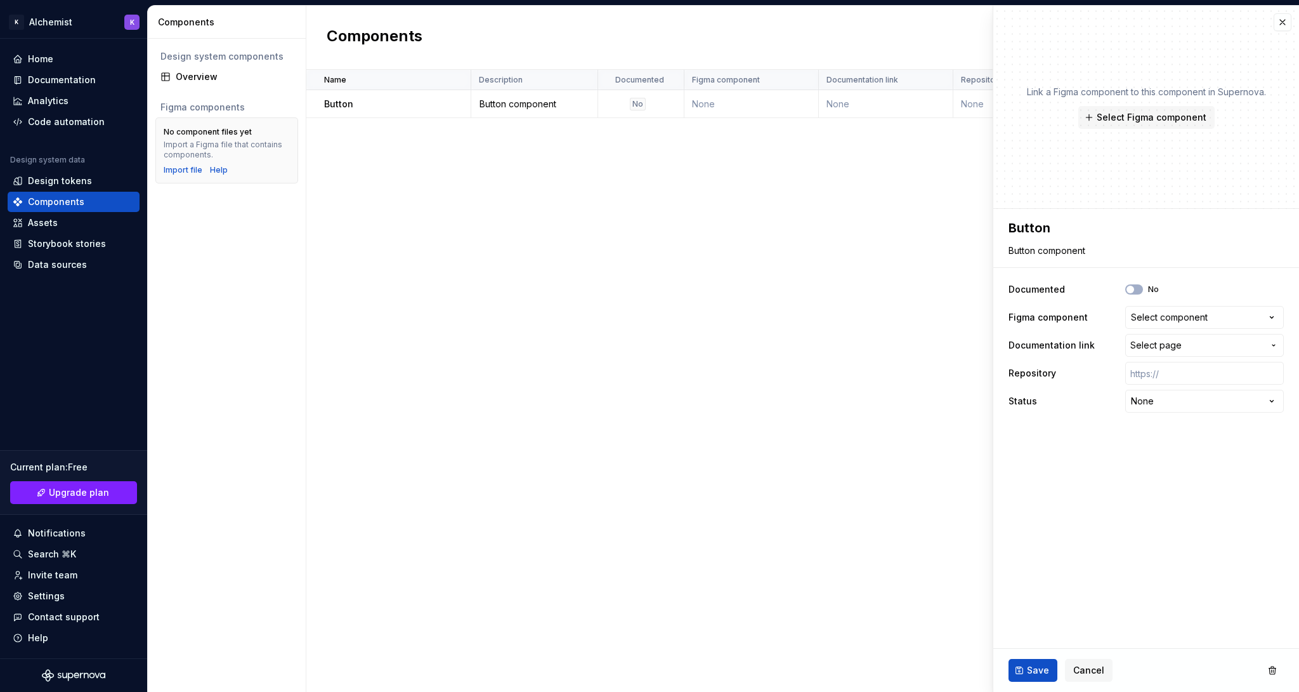
click at [1218, 11] on div "Link a Figma component to this component in Supernova. Select Figma component" at bounding box center [1147, 107] width 306 height 203
click at [1218, 15] on button "button" at bounding box center [1283, 22] width 18 height 18
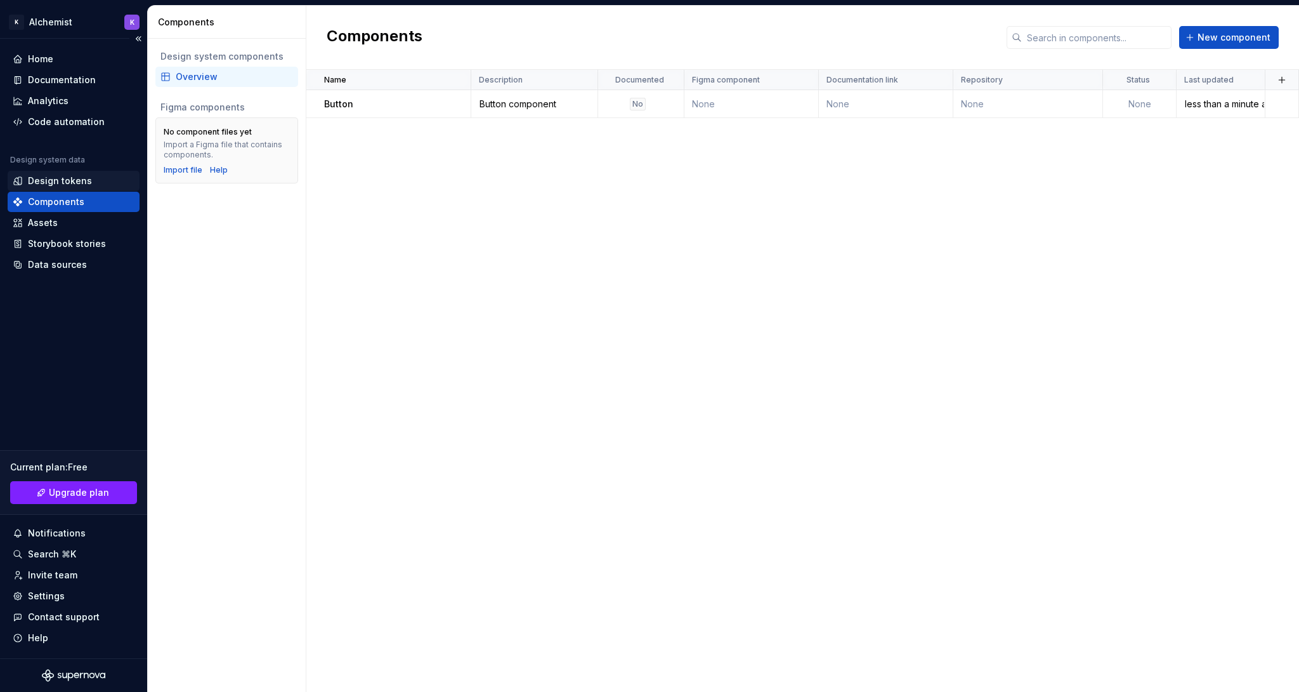
click at [53, 190] on div "Design tokens" at bounding box center [74, 181] width 132 height 20
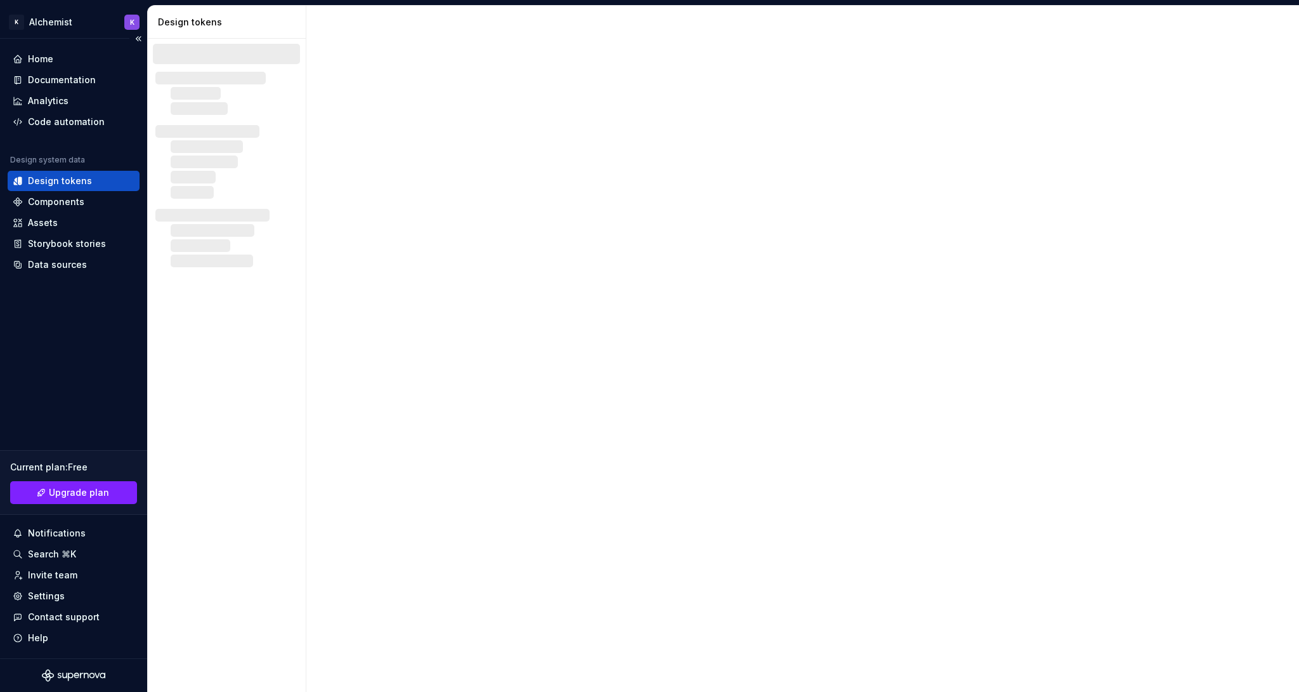
click at [62, 180] on div "Design tokens" at bounding box center [60, 180] width 64 height 13
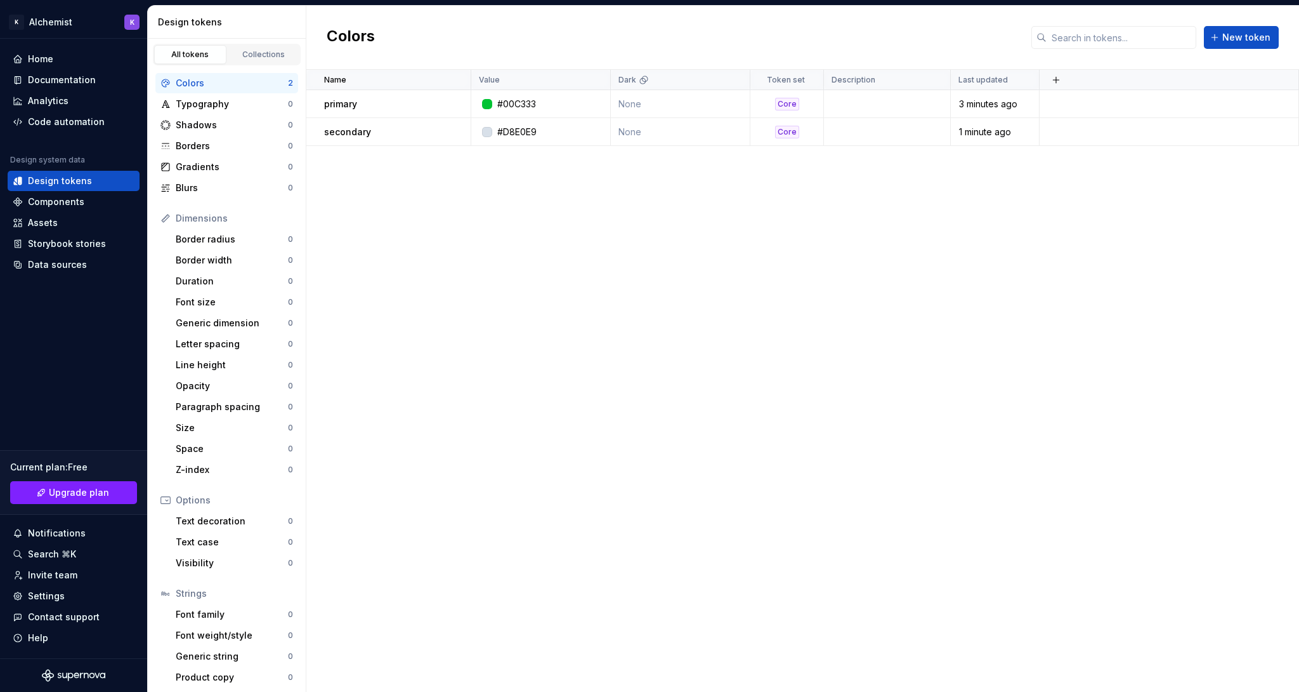
click at [450, 218] on div "Name Value Dark Token set Description Last updated primary #00C333 None Core 3 …" at bounding box center [802, 381] width 993 height 622
click at [230, 238] on div "Border radius" at bounding box center [232, 236] width 112 height 13
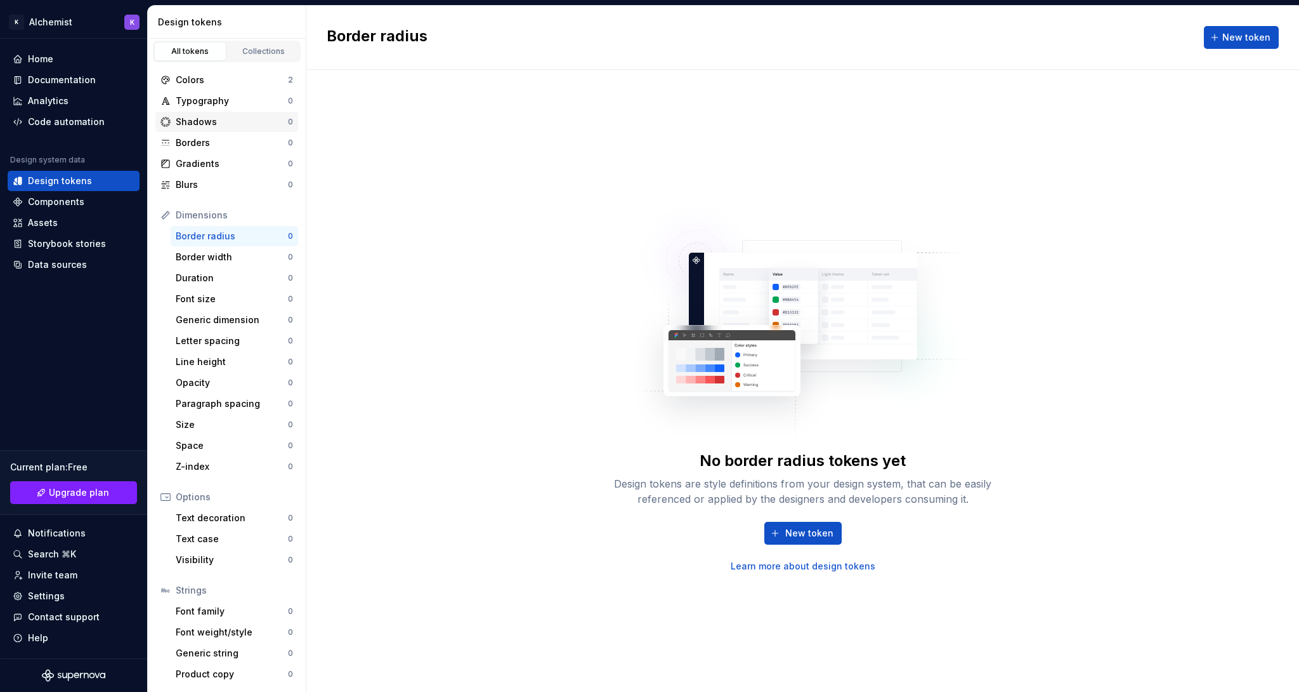
click at [214, 122] on div "Shadows" at bounding box center [232, 121] width 112 height 13
click at [342, 614] on div "No shadow tokens yet Design tokens are style definitions from your design syste…" at bounding box center [802, 381] width 993 height 622
click at [215, 95] on div "Typography" at bounding box center [232, 101] width 112 height 13
click at [1218, 25] on div "Typography New token" at bounding box center [802, 38] width 993 height 64
click at [1218, 32] on span "New token" at bounding box center [1247, 37] width 48 height 13
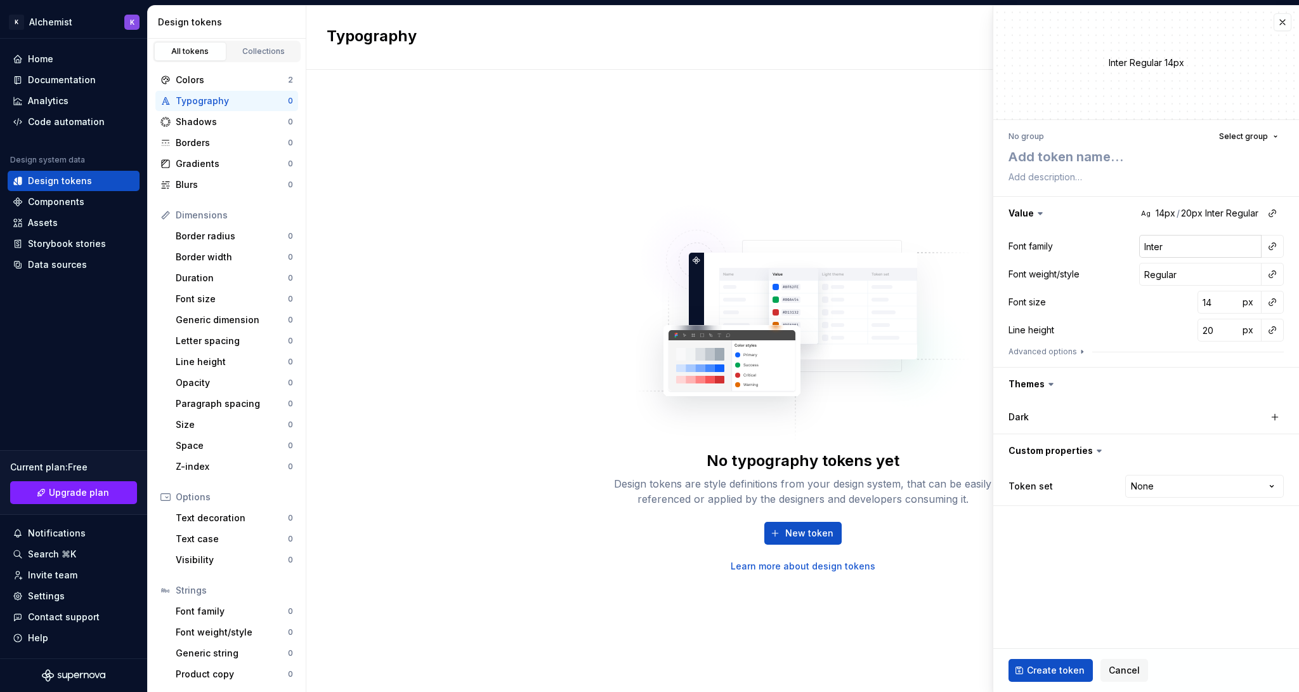
click at [1209, 243] on input "Inter" at bounding box center [1200, 246] width 122 height 23
click at [1053, 185] on textarea at bounding box center [1143, 177] width 275 height 18
click at [1218, 128] on button "Select group" at bounding box center [1249, 137] width 70 height 18
click at [1058, 212] on button "button" at bounding box center [1147, 213] width 306 height 33
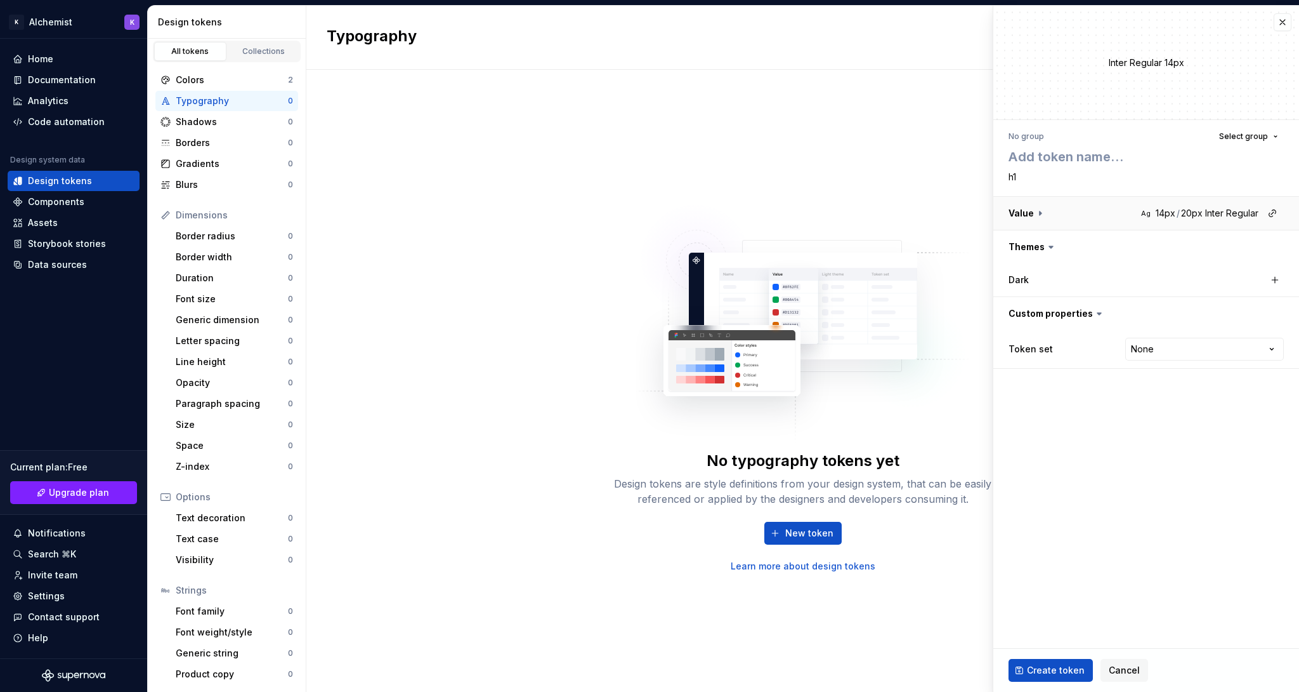
click at [1058, 212] on button "button" at bounding box center [1147, 213] width 306 height 33
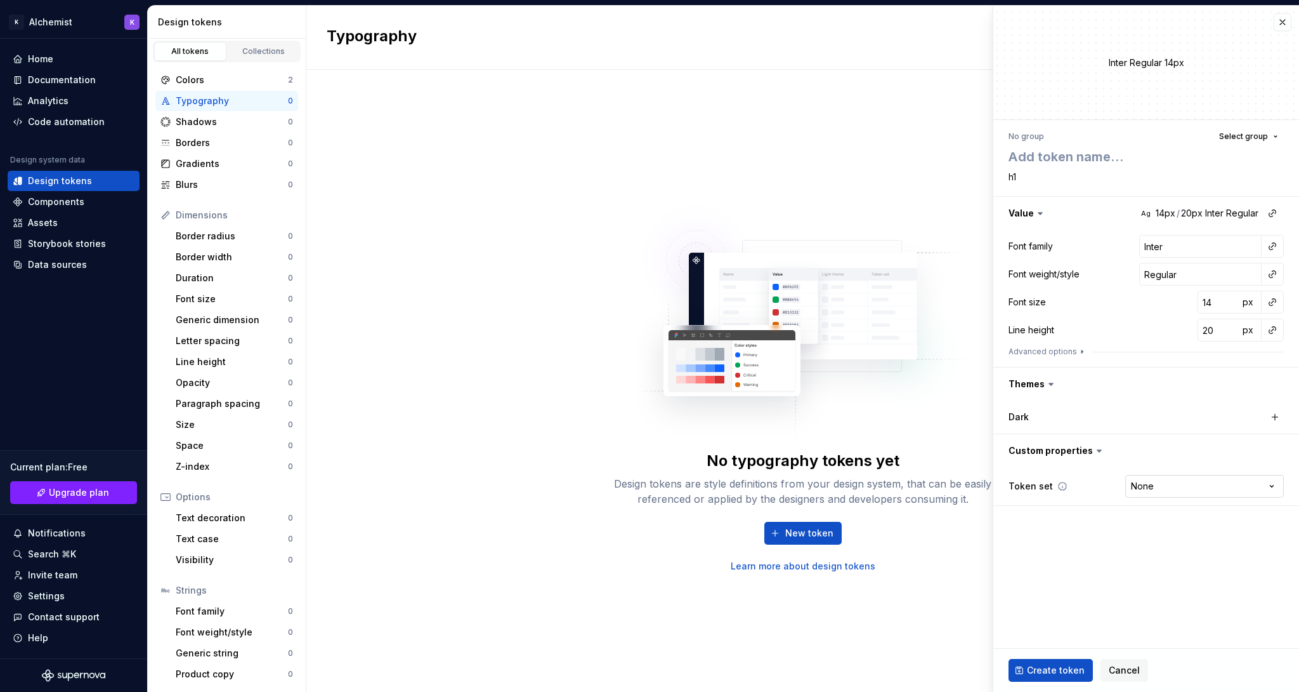
click at [1142, 487] on html "K Alchemist K Home Documentation Analytics Code automation Design system data D…" at bounding box center [649, 346] width 1299 height 692
click at [1049, 614] on span "Create token" at bounding box center [1056, 670] width 58 height 13
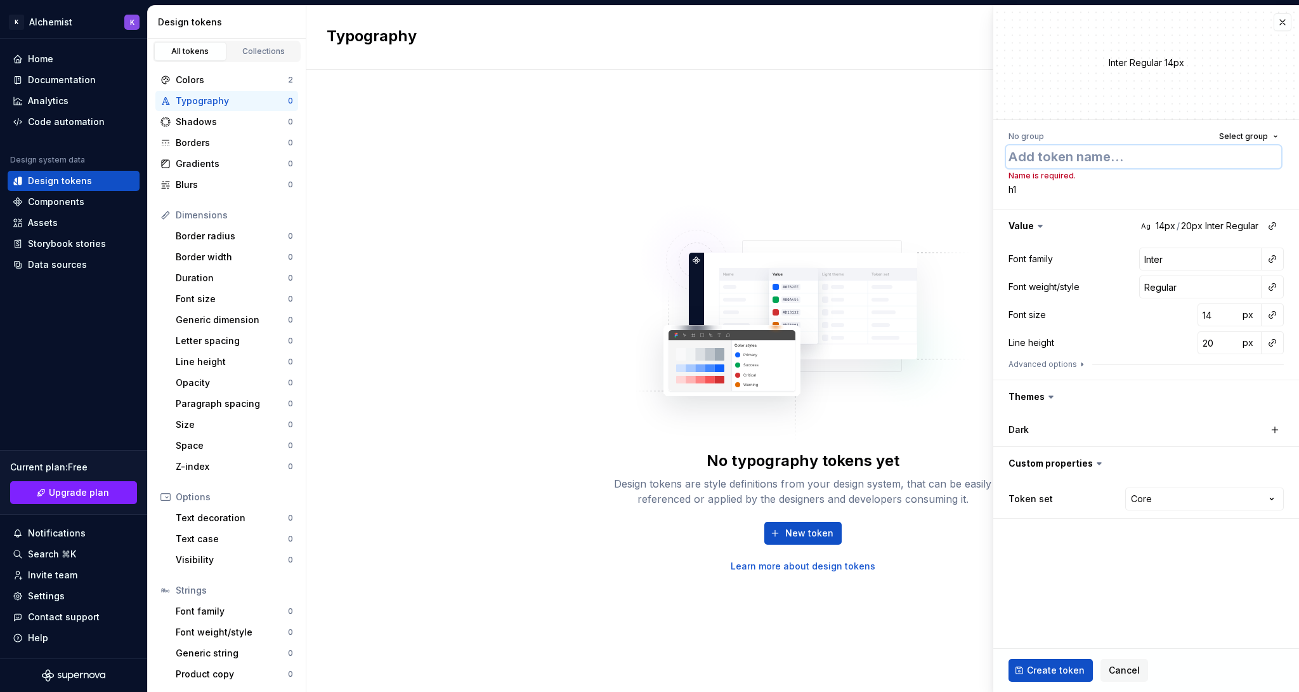
click at [1108, 159] on textarea at bounding box center [1143, 156] width 275 height 23
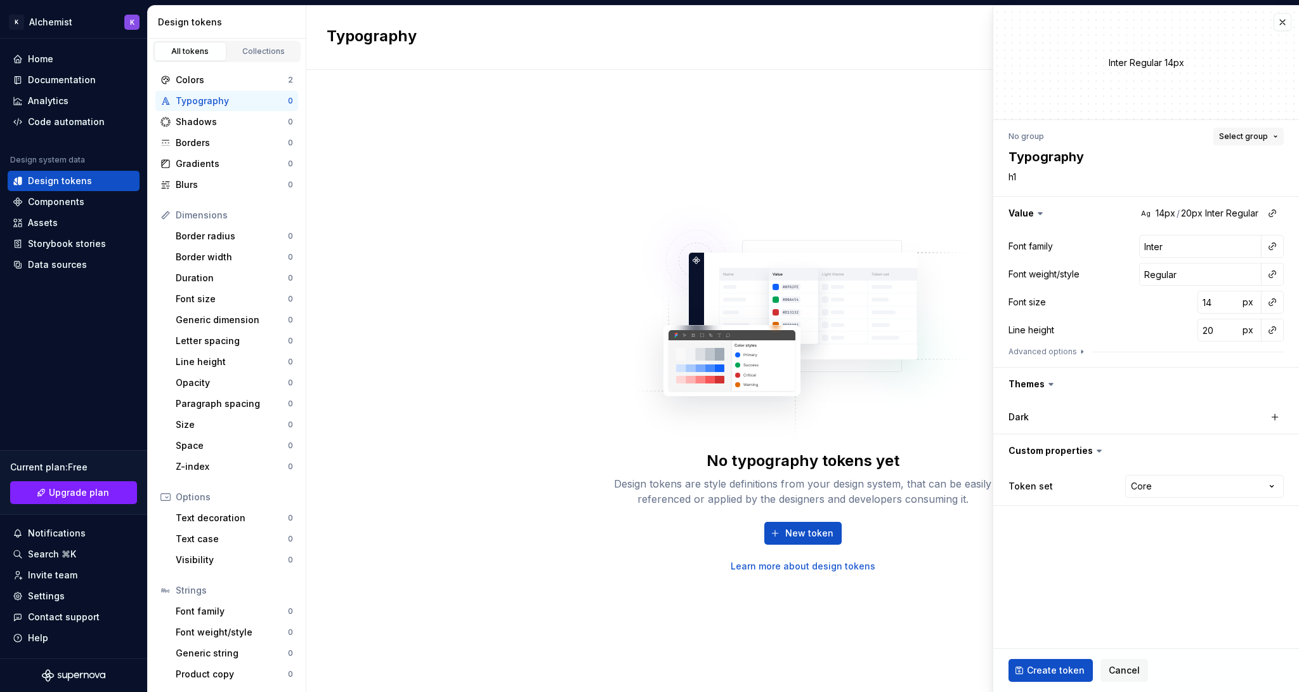
click at [1218, 135] on span "Select group" at bounding box center [1243, 136] width 49 height 10
click at [1061, 614] on span "Create token" at bounding box center [1056, 670] width 58 height 13
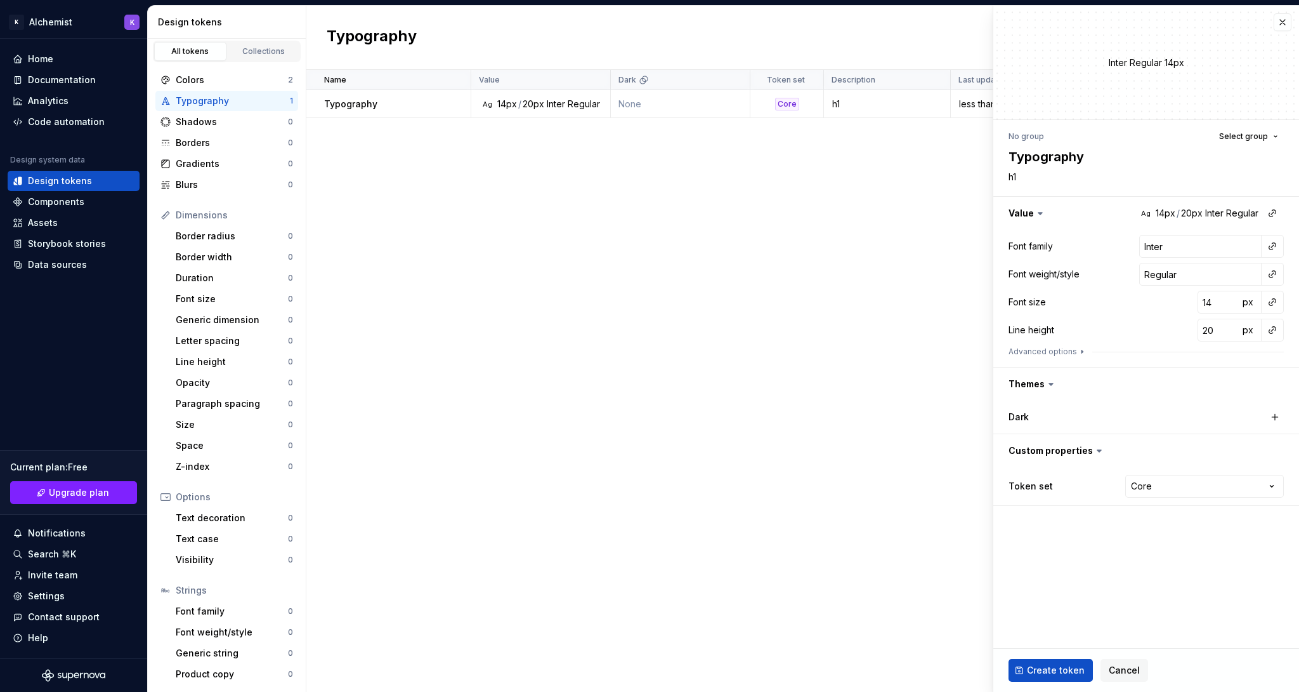
click at [565, 317] on div "Name Value Dark Token set Description Last updated Typography Ag 14px / 20px In…" at bounding box center [802, 381] width 993 height 622
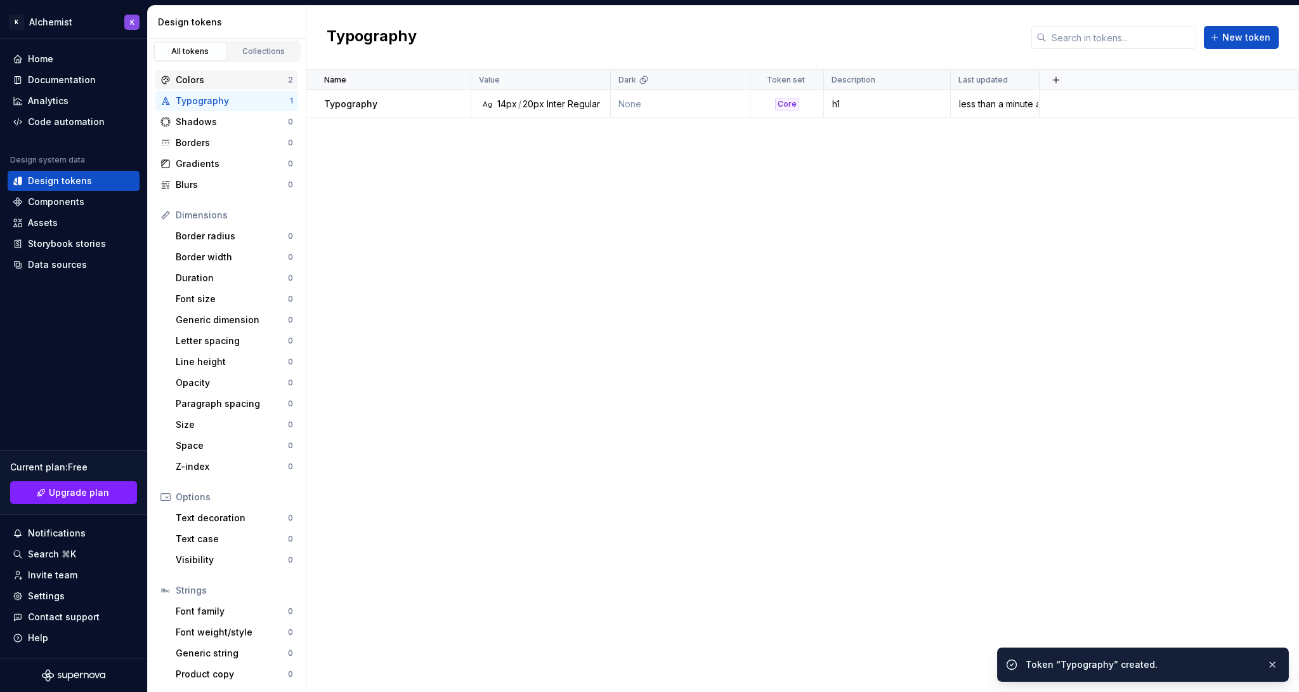
click at [226, 77] on div "Colors" at bounding box center [232, 80] width 112 height 13
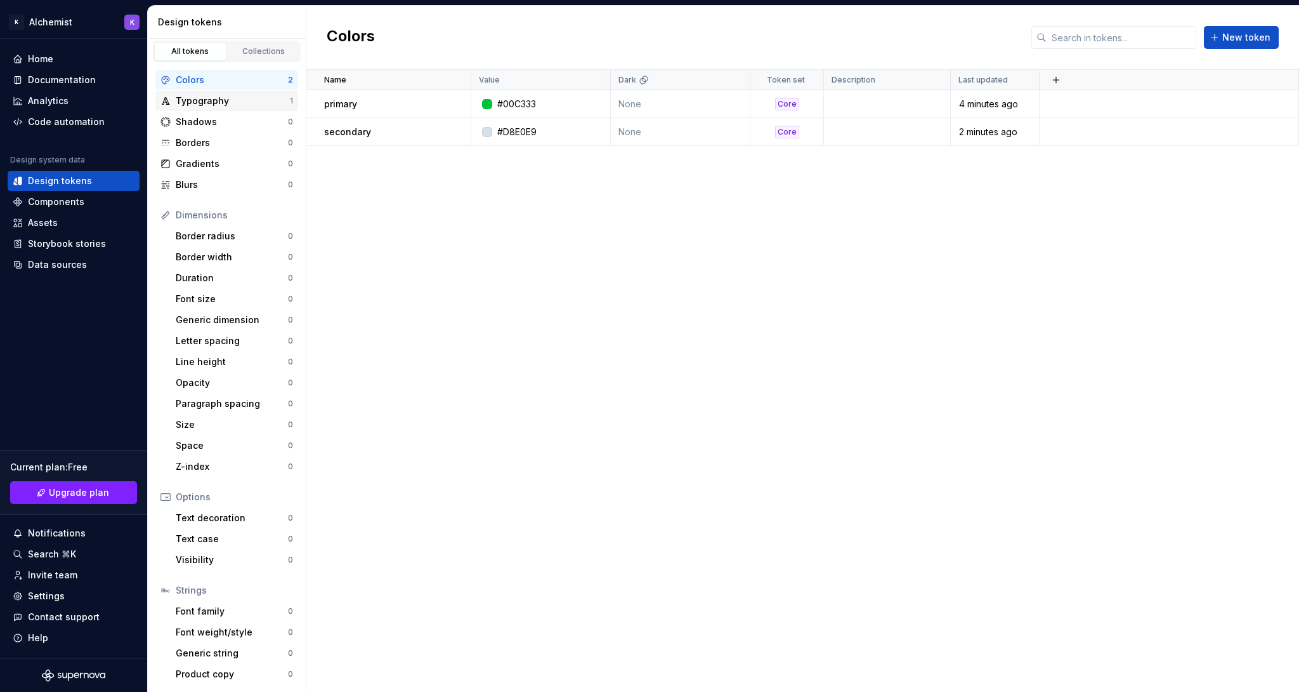
click at [211, 104] on div "Typography" at bounding box center [233, 101] width 114 height 13
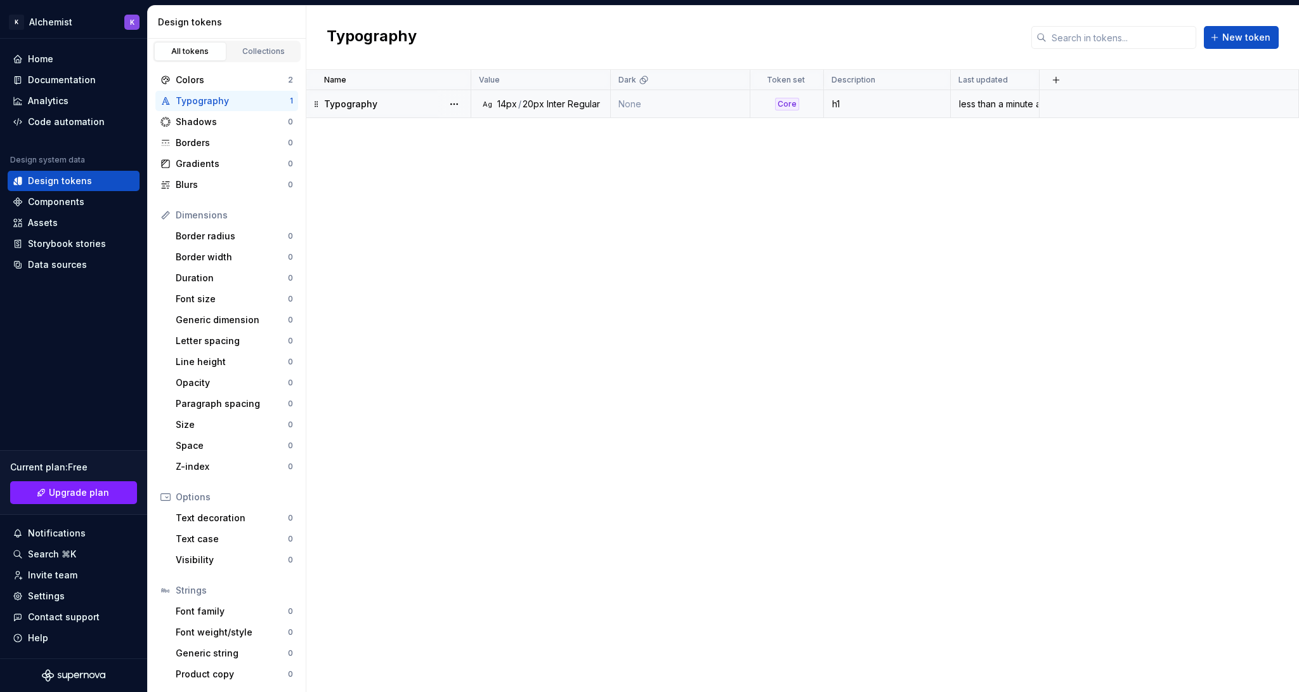
click at [383, 109] on div "Typography" at bounding box center [397, 104] width 146 height 13
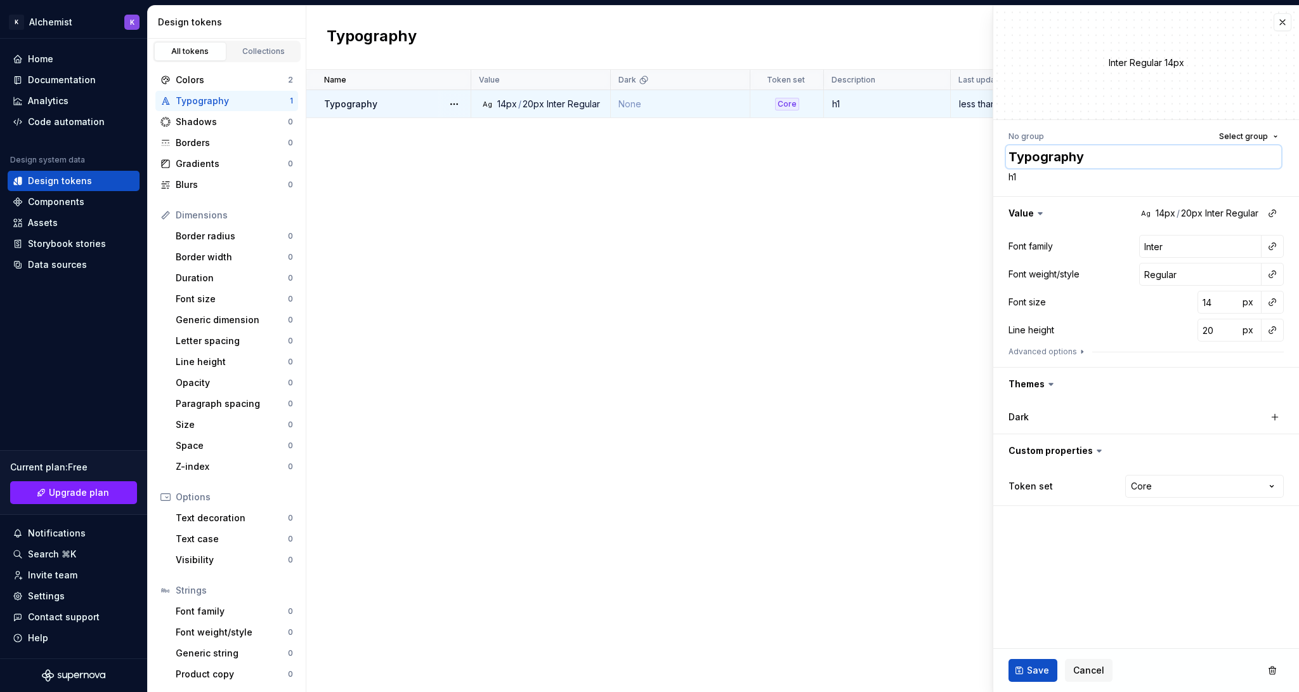
click at [1082, 161] on textarea "Typography" at bounding box center [1143, 156] width 275 height 23
click at [1094, 605] on fieldset "Inter Regular 14px No group Select group H1 h1 Value Ag 14px / 20px Inter Regul…" at bounding box center [1147, 349] width 306 height 686
click at [1040, 614] on span "Save" at bounding box center [1038, 670] width 22 height 13
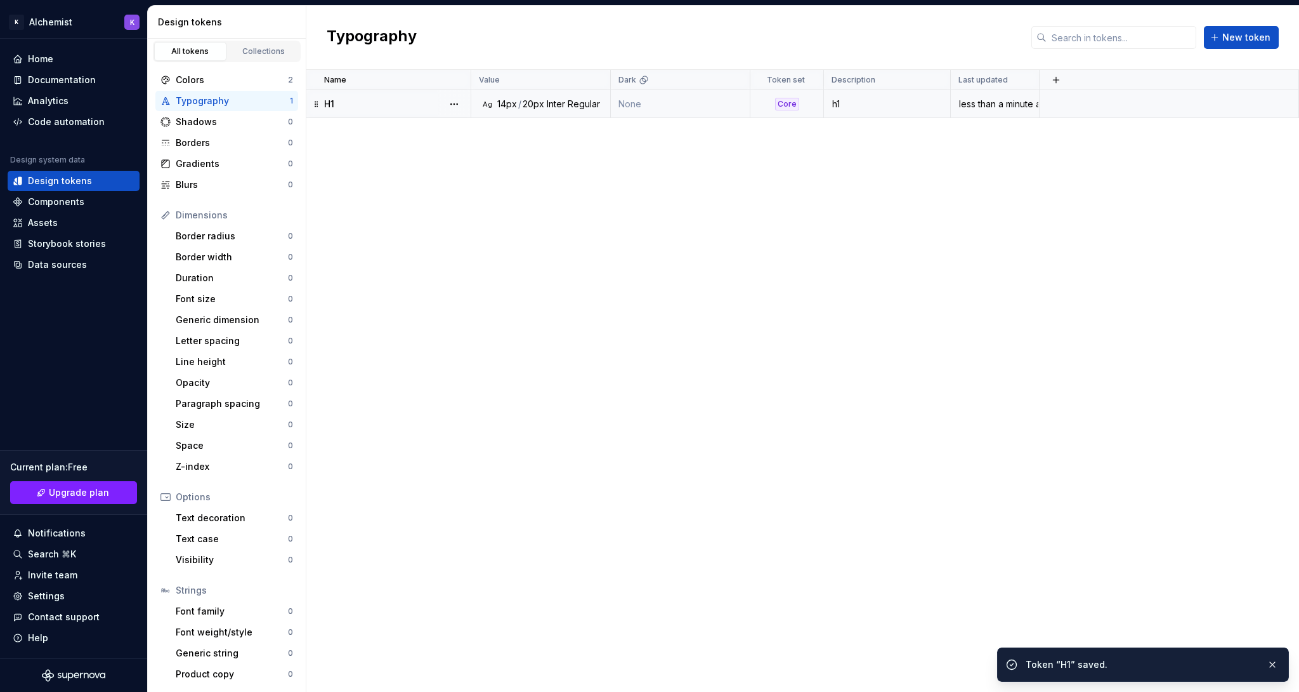
click at [399, 112] on td "H1" at bounding box center [388, 104] width 165 height 28
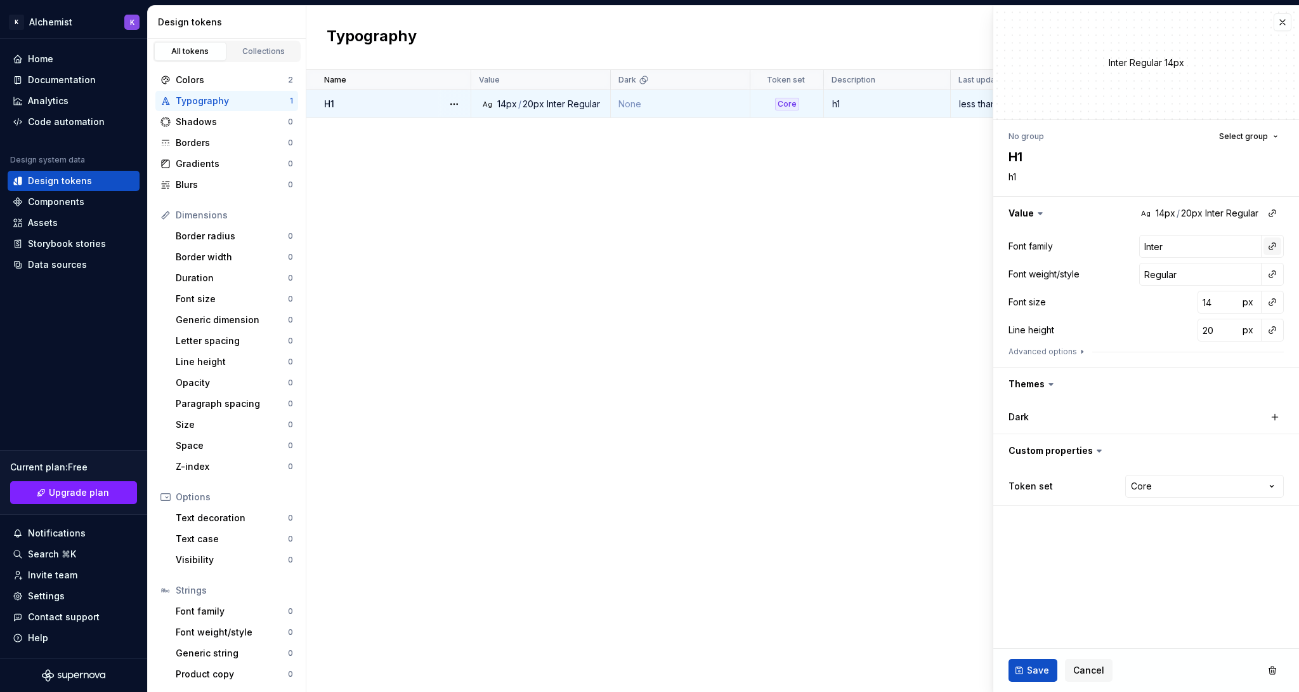
click at [1218, 249] on button "button" at bounding box center [1273, 246] width 18 height 18
click at [1105, 598] on html "K Alchemist K Home Documentation Analytics Code automation Design system data D…" at bounding box center [649, 346] width 1299 height 692
click at [1218, 303] on button "button" at bounding box center [1273, 302] width 18 height 18
click at [567, 261] on html "K Alchemist K Home Documentation Analytics Code automation Design system data D…" at bounding box center [649, 346] width 1299 height 692
click at [218, 299] on div "Font size" at bounding box center [232, 298] width 112 height 13
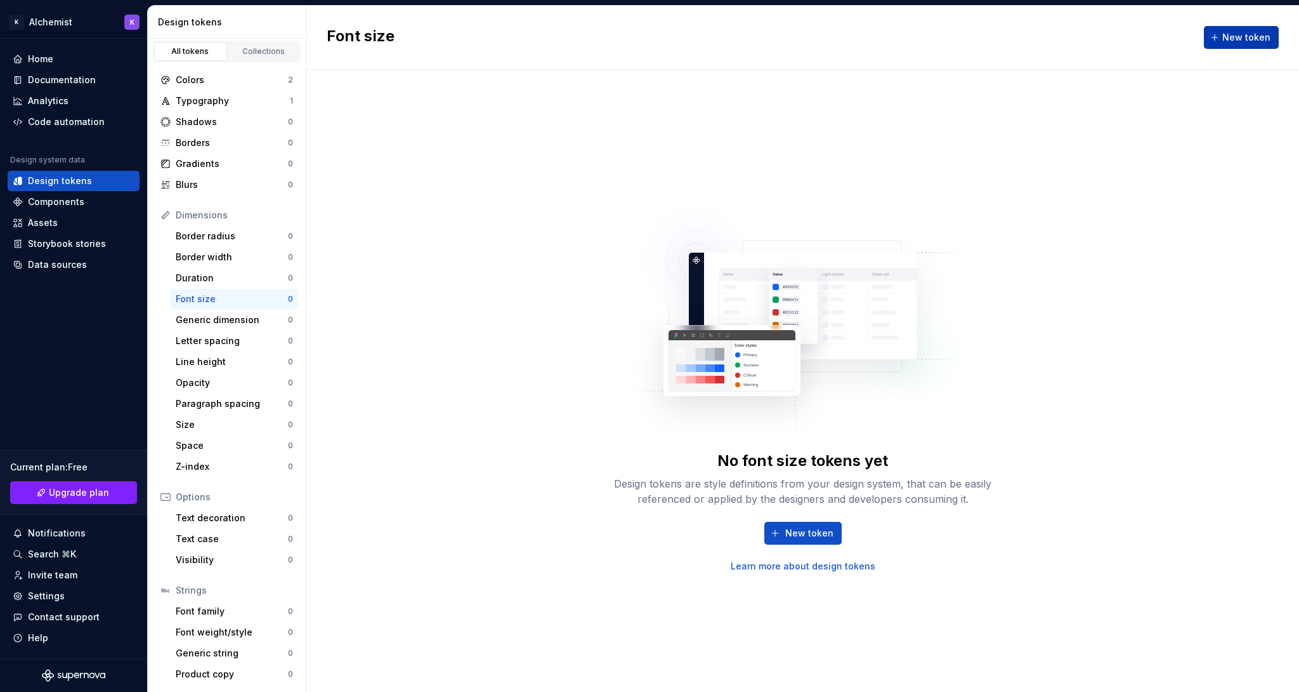
click at [1218, 36] on span "New token" at bounding box center [1247, 37] width 48 height 13
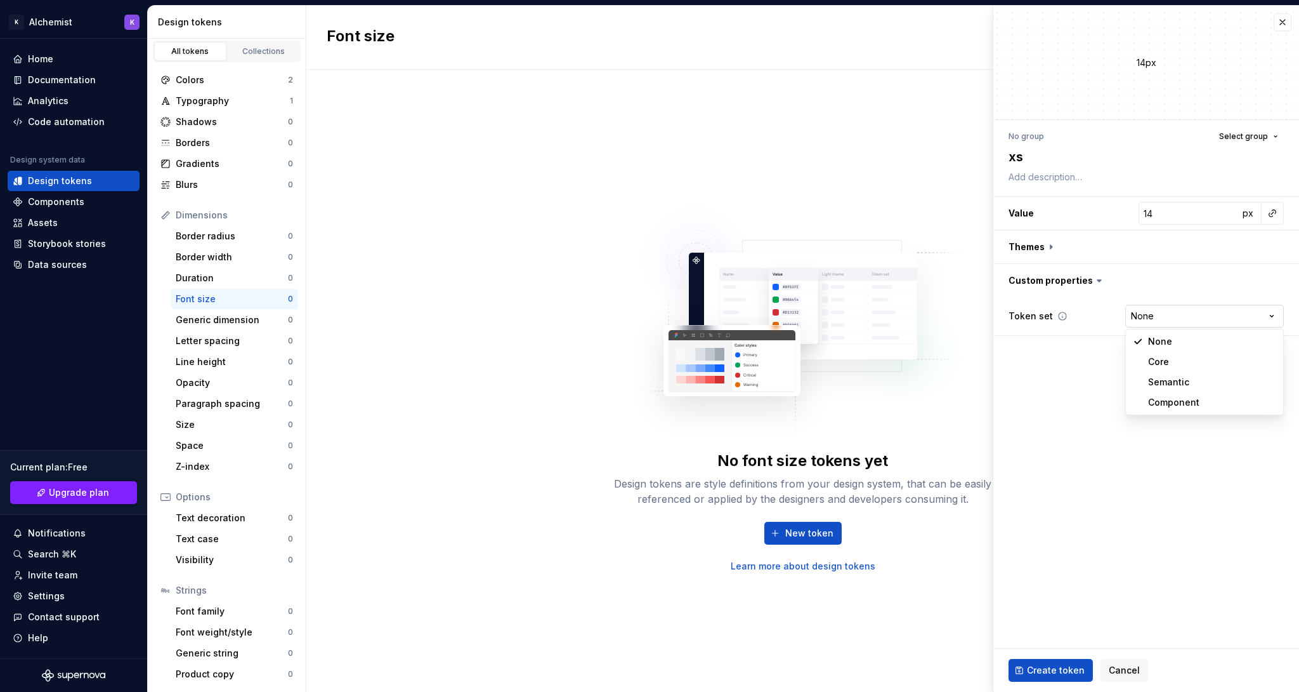
click at [1181, 322] on html "K Alchemist K Home Documentation Analytics Code automation Design system data D…" at bounding box center [649, 346] width 1299 height 692
click at [1035, 614] on span "Create token" at bounding box center [1056, 670] width 58 height 13
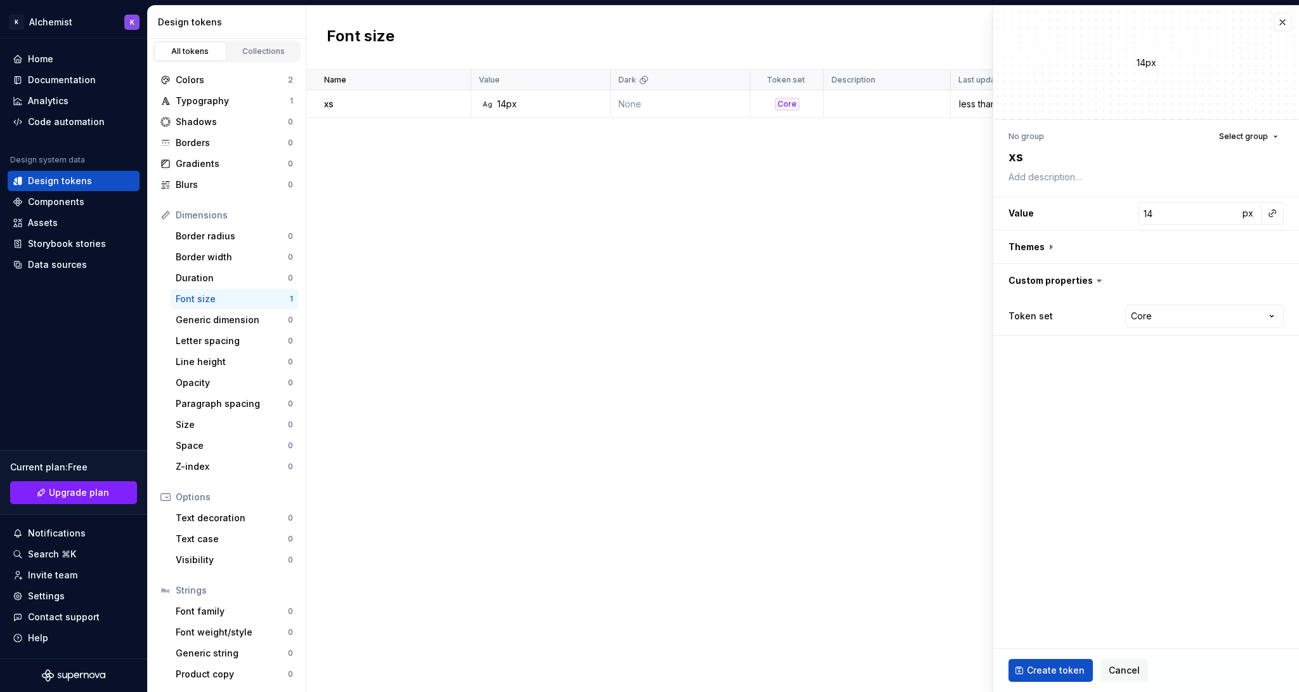
click at [593, 389] on div "Name Value Dark Token set Description Last updated xs Ag 14px None Core less th…" at bounding box center [802, 381] width 993 height 622
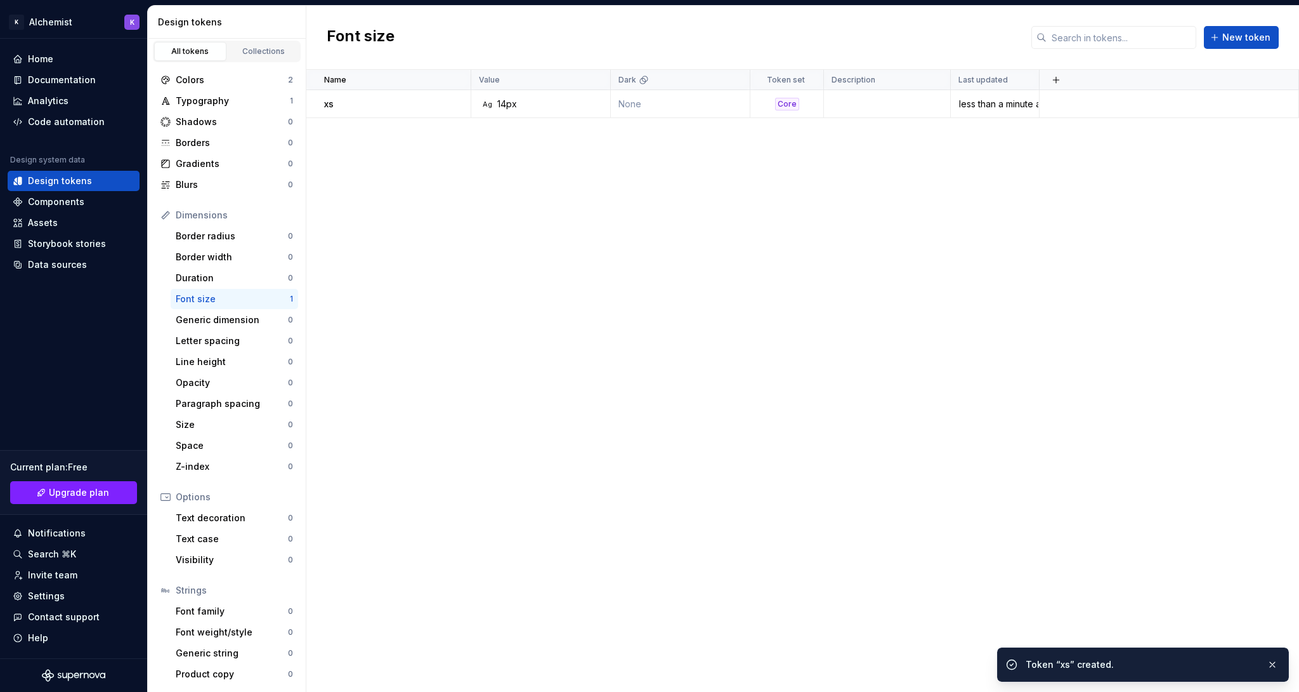
click at [759, 268] on div "Name Value Dark Token set Description Last updated xs Ag 14px None Core less th…" at bounding box center [802, 381] width 993 height 622
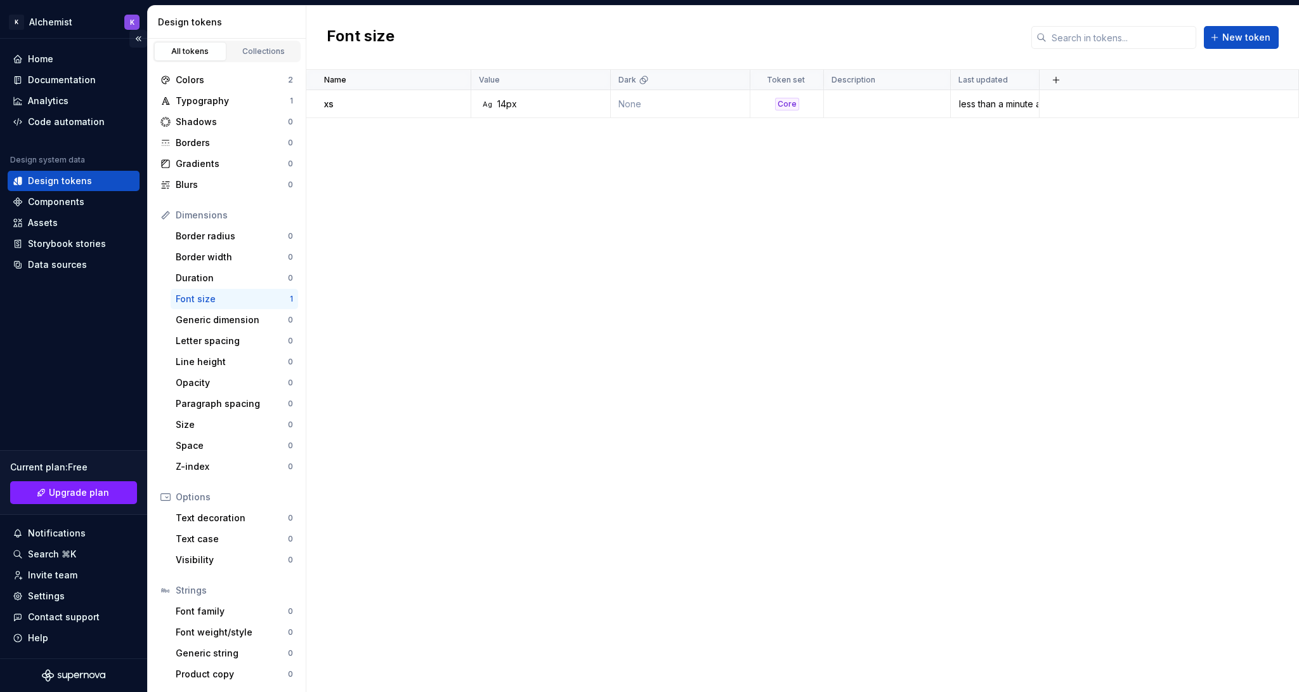
click at [138, 42] on button "Collapse sidebar" at bounding box center [138, 39] width 18 height 18
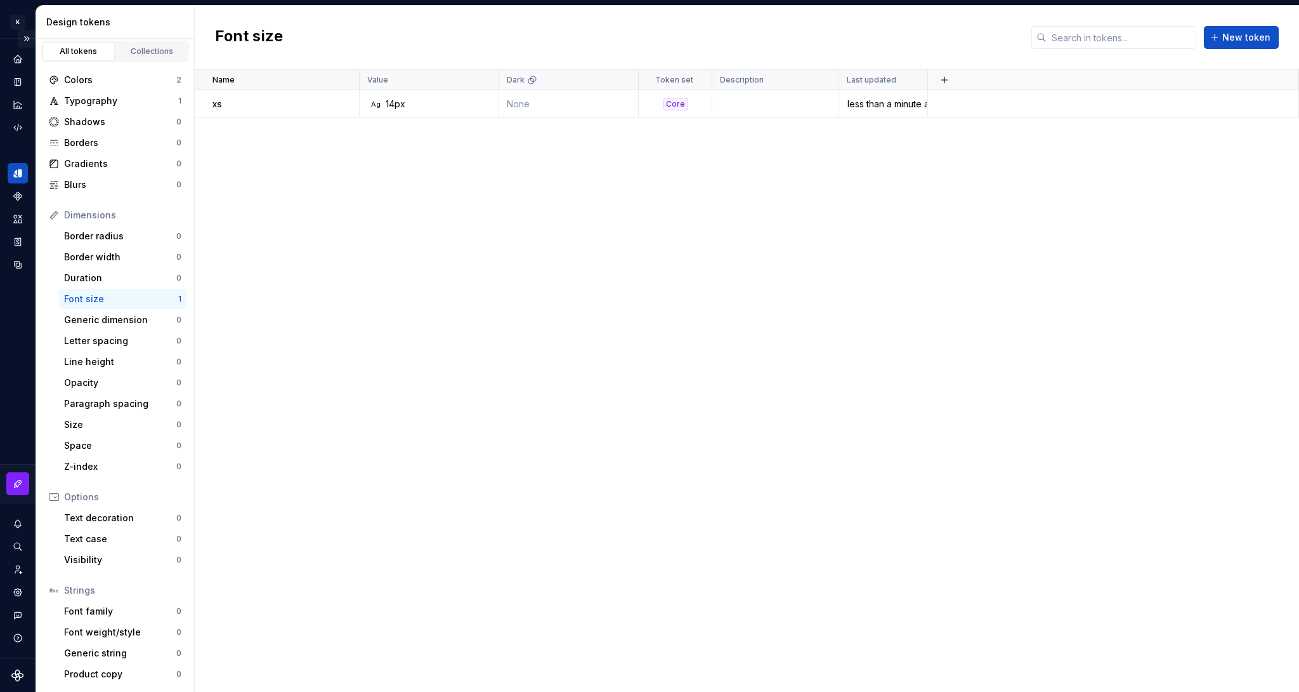
click at [23, 37] on button "Expand sidebar" at bounding box center [27, 39] width 18 height 18
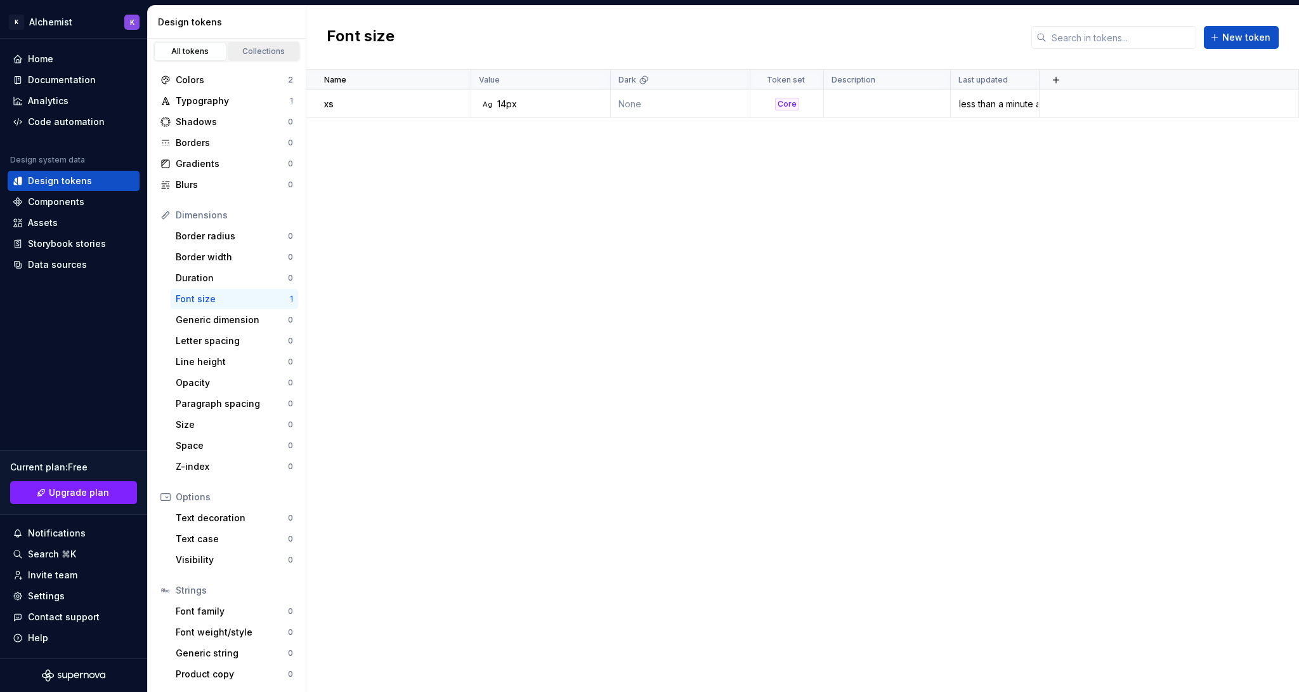
click at [272, 58] on link "Collections" at bounding box center [264, 51] width 72 height 19
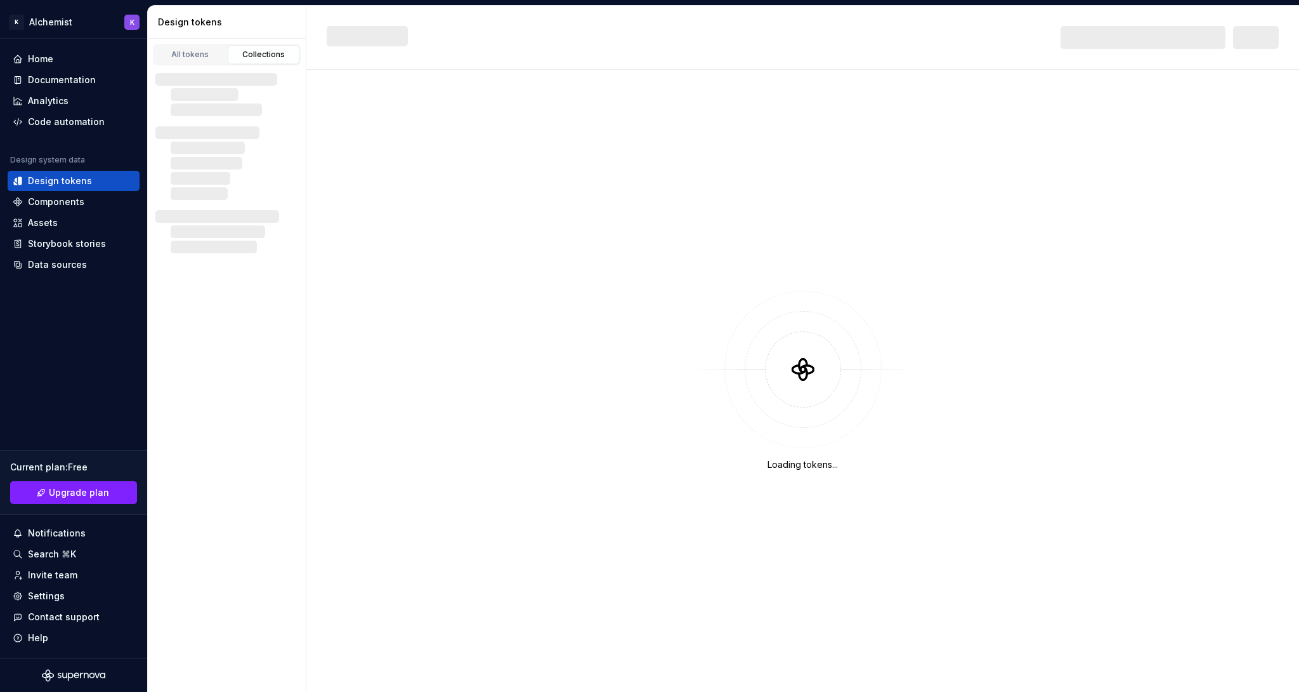
click at [261, 50] on div "Collections" at bounding box center [263, 54] width 63 height 10
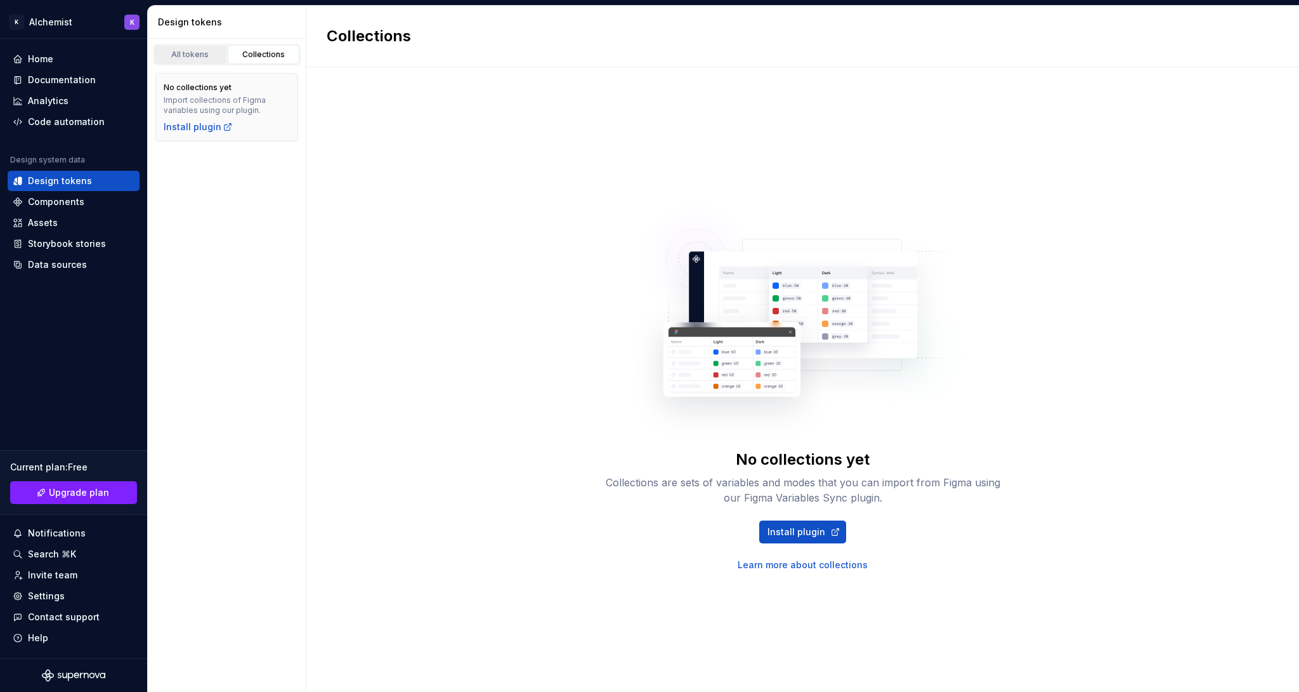
click at [197, 51] on div "All tokens" at bounding box center [190, 54] width 63 height 10
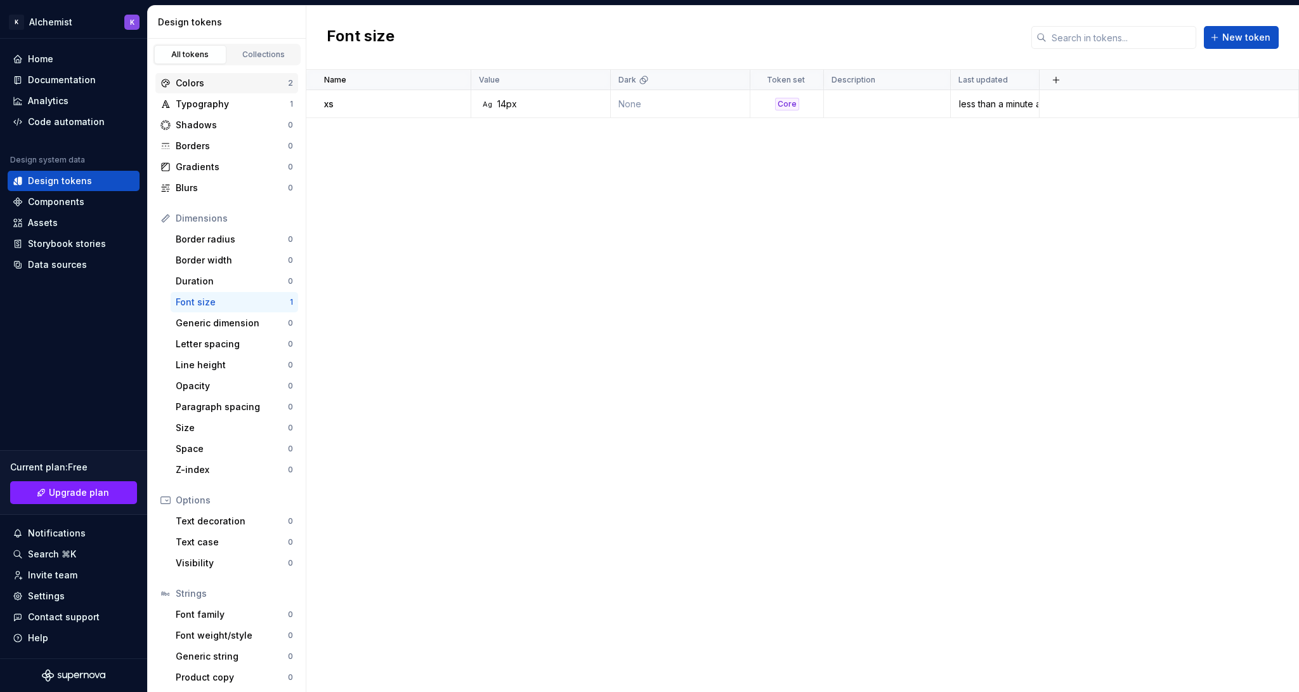
click at [217, 81] on div "Colors" at bounding box center [232, 83] width 112 height 13
click at [213, 105] on div "Typography" at bounding box center [233, 104] width 114 height 13
click at [219, 302] on div "Font size" at bounding box center [233, 302] width 114 height 13
click at [611, 218] on div "Name Value Dark Token set Description Last updated xs Ag 14px None Core 1 minut…" at bounding box center [802, 381] width 993 height 622
click at [1053, 83] on button "button" at bounding box center [1056, 80] width 18 height 18
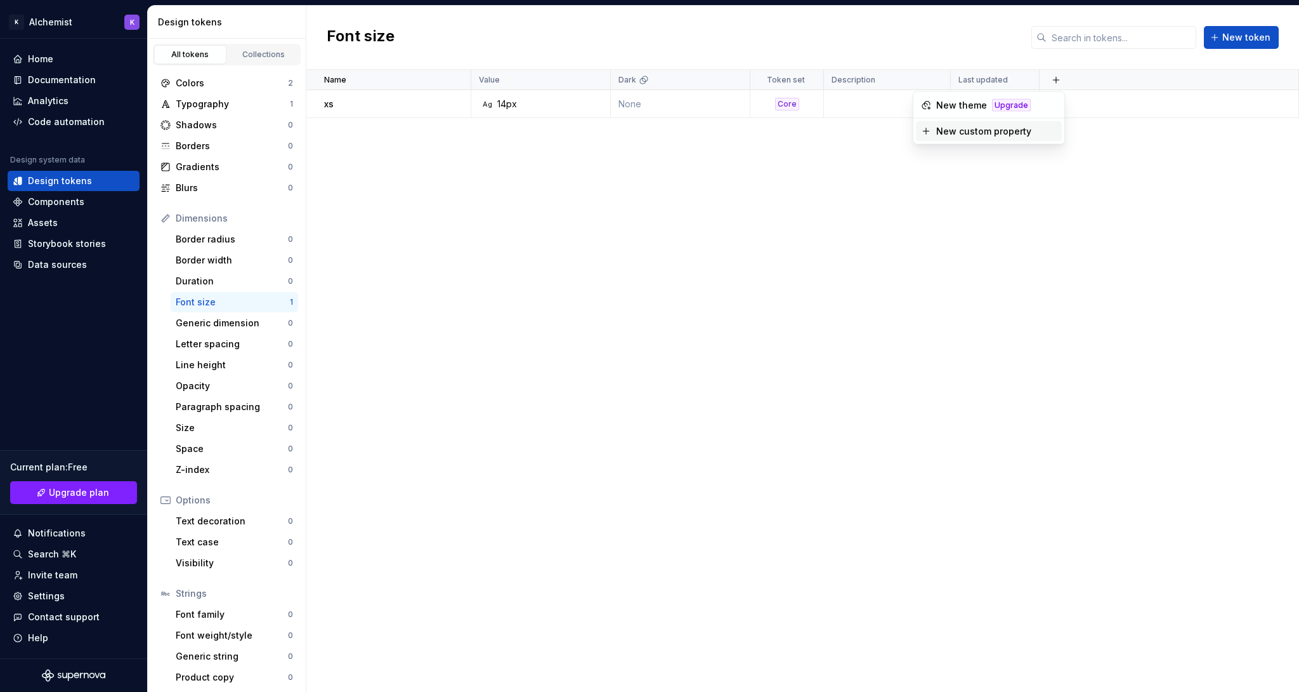
click at [941, 165] on div "Name Value Dark Token set Description Last updated xs Ag 14px None Core 1 minut…" at bounding box center [802, 381] width 993 height 622
click at [272, 303] on div "Font size" at bounding box center [233, 302] width 114 height 13
click at [52, 265] on div "Data sources" at bounding box center [57, 264] width 59 height 13
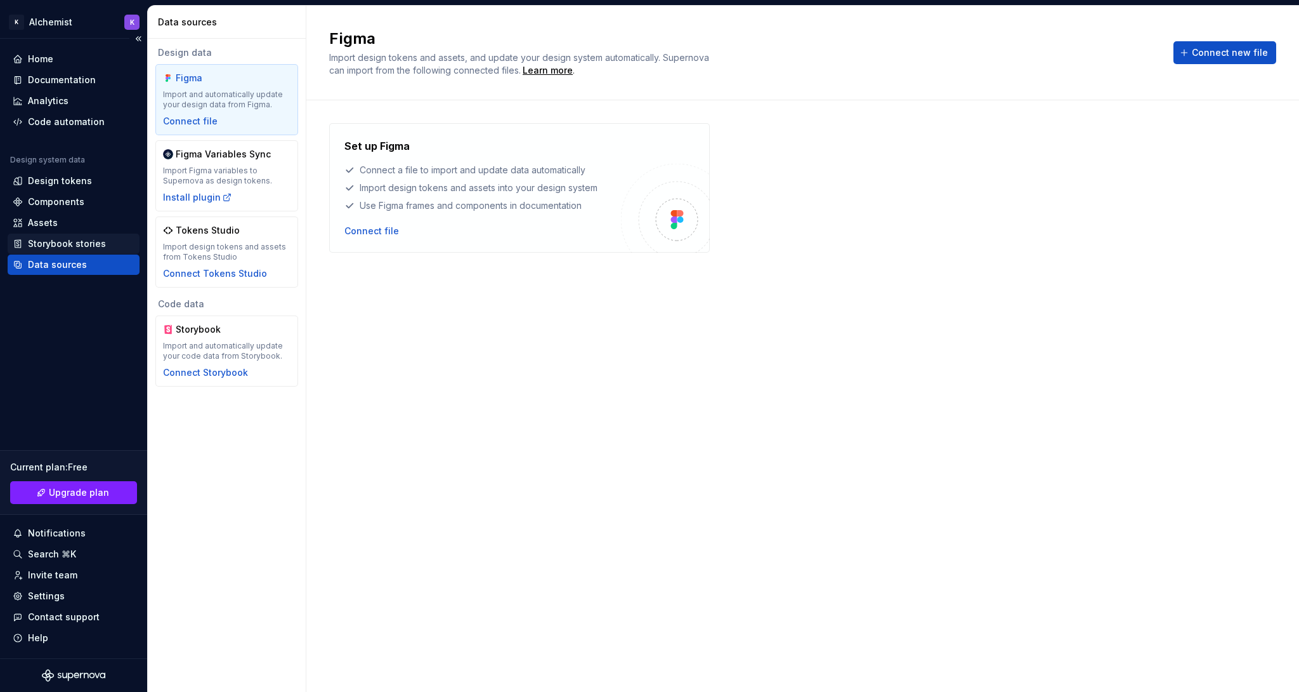
click at [52, 249] on div "Storybook stories" at bounding box center [67, 243] width 78 height 13
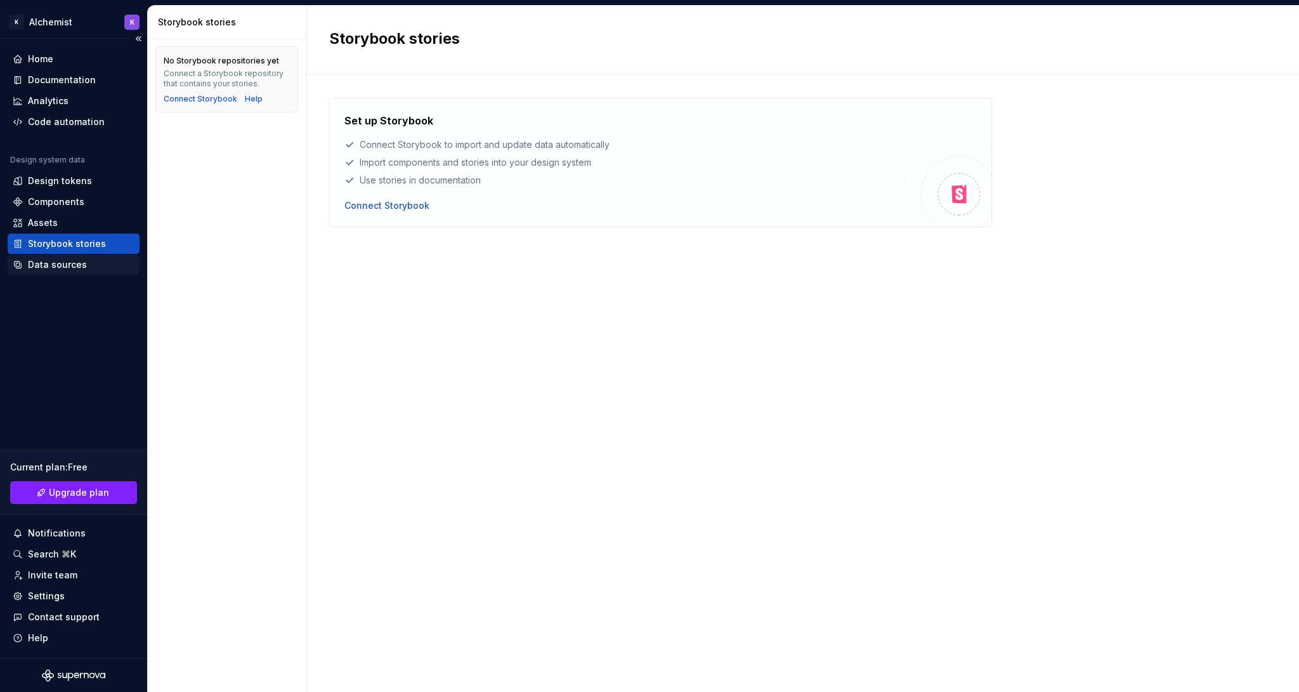
click at [54, 264] on div "Data sources" at bounding box center [57, 264] width 59 height 13
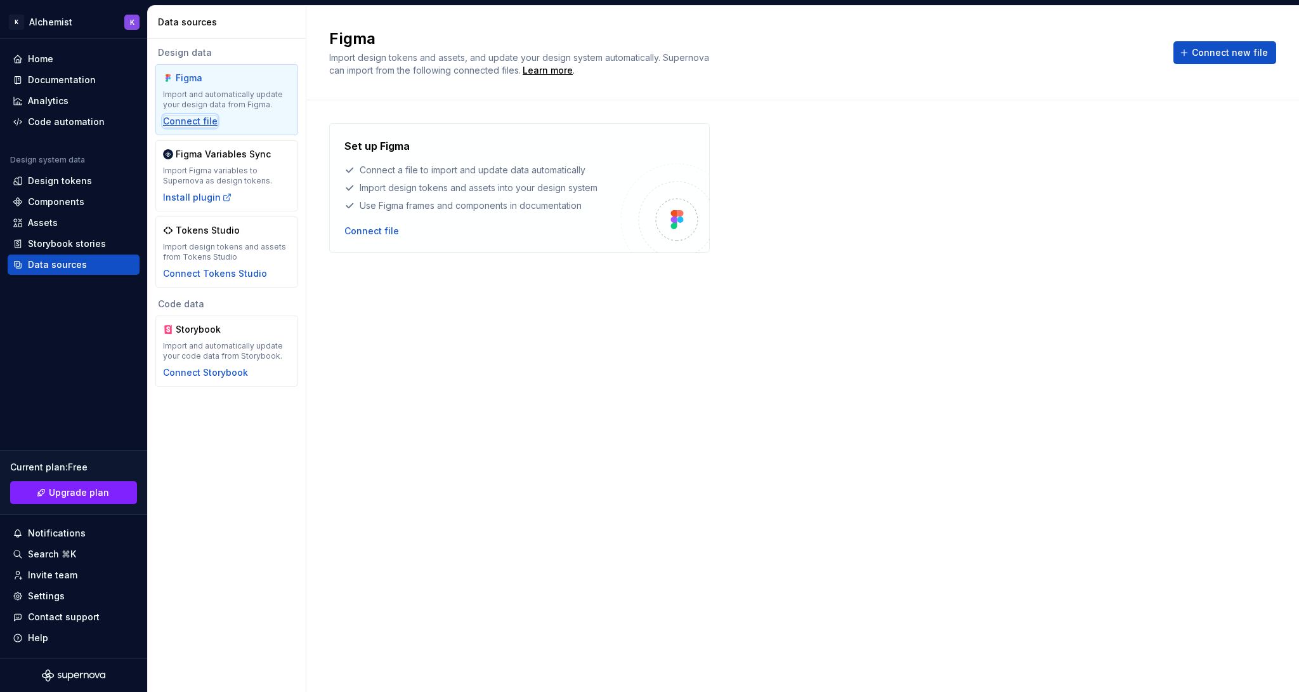
click at [195, 123] on div "Connect file" at bounding box center [190, 121] width 55 height 13
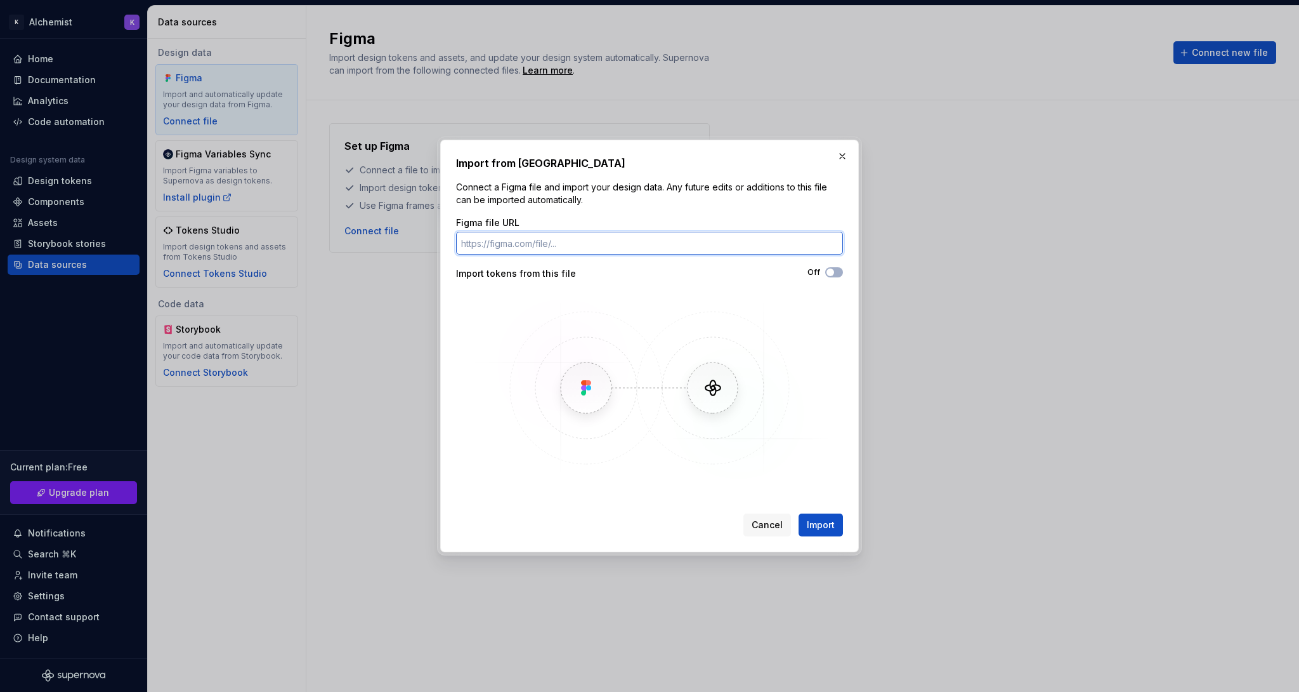
paste input "https://www.figma.com/design/DfBvdpClBpoz11OmYrQsUL/Alchemists-Widgets?node-id=…"
click at [827, 523] on span "Import" at bounding box center [821, 524] width 28 height 13
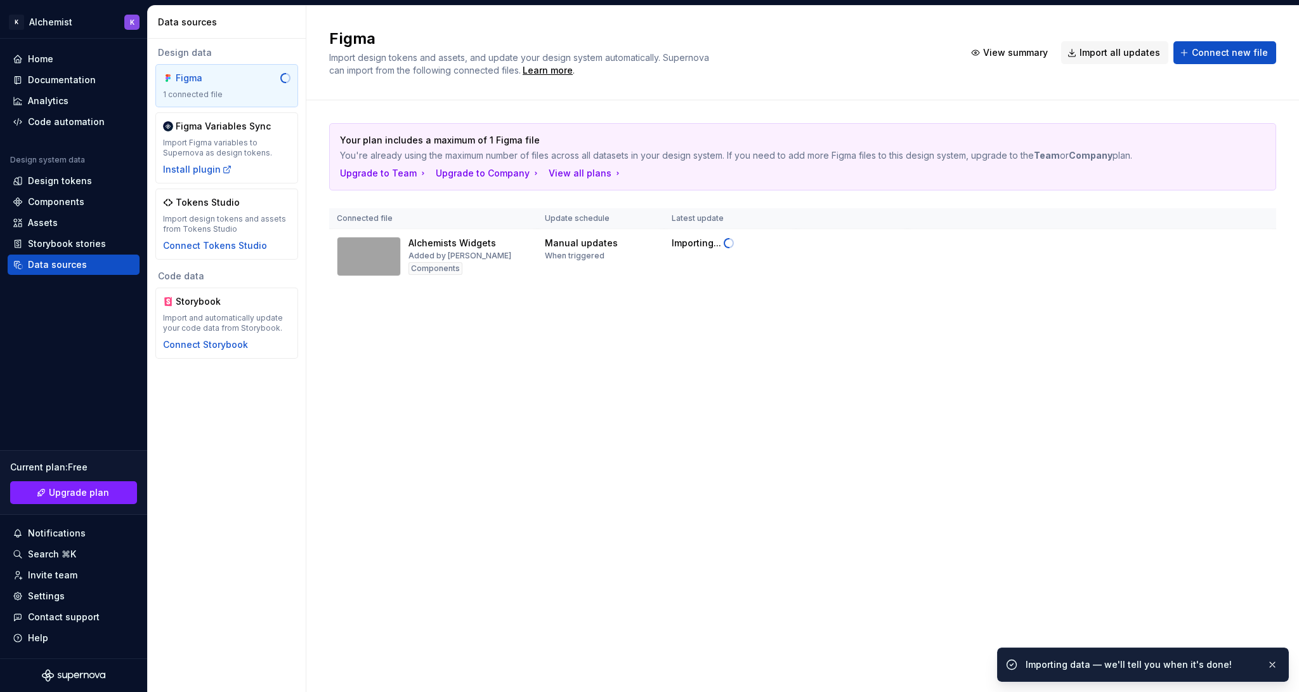
click at [554, 350] on div "Figma Import design tokens and assets, and update your design system automatica…" at bounding box center [802, 349] width 993 height 686
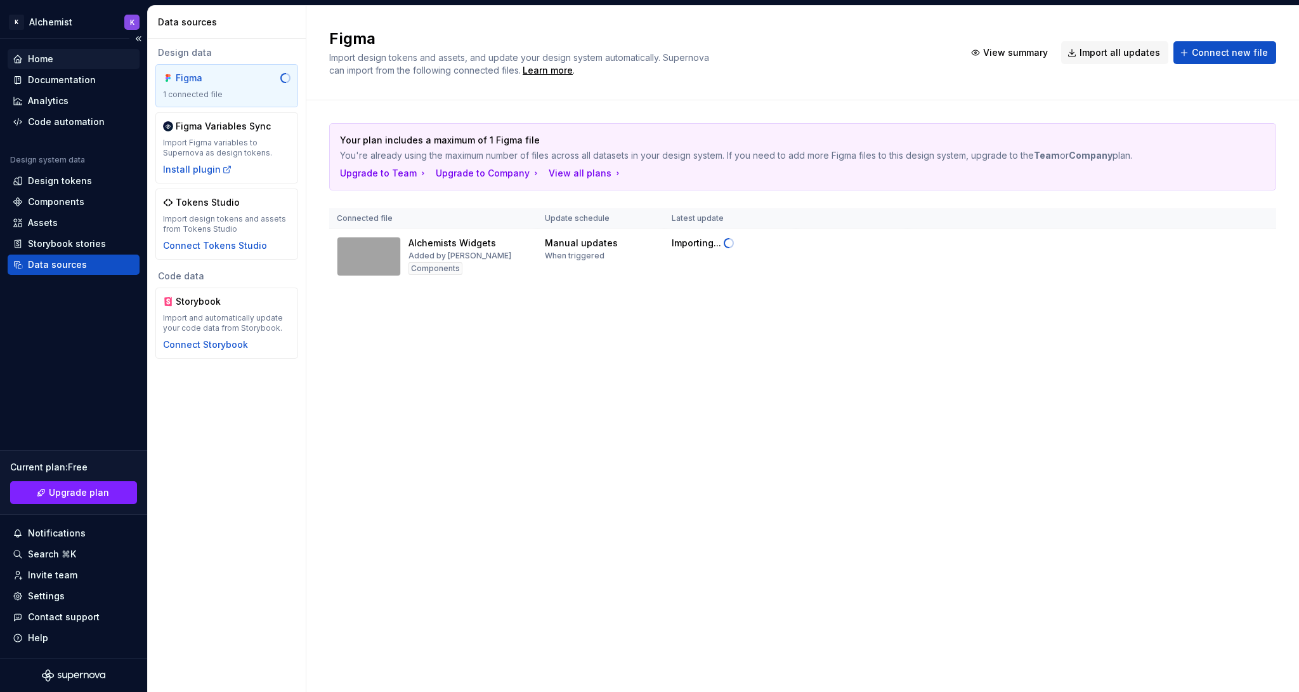
click at [52, 60] on div "Home" at bounding box center [40, 59] width 25 height 13
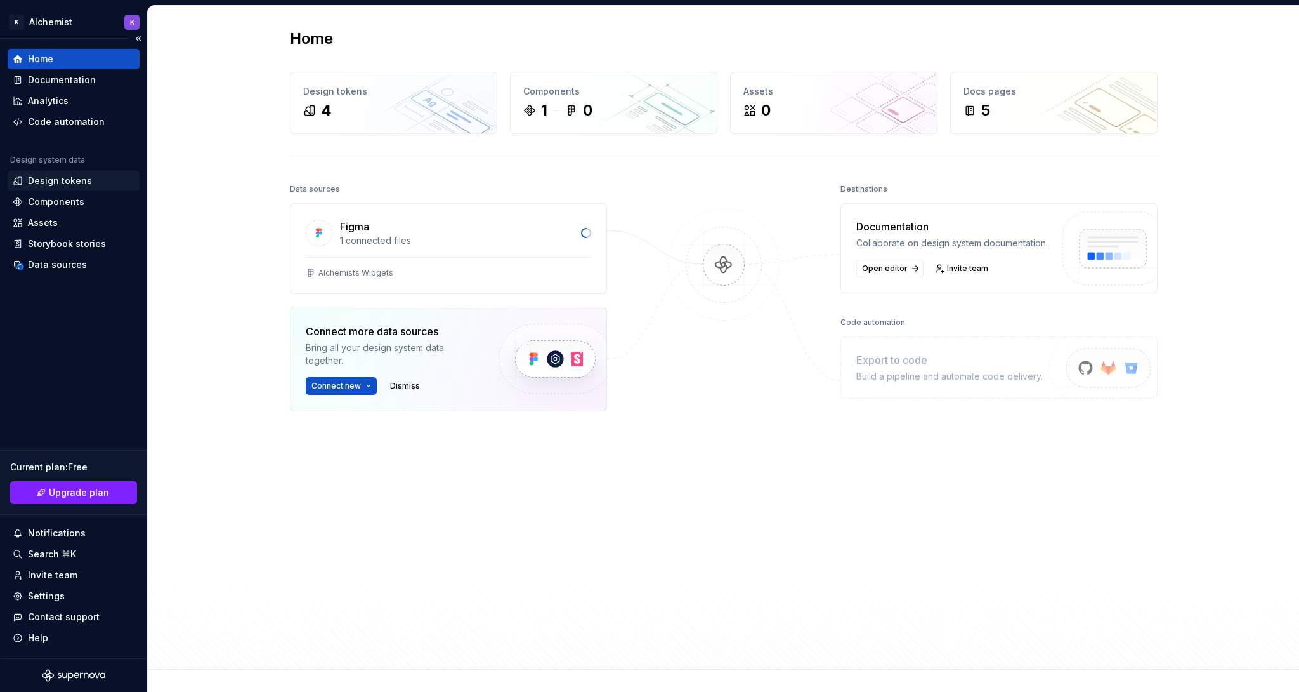
click at [62, 181] on div "Design tokens" at bounding box center [60, 180] width 64 height 13
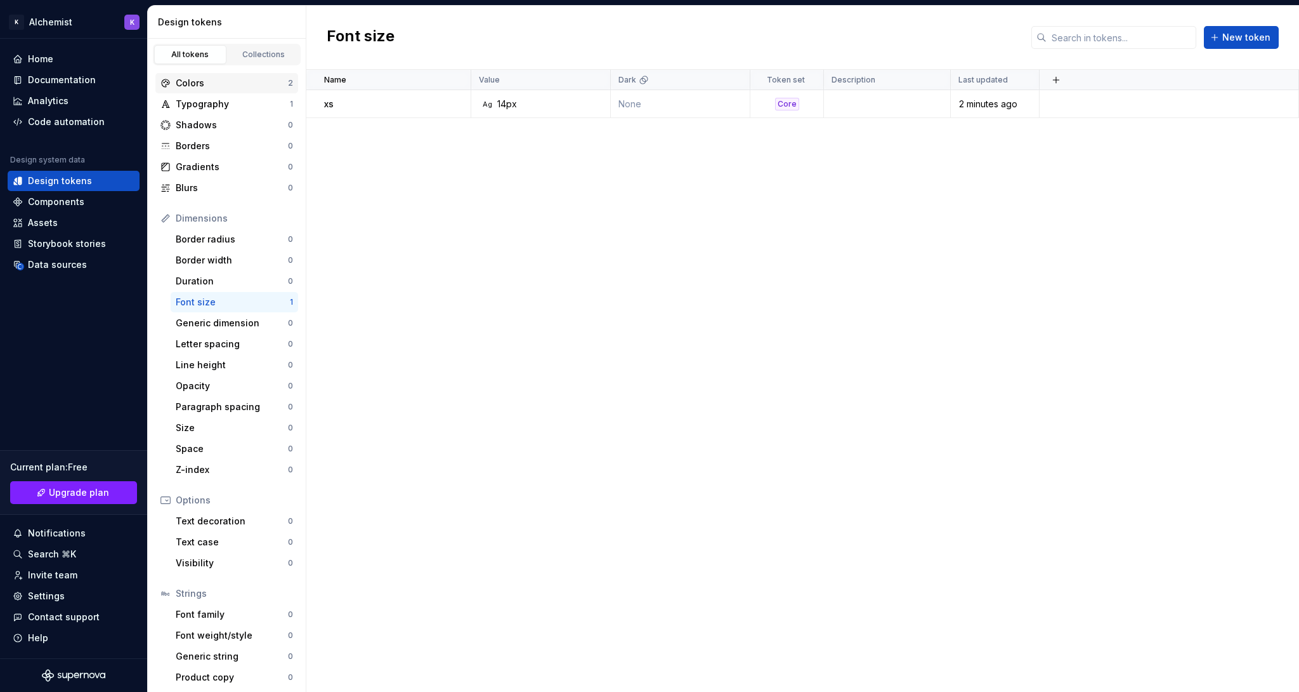
click at [228, 88] on div "Colors" at bounding box center [232, 83] width 112 height 13
click at [391, 98] on div "primary" at bounding box center [397, 104] width 146 height 13
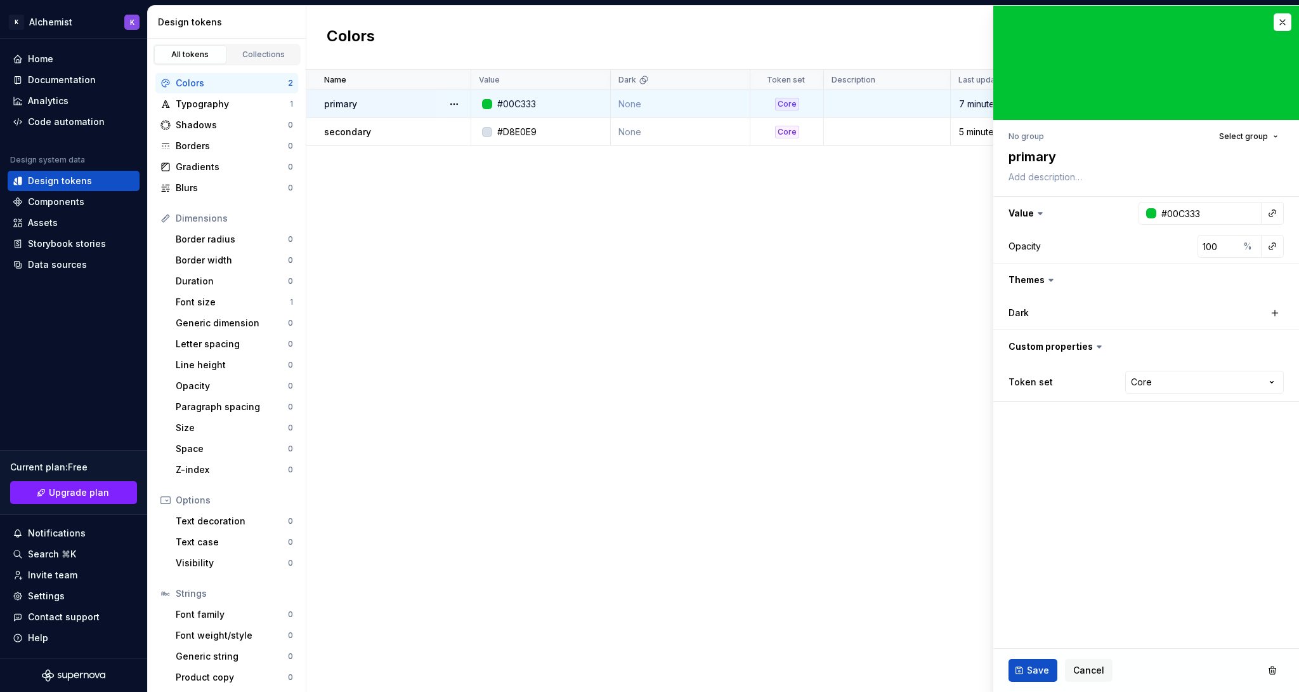
click at [856, 363] on div "Name Value Dark Token set Description Last updated primary #00C333 None Core 7 …" at bounding box center [802, 381] width 993 height 622
click at [1218, 27] on button "button" at bounding box center [1283, 22] width 18 height 18
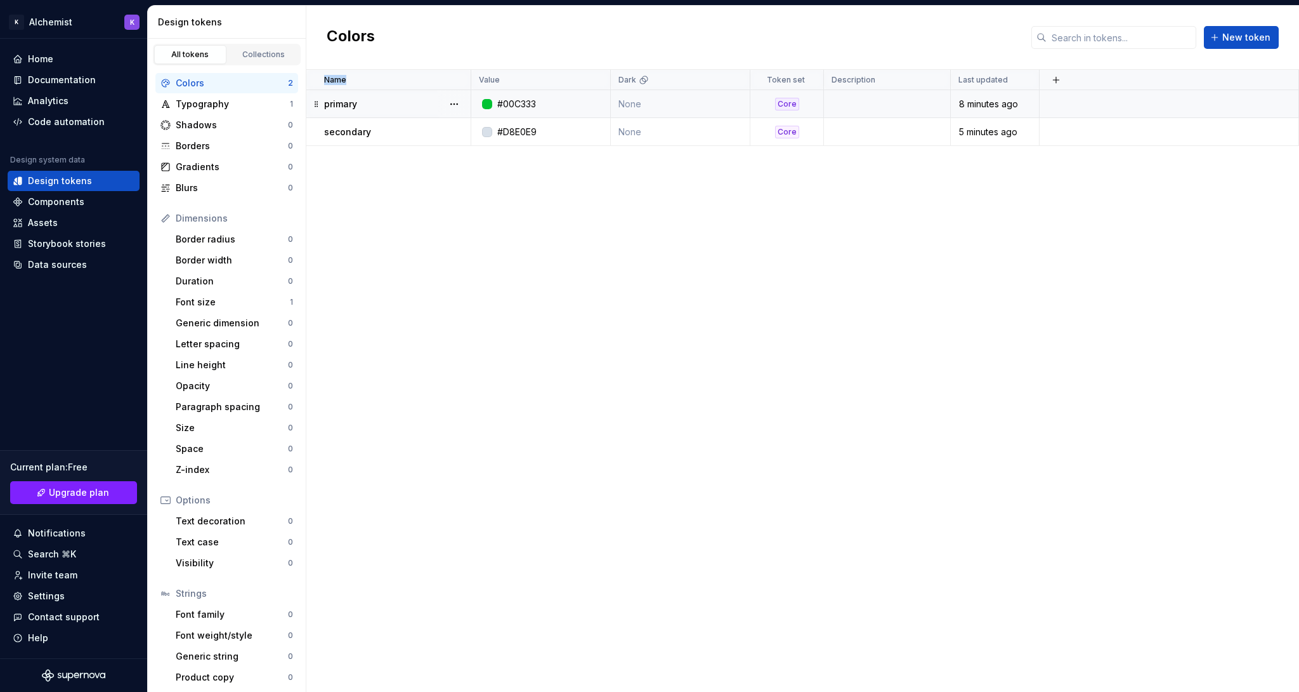
click at [1218, 27] on div "Colors New token" at bounding box center [802, 38] width 993 height 64
click at [1056, 81] on button "button" at bounding box center [1056, 80] width 18 height 18
click at [1041, 160] on div "Name Value Dark Token set Description Last updated primary #00C333 None Core 8 …" at bounding box center [802, 381] width 993 height 622
click at [63, 178] on div "Design tokens" at bounding box center [60, 180] width 64 height 13
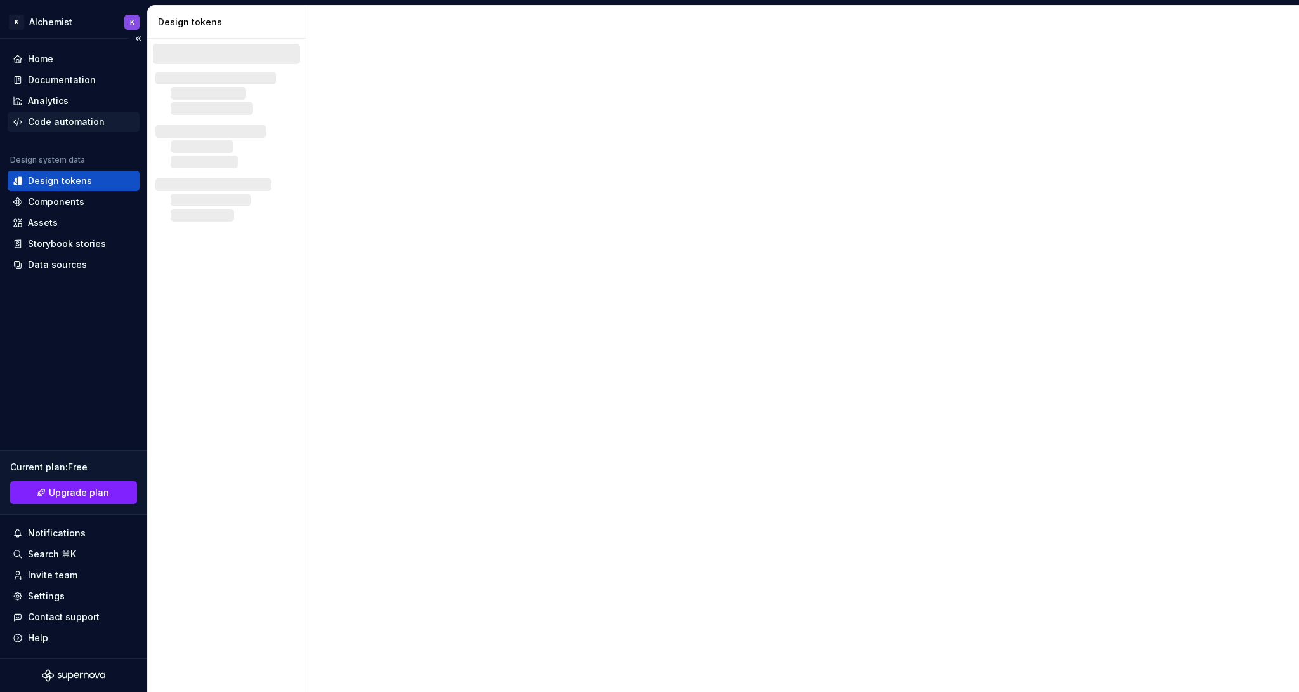
click at [81, 116] on div "Code automation" at bounding box center [66, 121] width 77 height 13
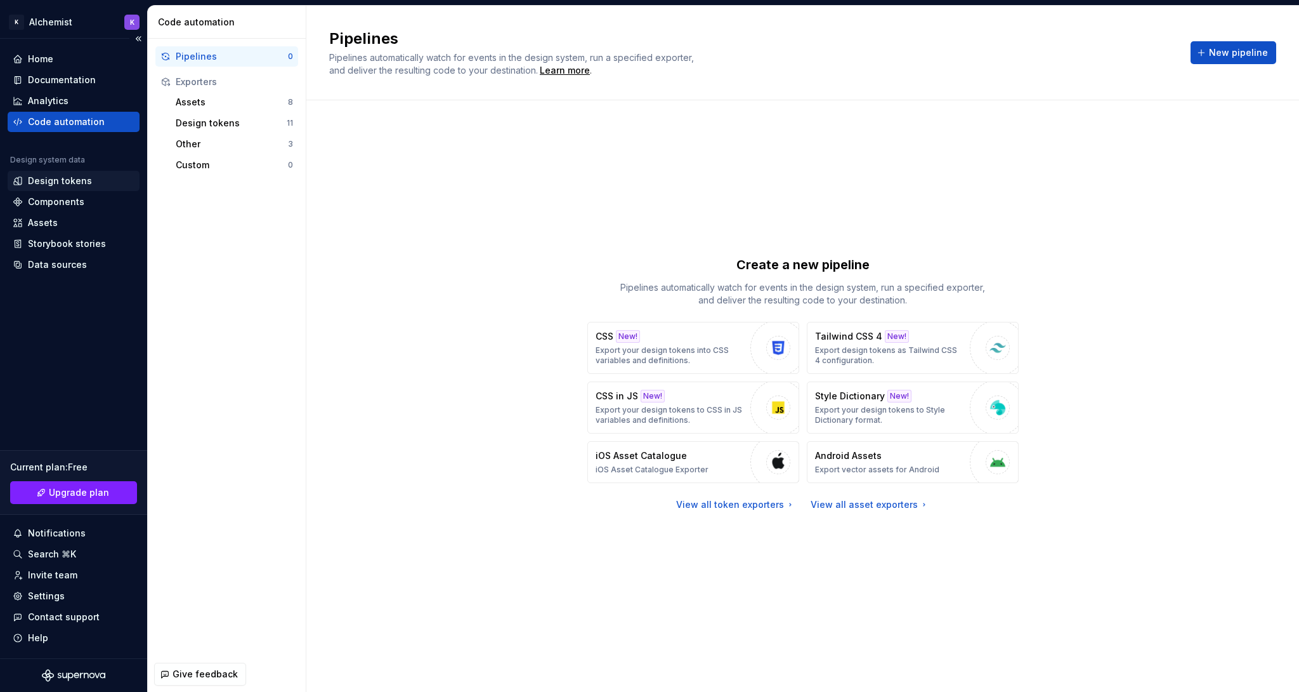
click at [60, 183] on div "Design tokens" at bounding box center [60, 180] width 64 height 13
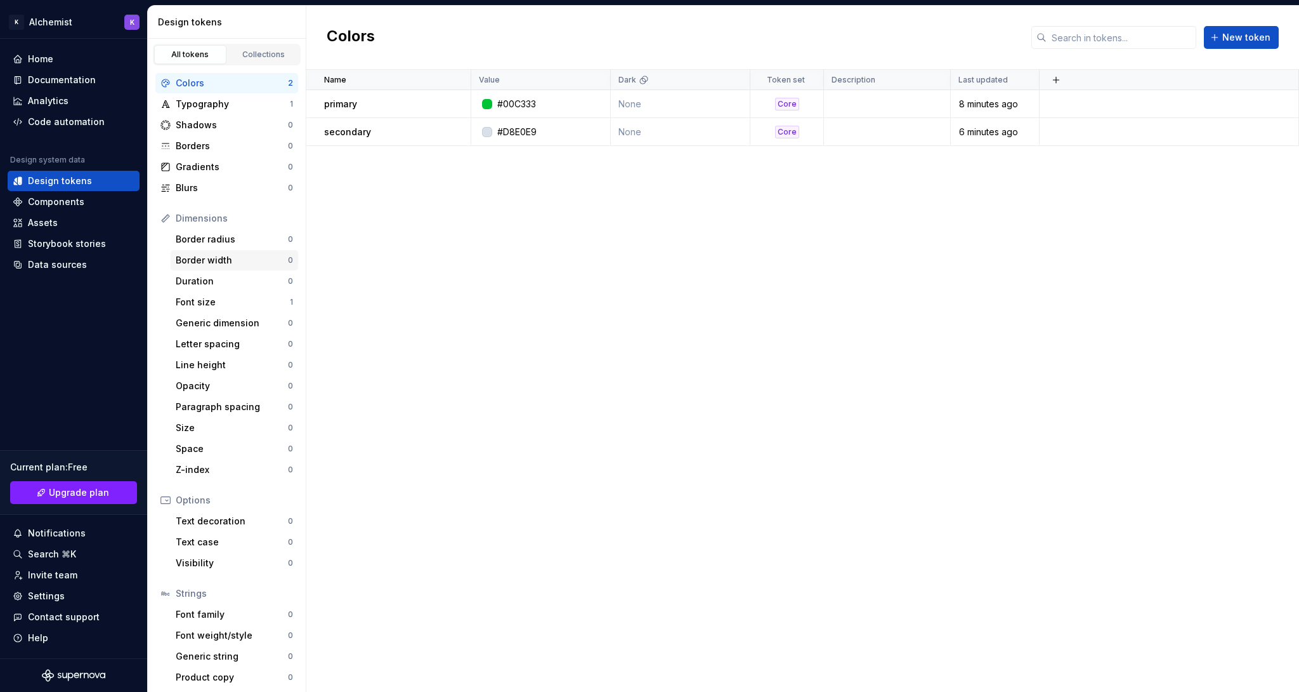
scroll to position [3, 0]
click at [198, 211] on div "Dimensions" at bounding box center [234, 215] width 117 height 13
click at [214, 89] on div "Colors" at bounding box center [232, 83] width 112 height 13
click at [1218, 35] on span "New token" at bounding box center [1247, 37] width 48 height 13
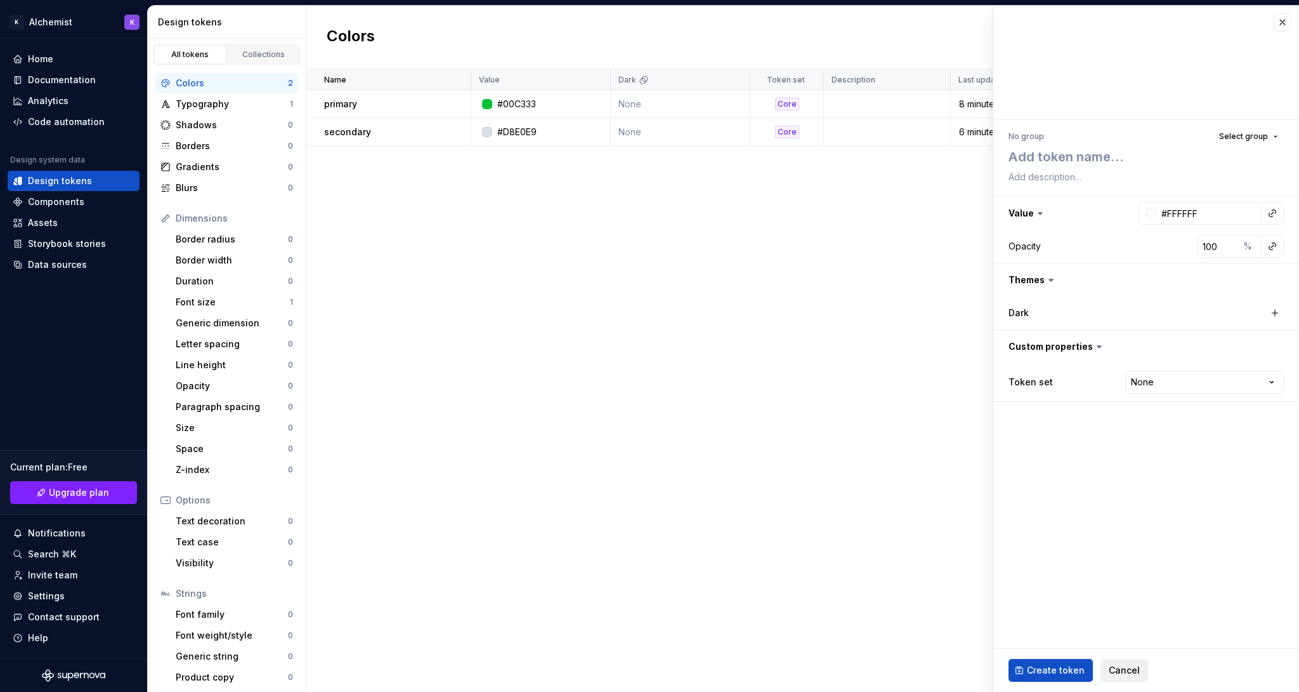
click at [1121, 614] on span "Cancel" at bounding box center [1124, 670] width 31 height 13
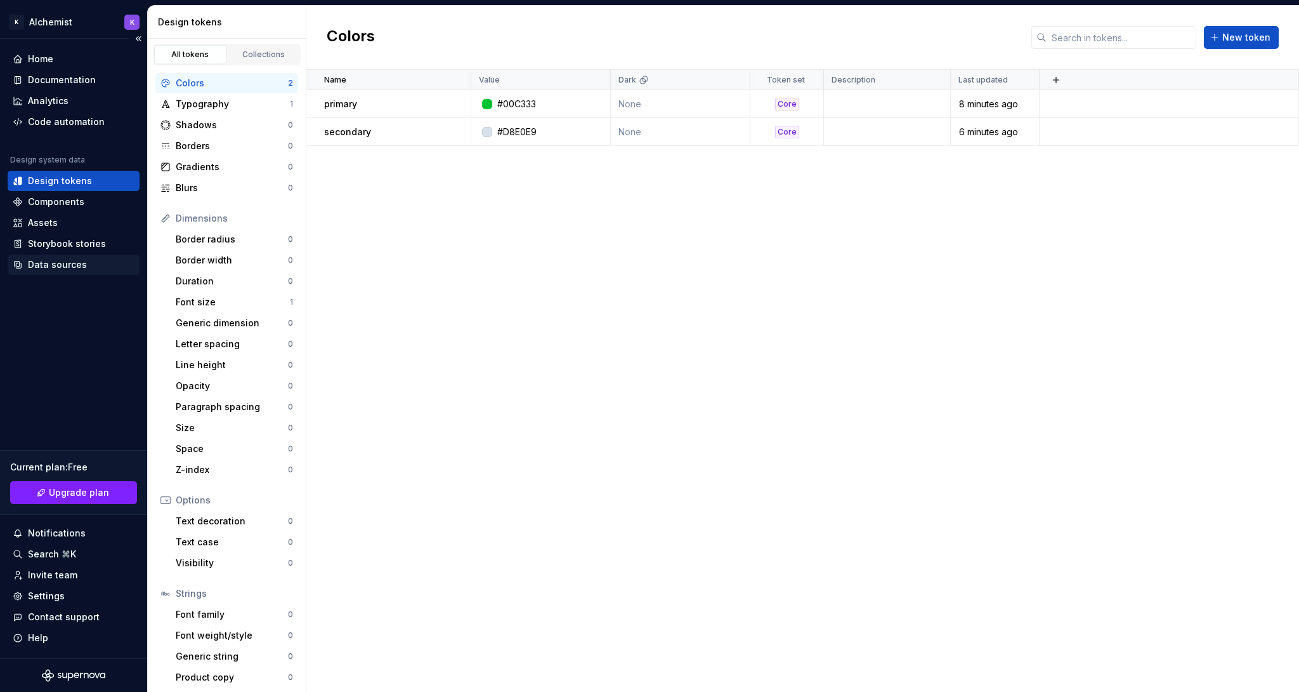
click at [50, 268] on div "Data sources" at bounding box center [57, 264] width 59 height 13
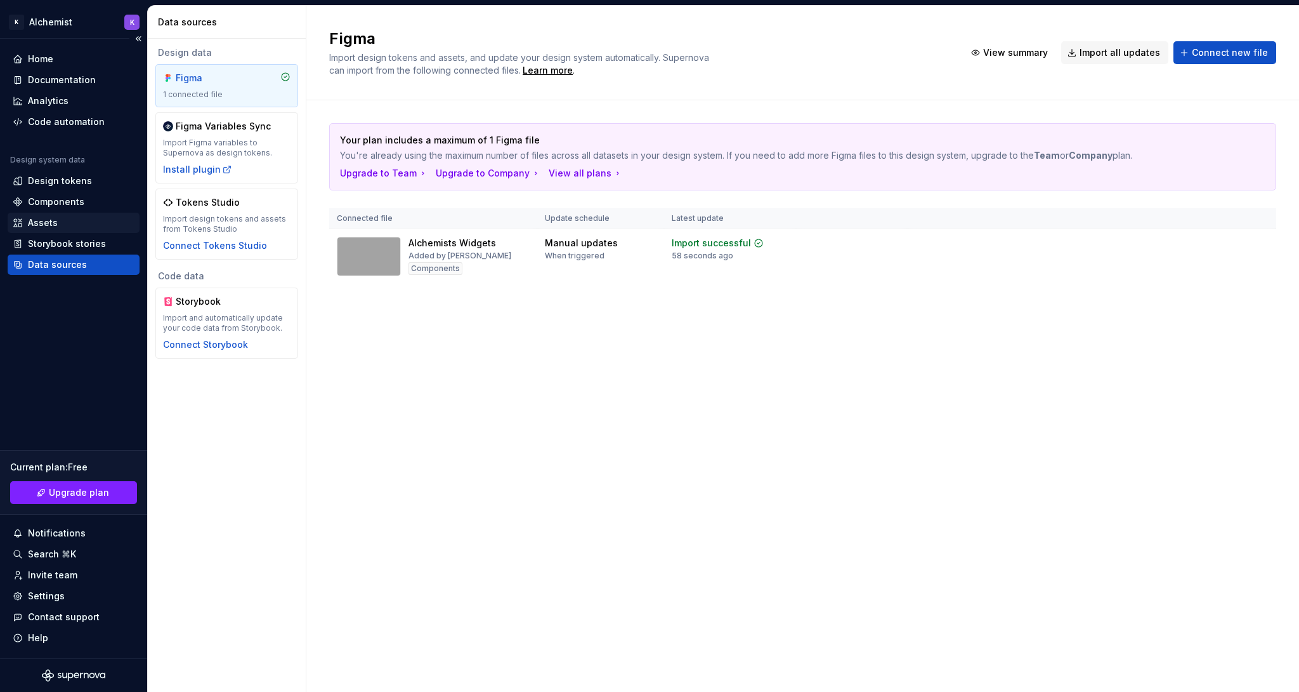
click at [63, 224] on div "Assets" at bounding box center [74, 222] width 122 height 13
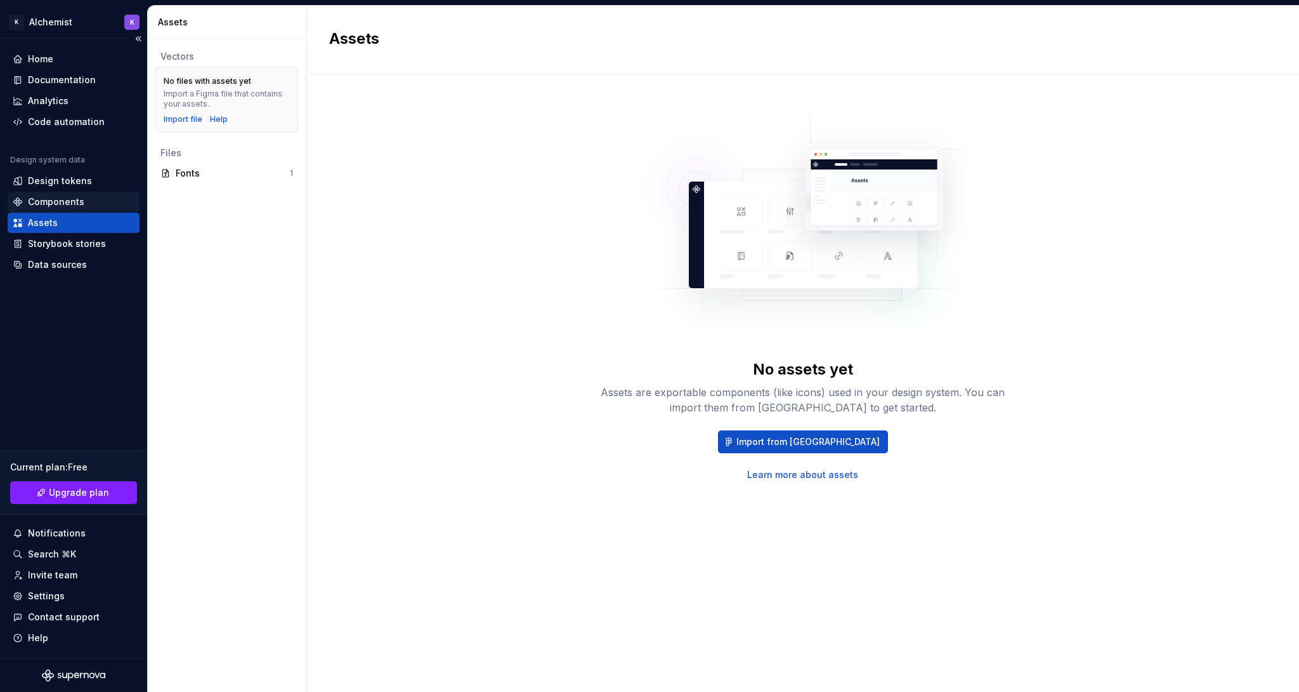
click at [62, 199] on div "Components" at bounding box center [56, 201] width 56 height 13
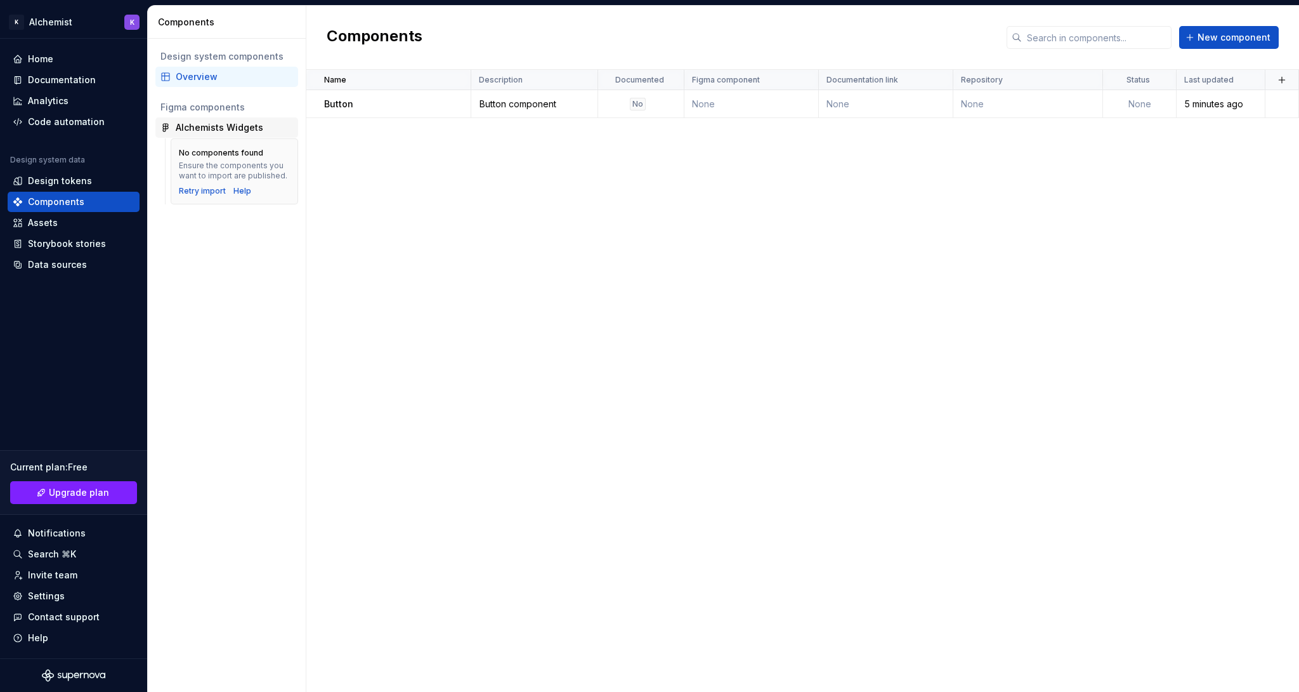
click at [235, 126] on div "Alchemists Widgets" at bounding box center [220, 127] width 88 height 13
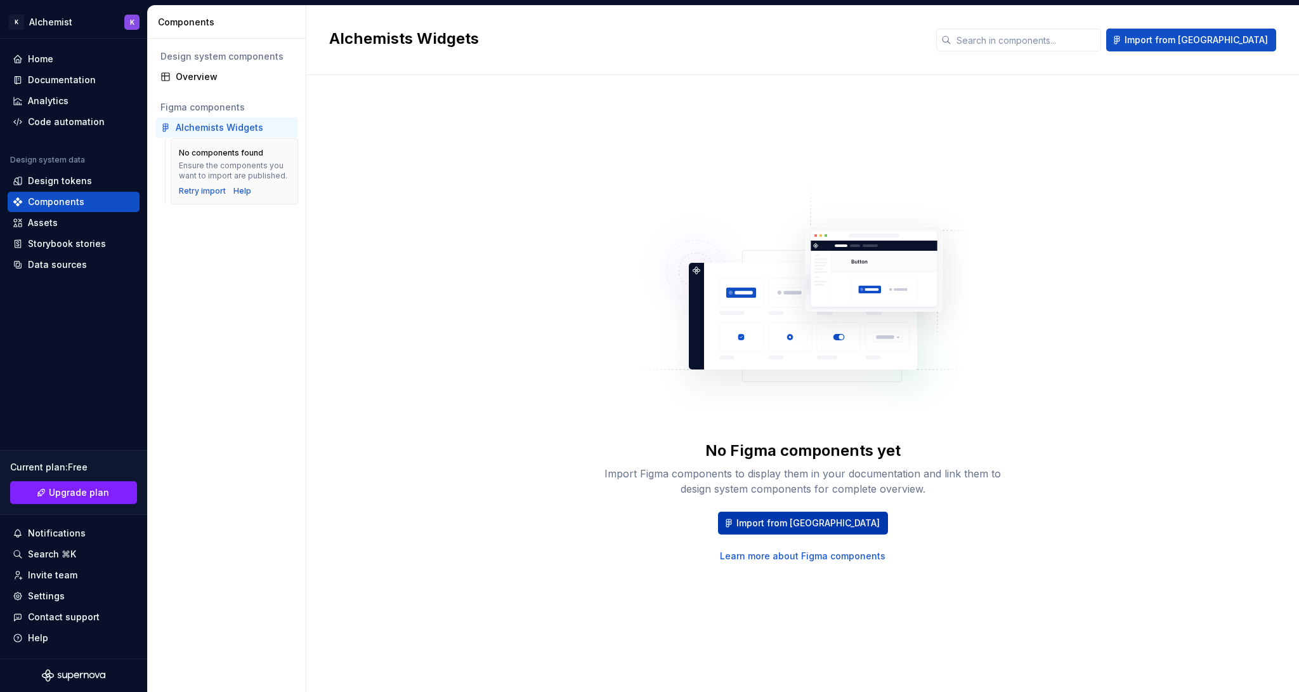
click at [805, 518] on span "Import from [GEOGRAPHIC_DATA]" at bounding box center [808, 522] width 143 height 13
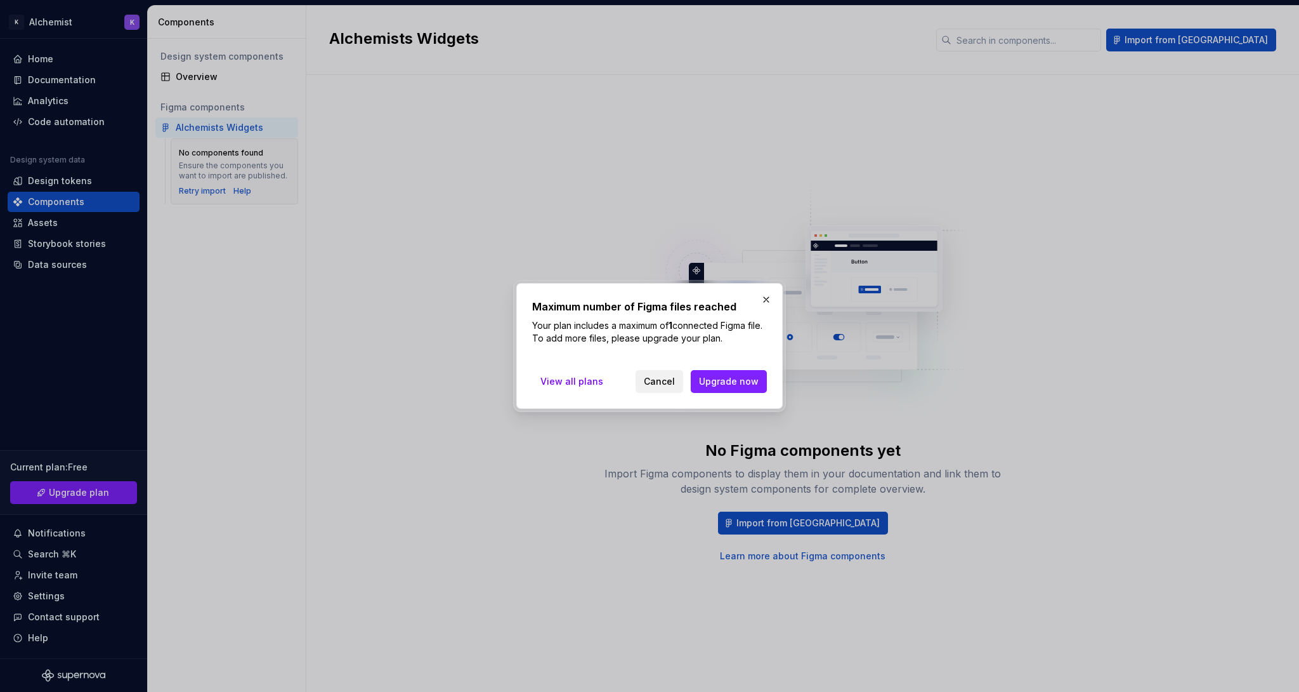
click at [659, 375] on span "Cancel" at bounding box center [659, 381] width 31 height 13
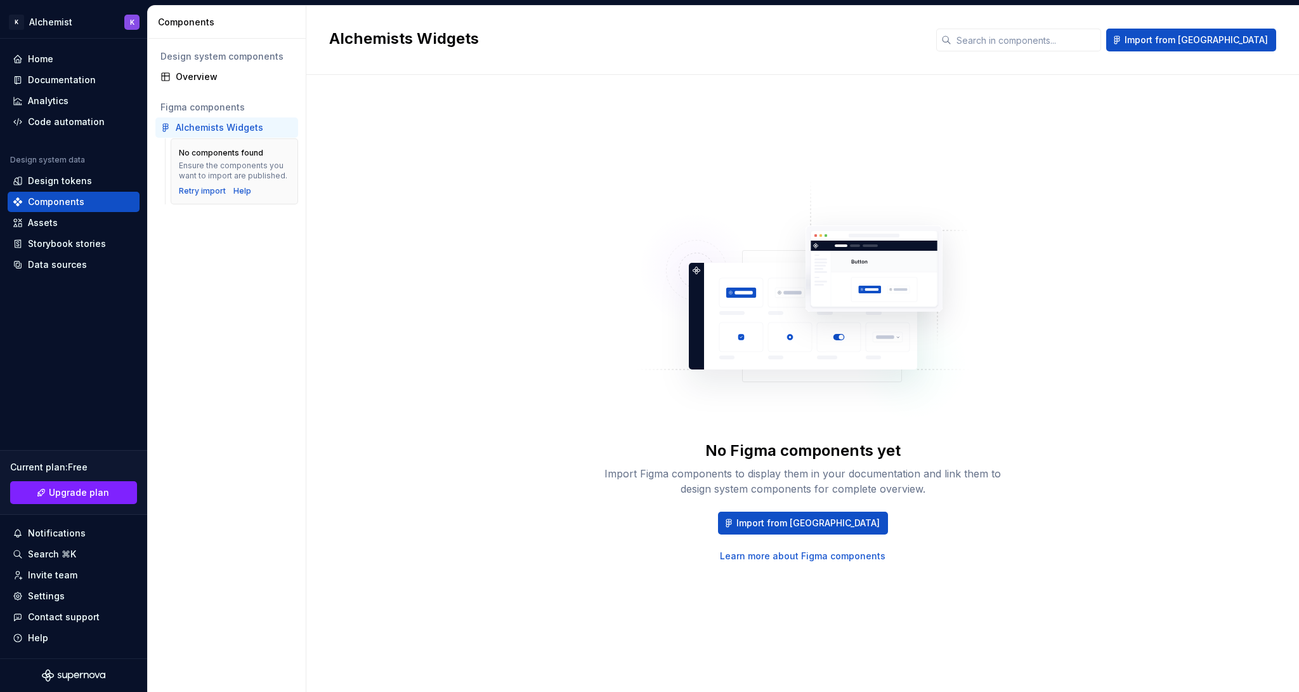
click at [218, 133] on div "Alchemists Widgets" at bounding box center [220, 127] width 88 height 13
click at [853, 556] on link "Learn more about Figma components" at bounding box center [803, 555] width 166 height 13
click at [228, 125] on div "Alchemists Widgets" at bounding box center [220, 127] width 88 height 13
click at [221, 111] on div "Figma components" at bounding box center [227, 107] width 133 height 13
click at [192, 76] on div "Overview" at bounding box center [234, 76] width 117 height 13
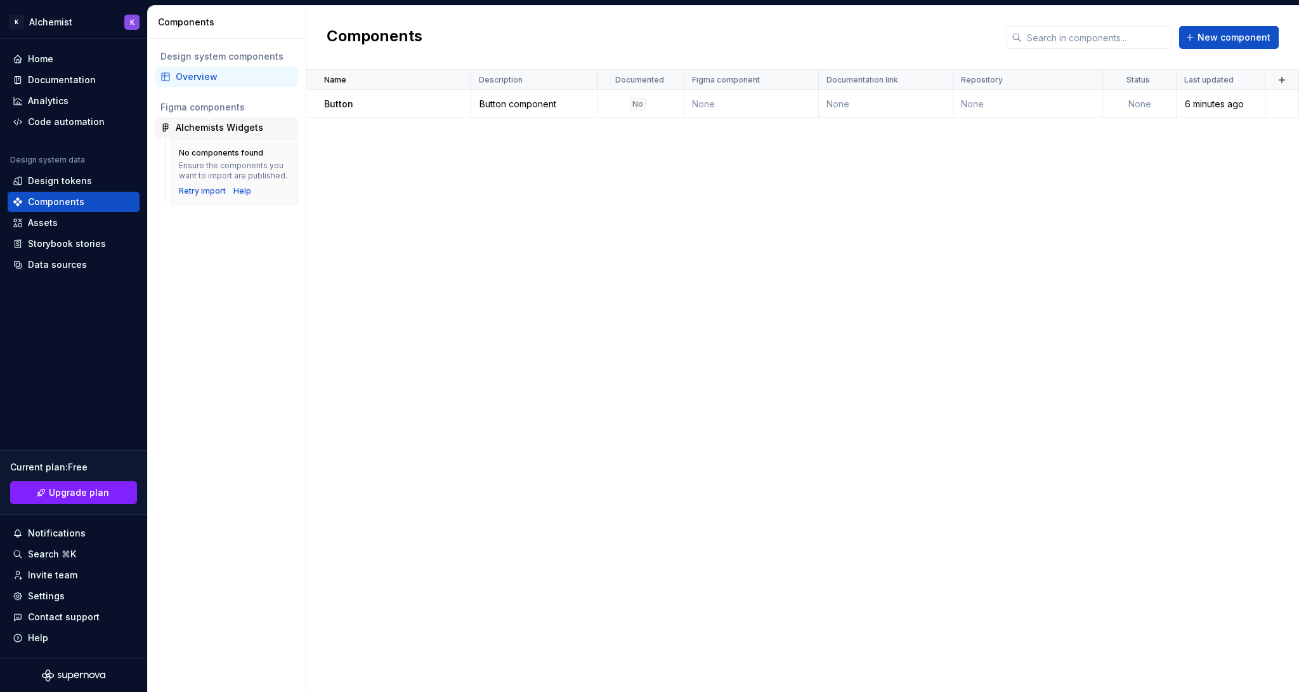
click at [227, 128] on div "Alchemists Widgets" at bounding box center [220, 127] width 88 height 13
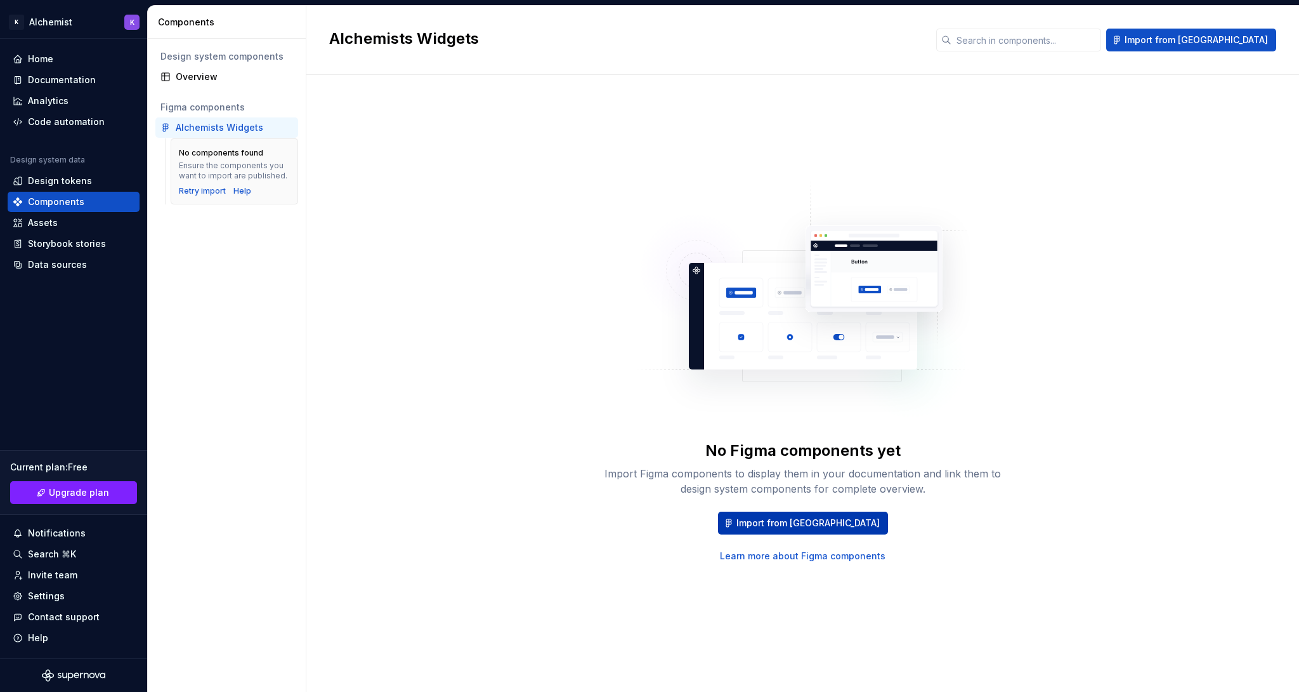
click at [814, 526] on span "Import from [GEOGRAPHIC_DATA]" at bounding box center [808, 522] width 143 height 13
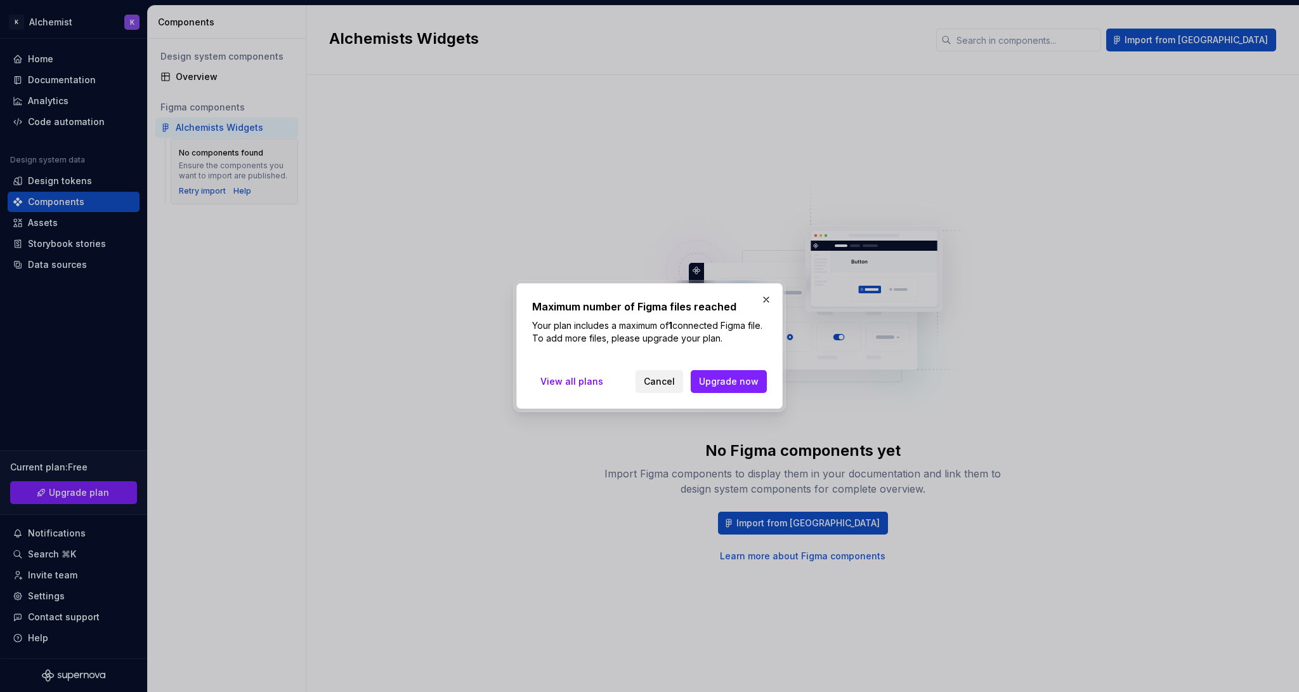
click at [667, 381] on span "Cancel" at bounding box center [659, 381] width 31 height 13
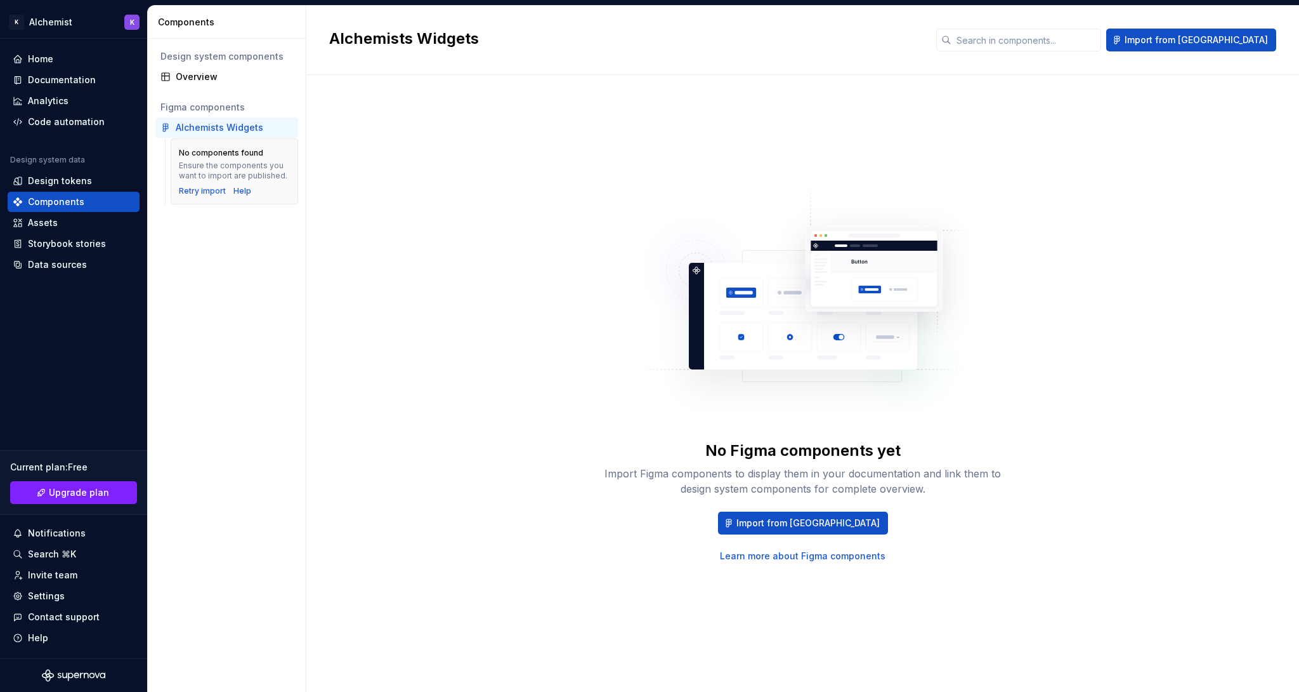
click at [216, 128] on div "Alchemists Widgets" at bounding box center [220, 127] width 88 height 13
click at [198, 194] on div "Retry import" at bounding box center [202, 191] width 47 height 10
click at [243, 287] on div "Design system components Overview Figma components Alchemists Widgets No compon…" at bounding box center [227, 365] width 158 height 653
click at [231, 288] on div "Design system components Overview Figma components Alchemists Widgets No compon…" at bounding box center [227, 365] width 158 height 653
click at [205, 195] on div "Retry import" at bounding box center [202, 191] width 47 height 10
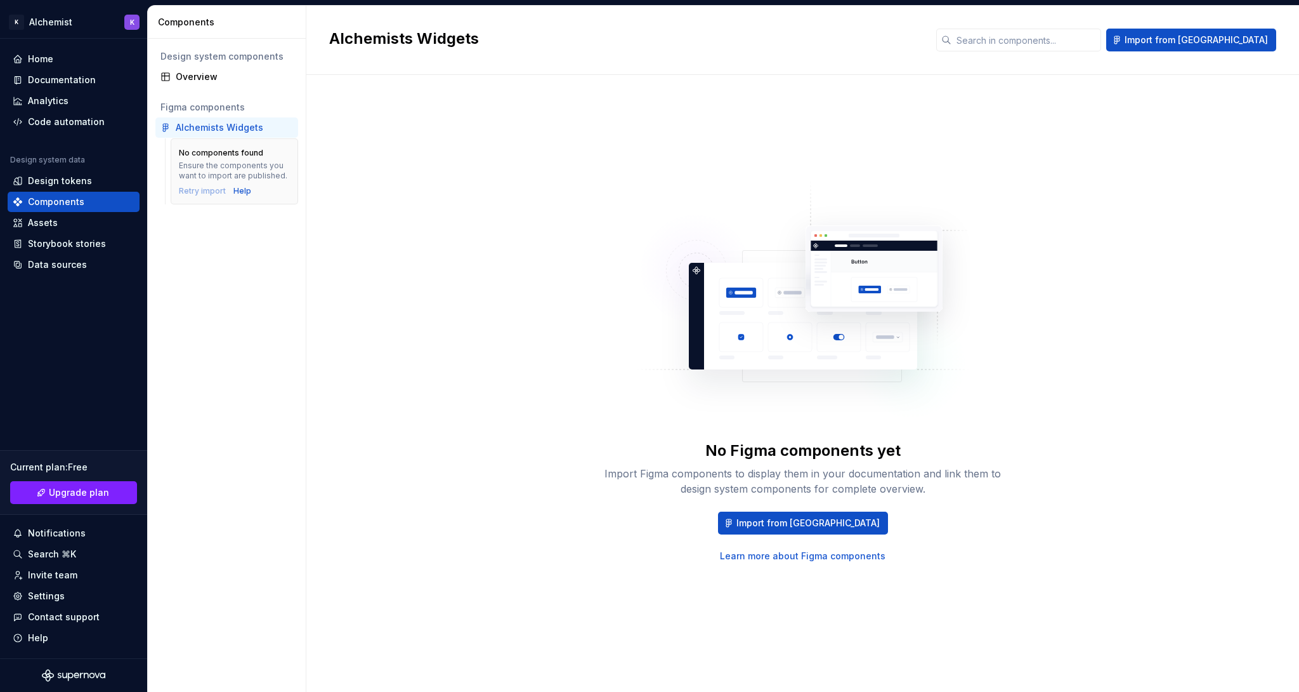
click at [229, 267] on div "Design system components Overview Figma components Alchemists Widgets No compon…" at bounding box center [227, 365] width 158 height 653
click at [243, 244] on div "Design system components Overview Figma components Alchemists Widgets No compon…" at bounding box center [227, 365] width 158 height 653
click at [445, 298] on div "No Figma components yet Import Figma components to display them in your documen…" at bounding box center [802, 371] width 947 height 546
click at [208, 82] on div "Overview" at bounding box center [234, 76] width 117 height 13
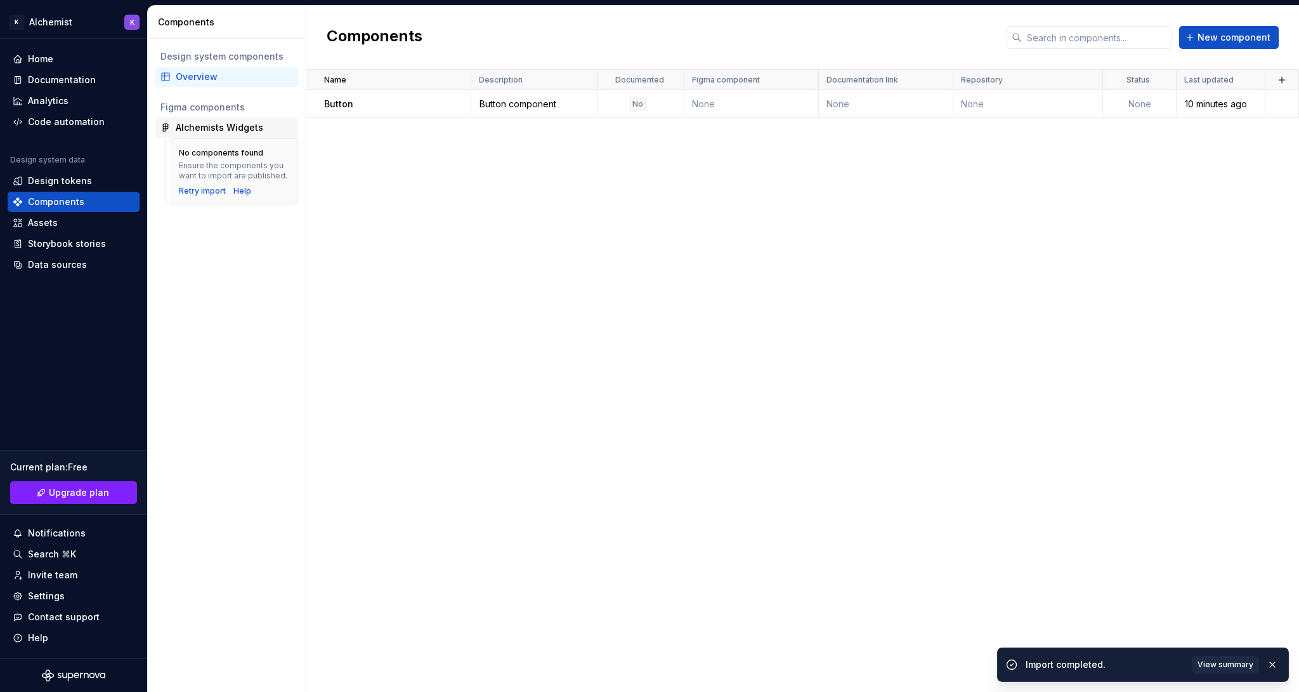
click at [216, 136] on div "Alchemists Widgets" at bounding box center [226, 127] width 143 height 20
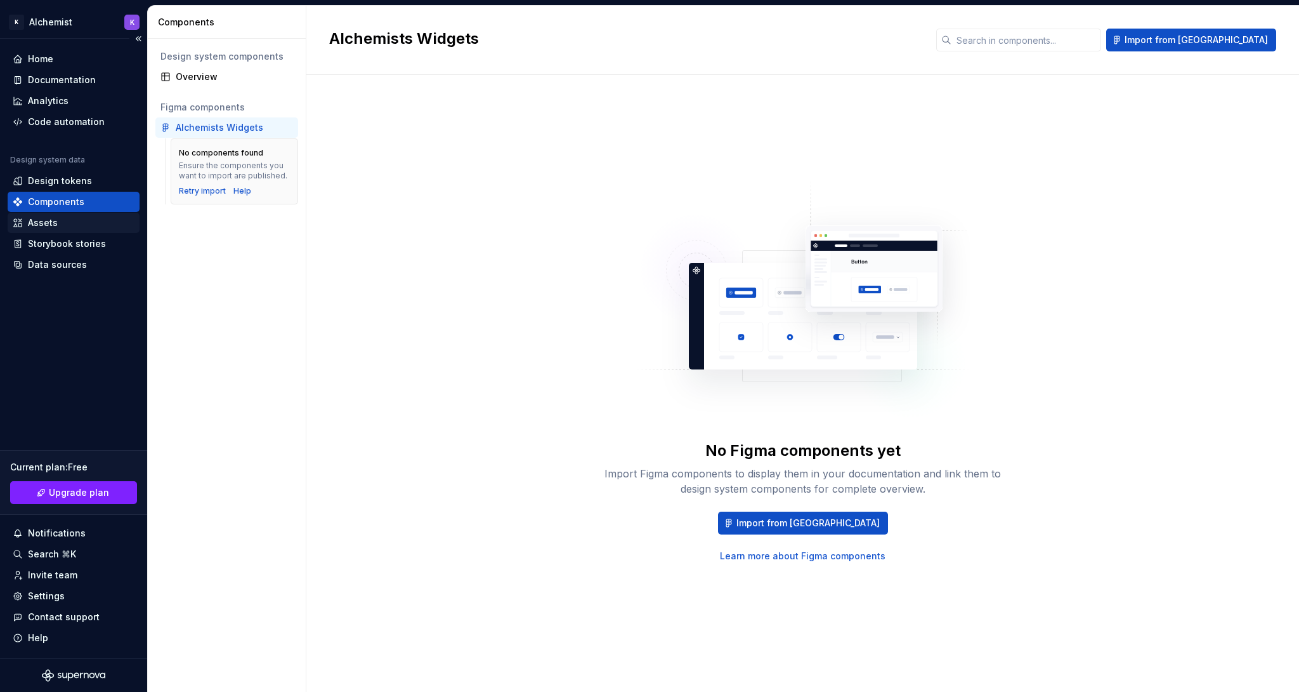
click at [55, 223] on div "Assets" at bounding box center [43, 222] width 30 height 13
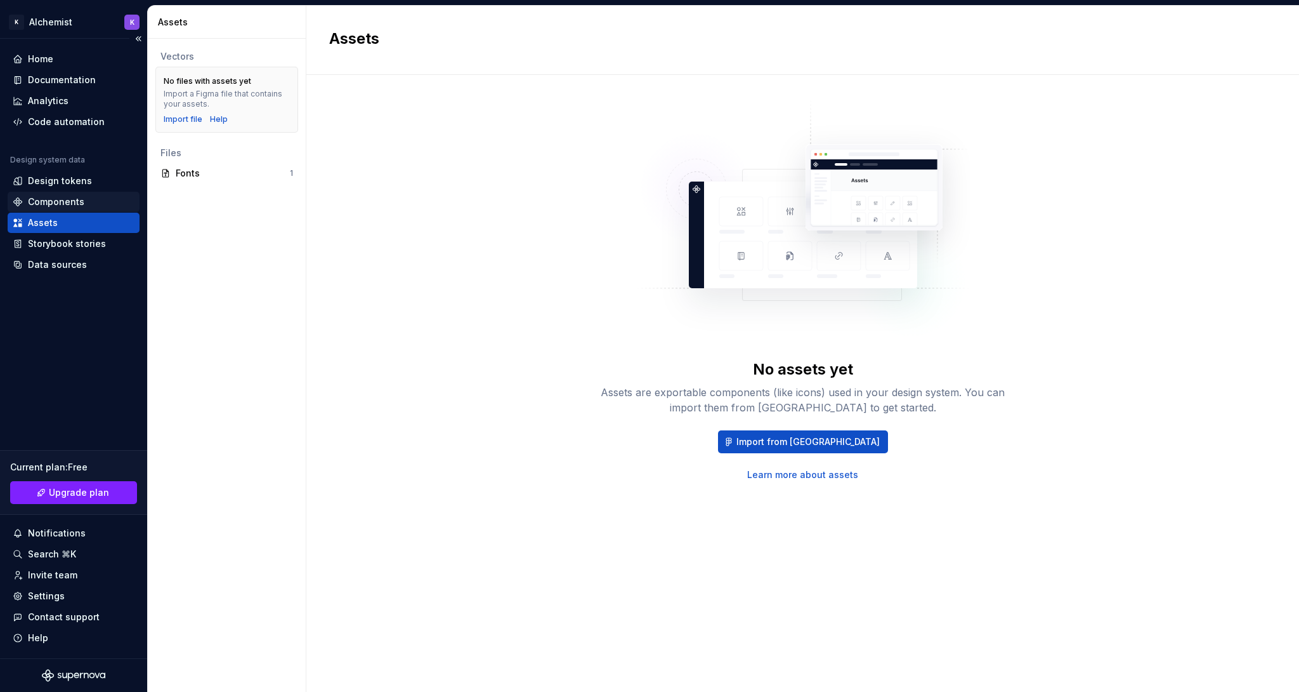
click at [62, 207] on div "Components" at bounding box center [56, 201] width 56 height 13
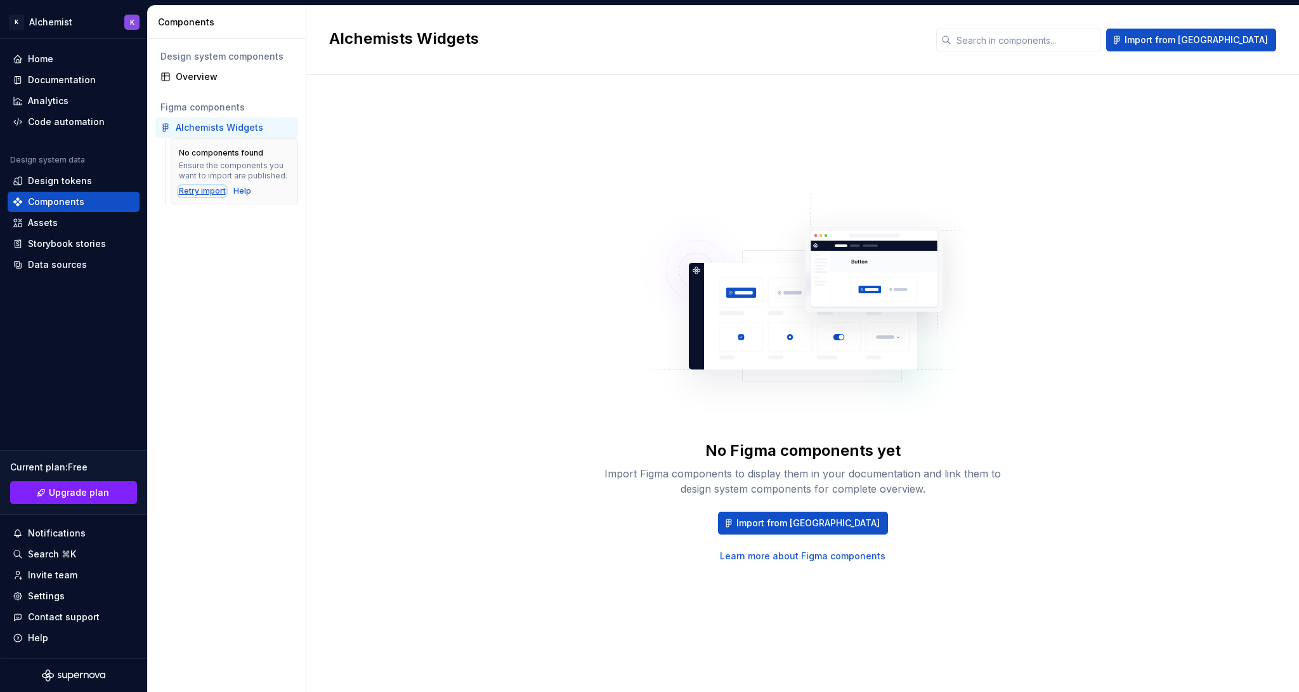
click at [207, 188] on div "Retry import" at bounding box center [202, 191] width 47 height 10
click at [242, 298] on div "Design system components Overview Figma components Alchemists Widgets No compon…" at bounding box center [227, 365] width 158 height 653
